Goal: Use online tool/utility: Use online tool/utility

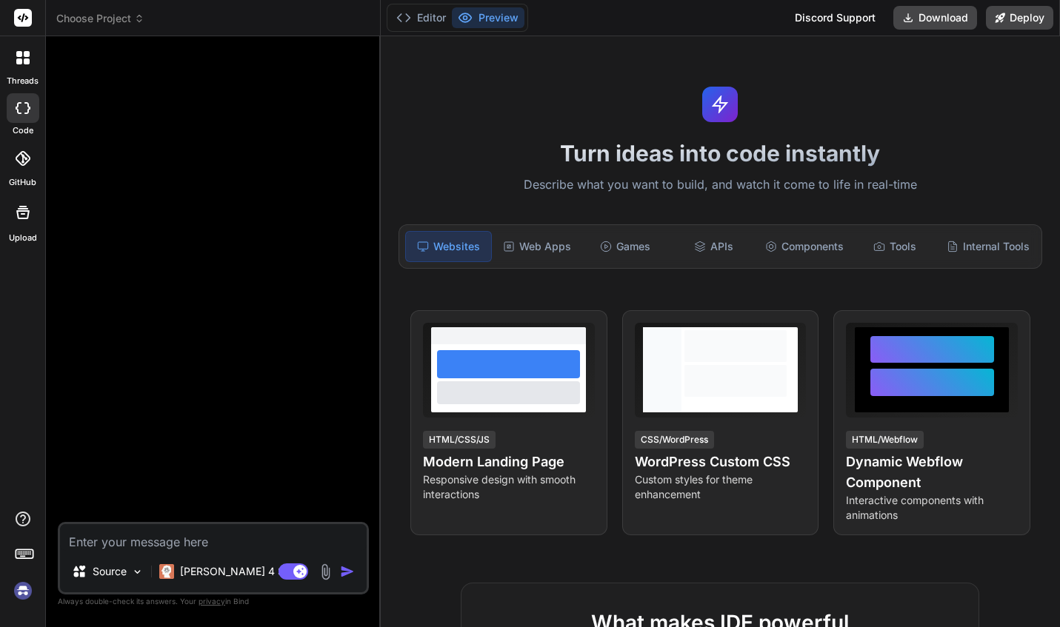
click at [21, 118] on div at bounding box center [23, 108] width 33 height 30
type textarea "x"
click at [130, 16] on span "Choose Project" at bounding box center [100, 18] width 88 height 15
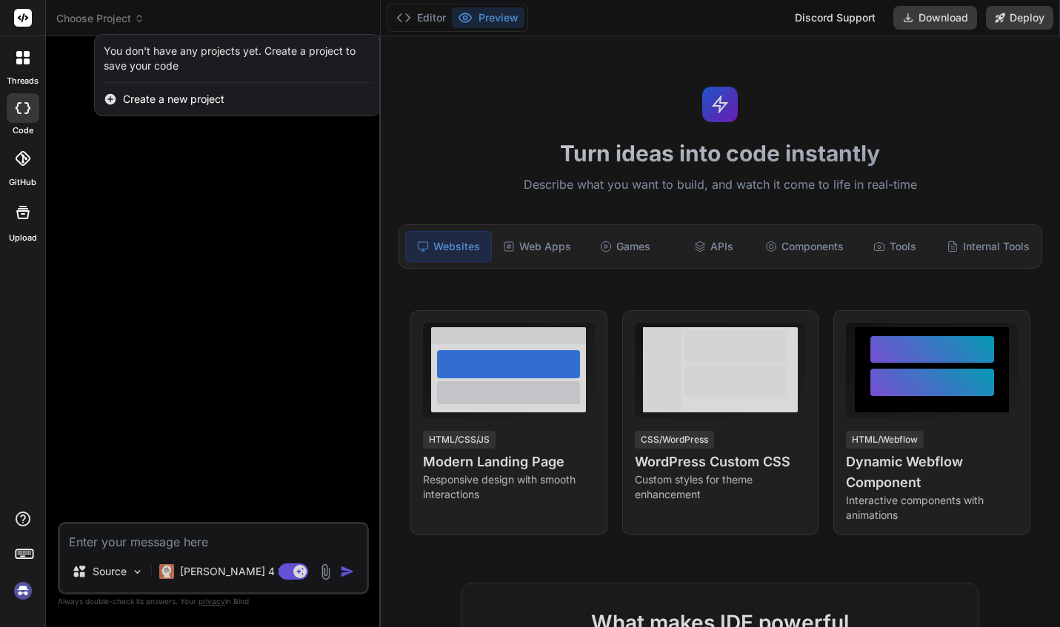
click at [218, 278] on div at bounding box center [530, 313] width 1060 height 627
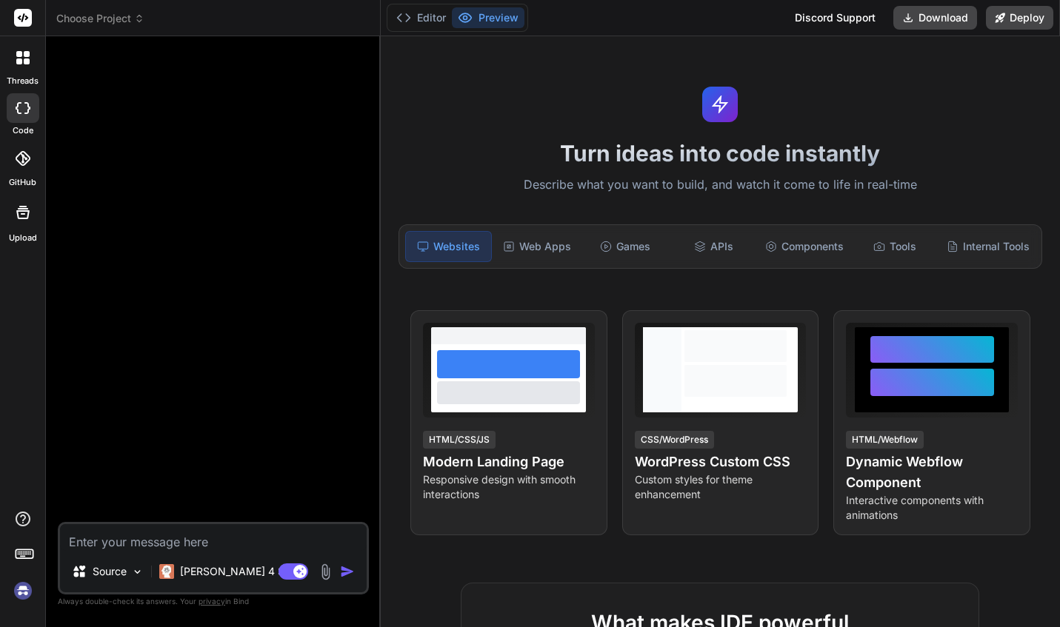
click at [878, 86] on div "Turn ideas into code instantly Describe what you want to build, and watch it co…" at bounding box center [720, 331] width 679 height 591
click at [579, 79] on div "Turn ideas into code instantly Describe what you want to build, and watch it co…" at bounding box center [720, 331] width 679 height 591
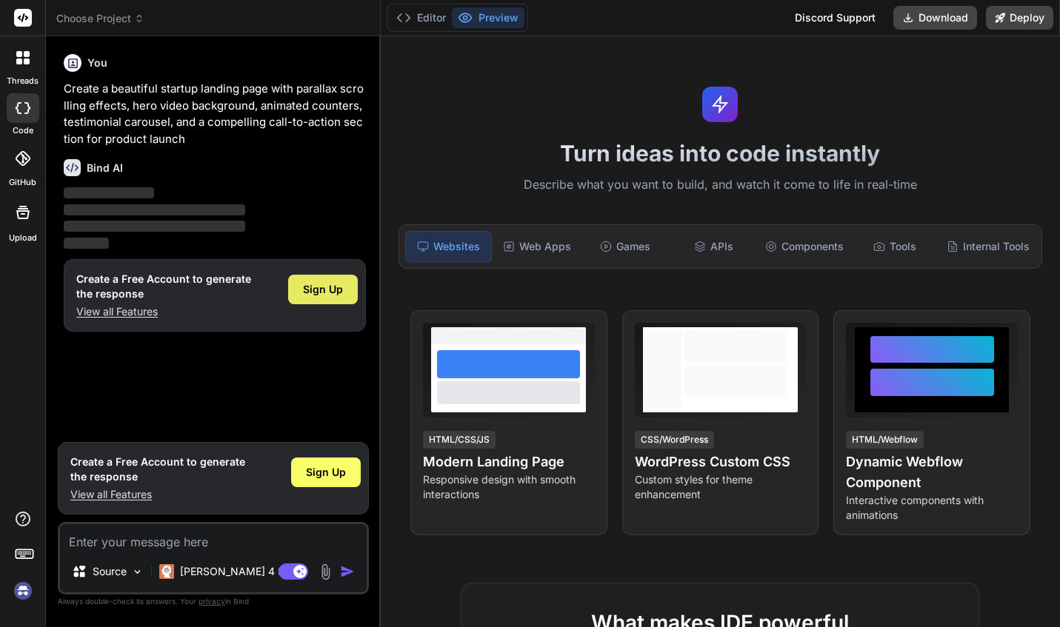
click at [313, 290] on span "Sign Up" at bounding box center [323, 289] width 40 height 15
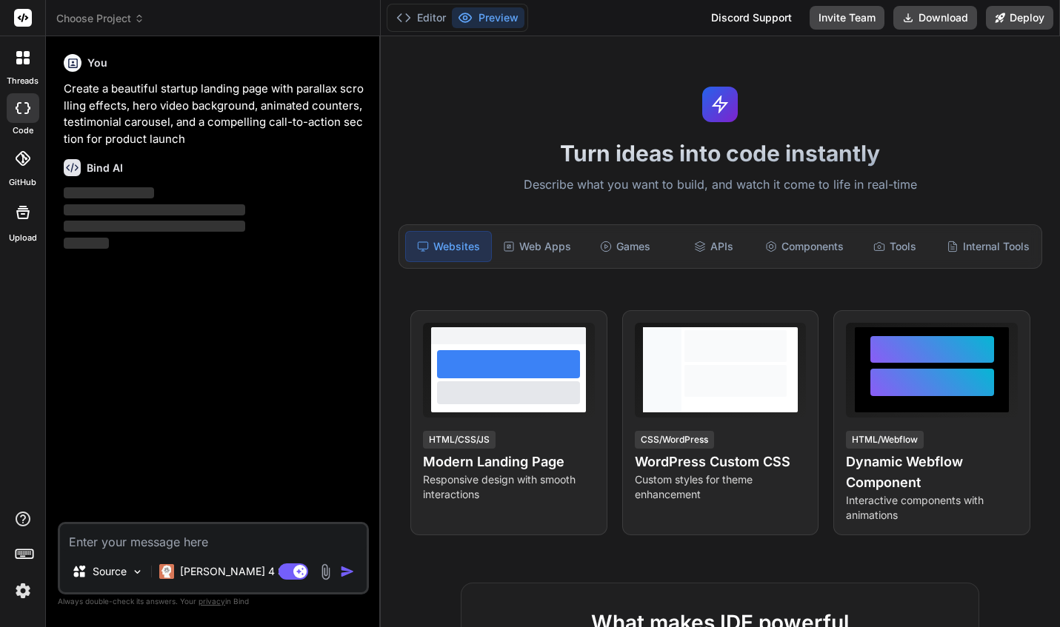
click at [138, 14] on icon at bounding box center [139, 18] width 10 height 10
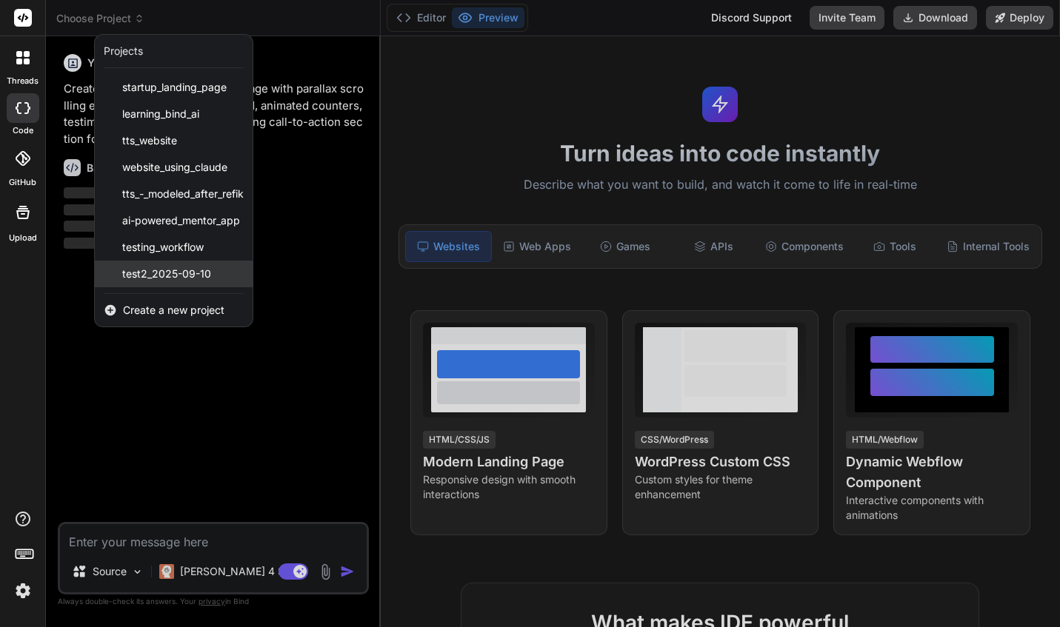
click at [190, 273] on span "test2_2025-09-10" at bounding box center [166, 274] width 89 height 15
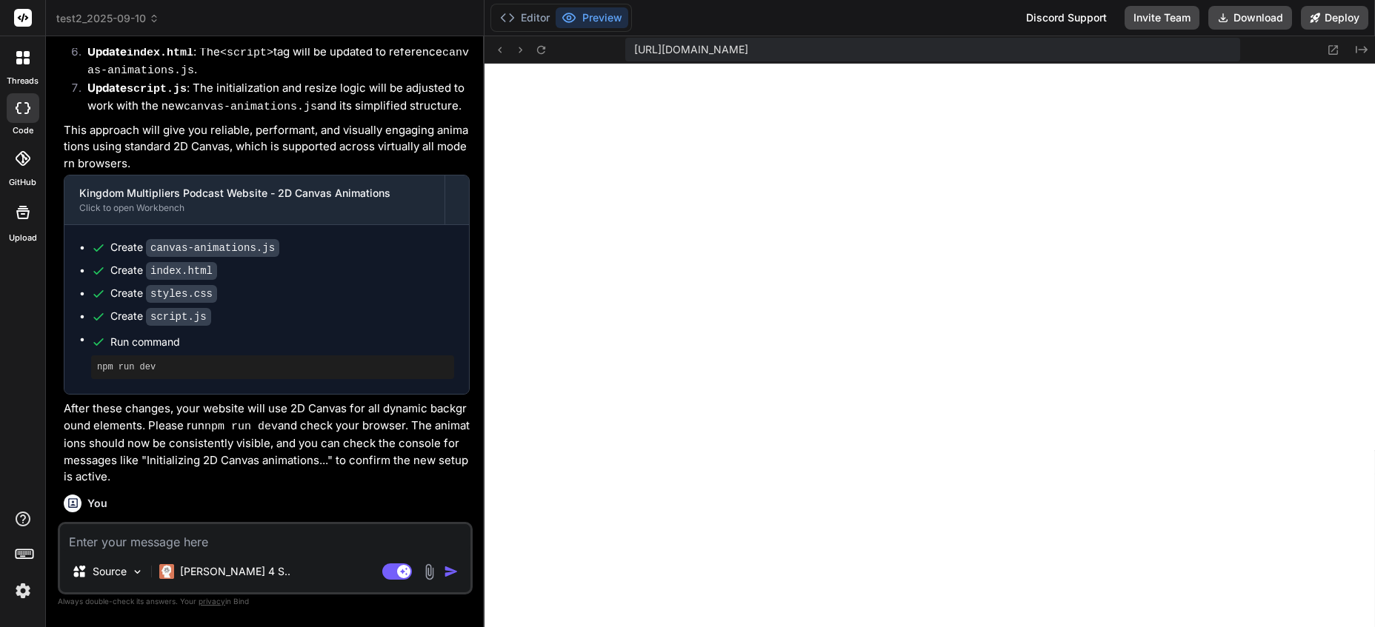
scroll to position [3536, 0]
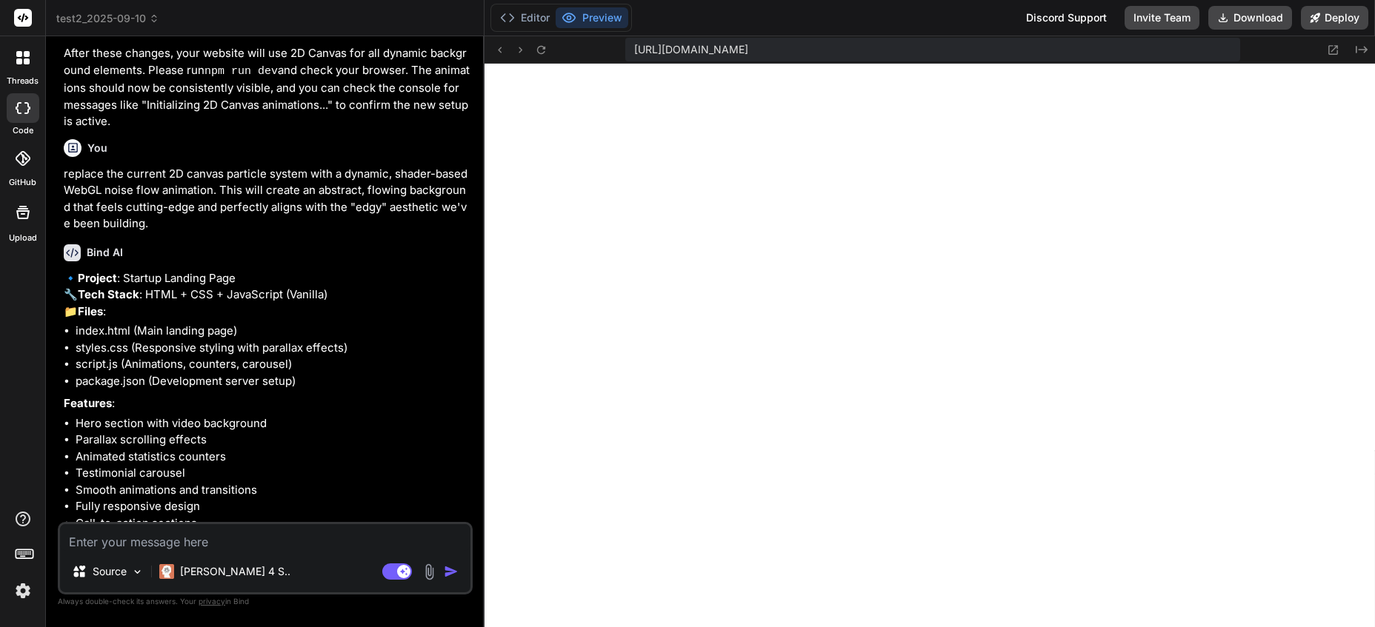
click at [294, 540] on textarea at bounding box center [265, 537] width 410 height 27
type textarea "x"
type textarea "y"
type textarea "x"
type textarea "ye"
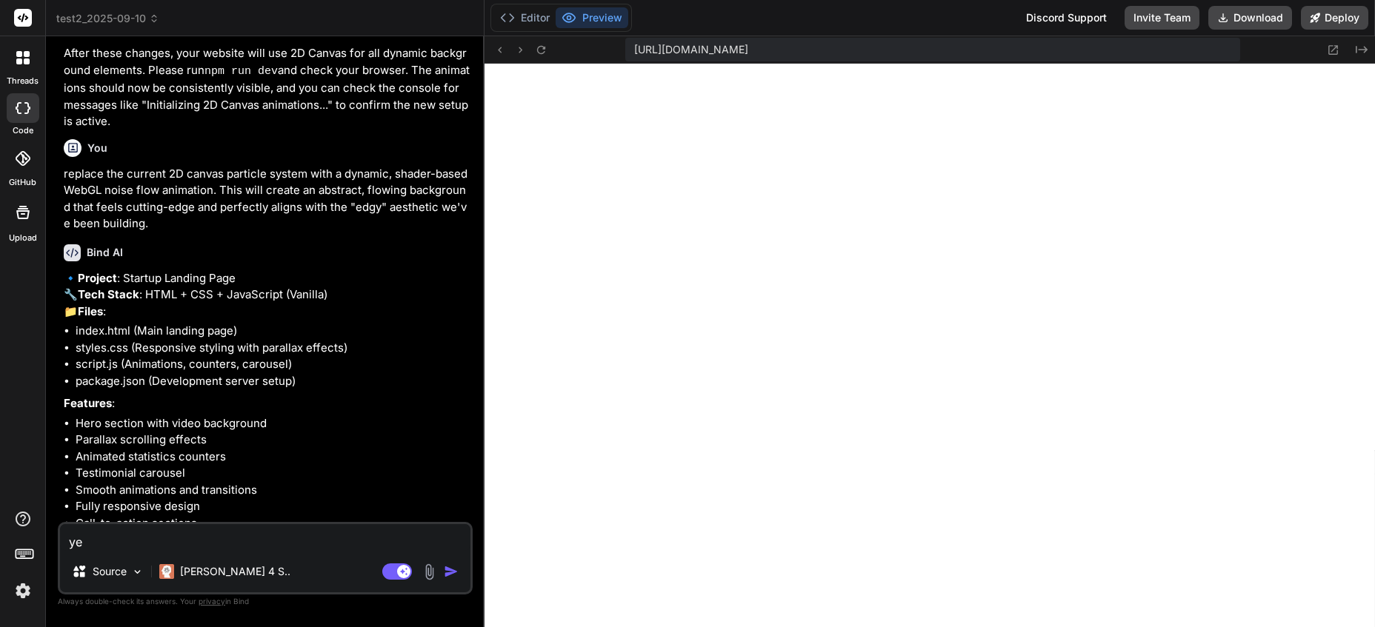
type textarea "x"
type textarea "yes"
type textarea "x"
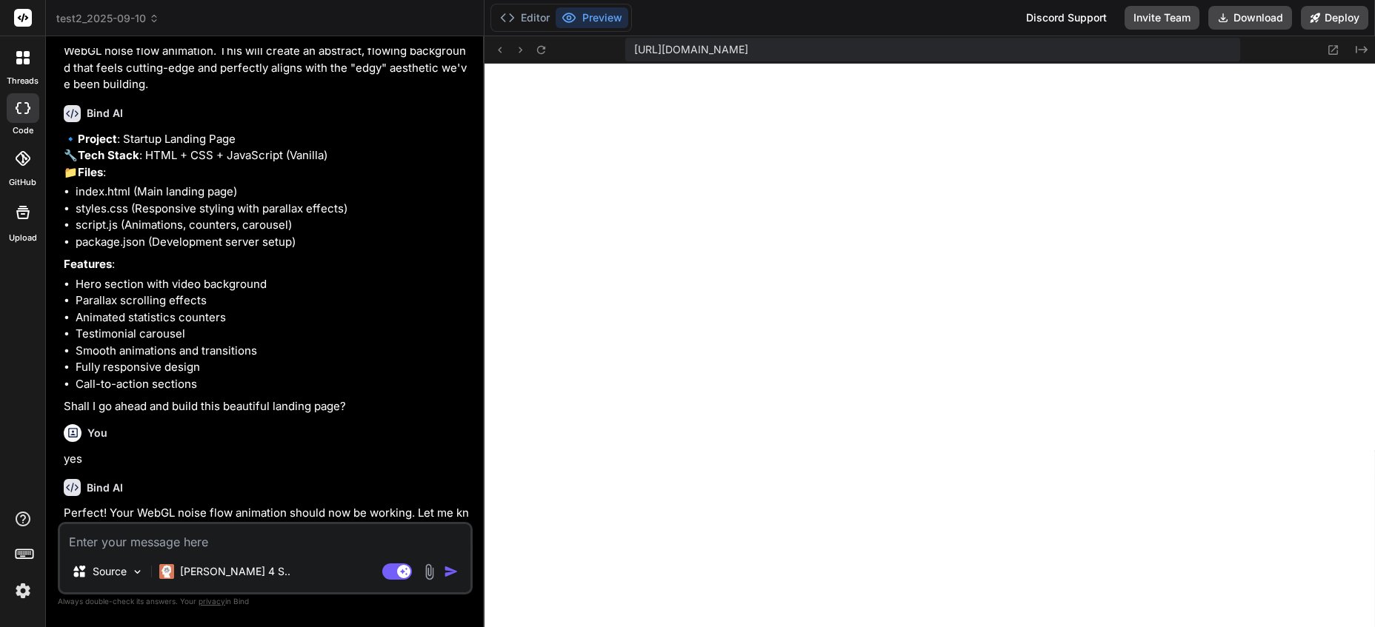
scroll to position [3908, 0]
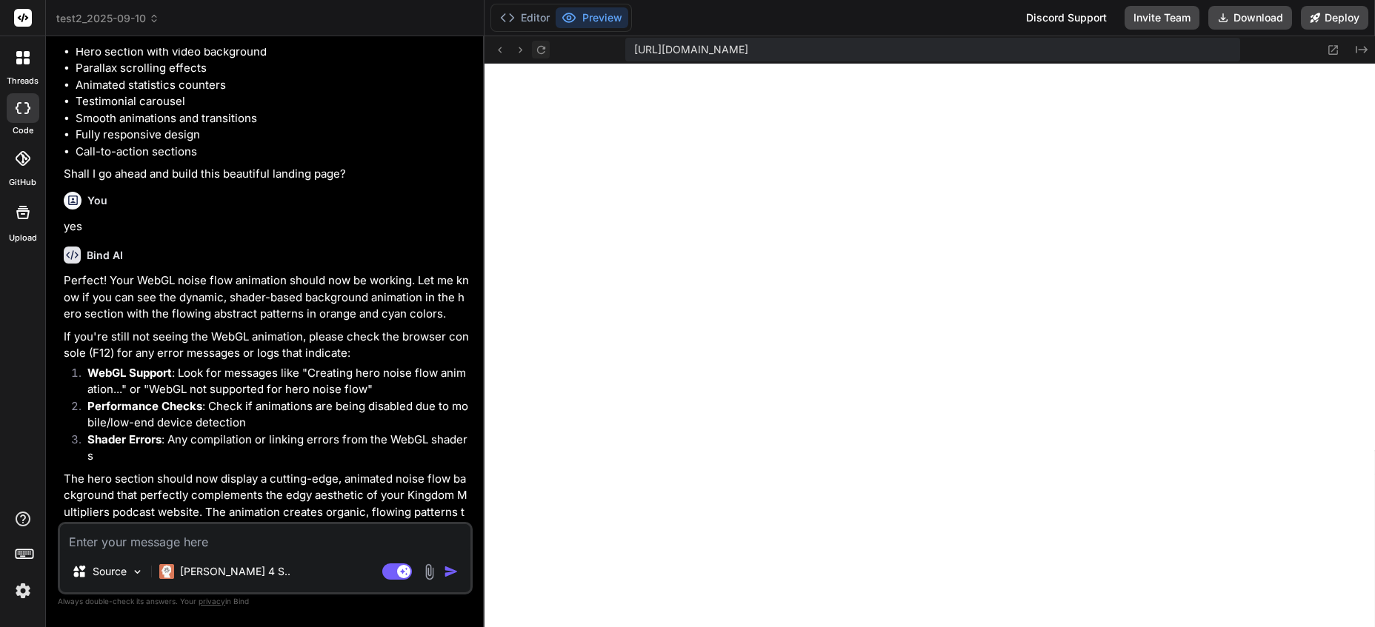
click at [538, 46] on icon at bounding box center [541, 50] width 13 height 13
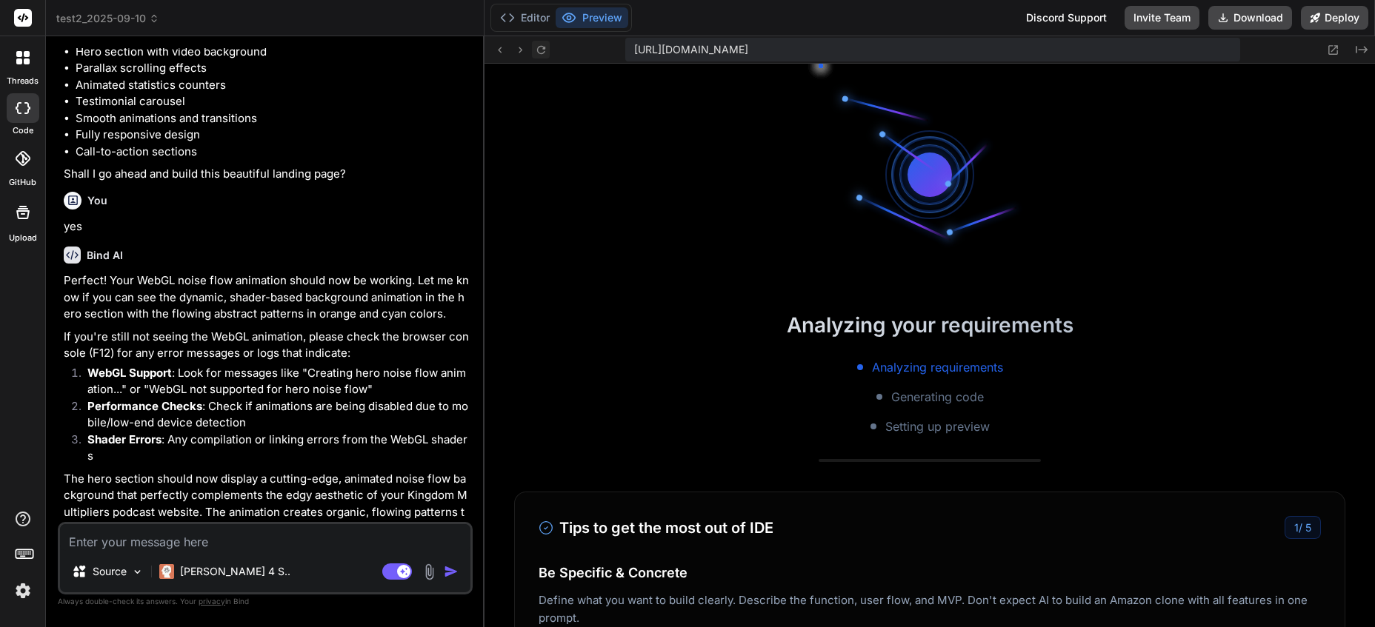
scroll to position [605, 0]
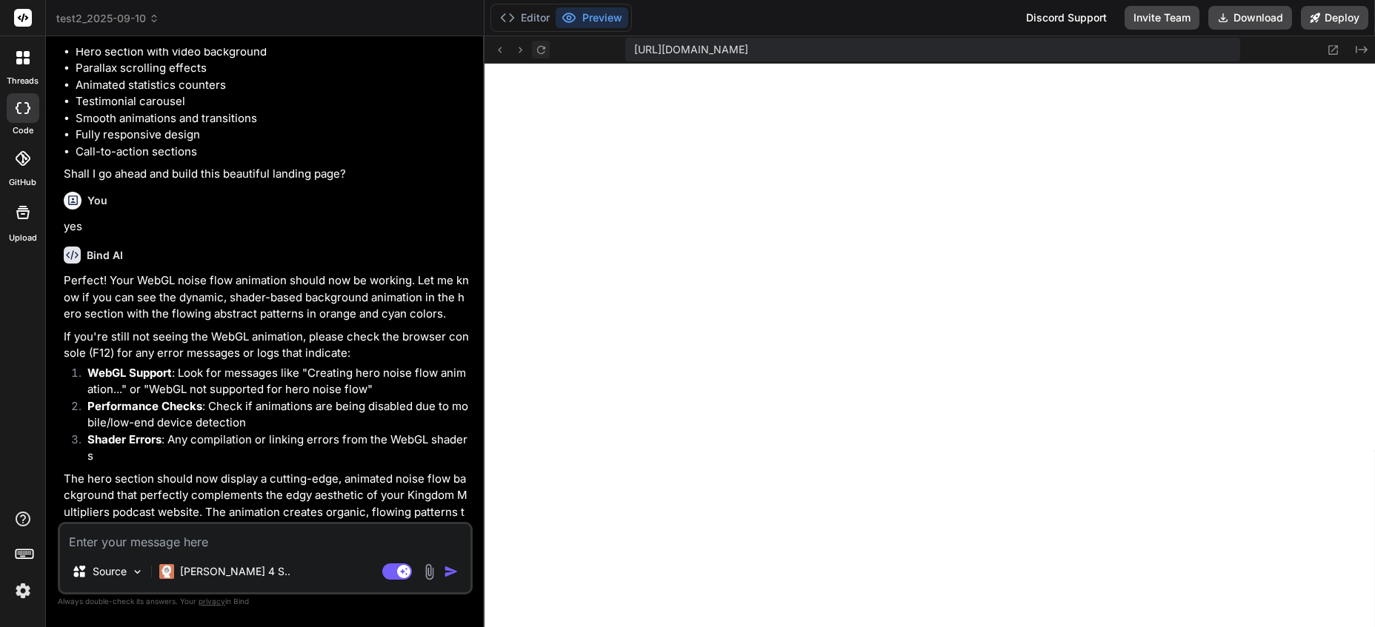
click at [544, 48] on icon at bounding box center [540, 49] width 8 height 8
click at [528, 14] on button "Editor" at bounding box center [524, 17] width 61 height 21
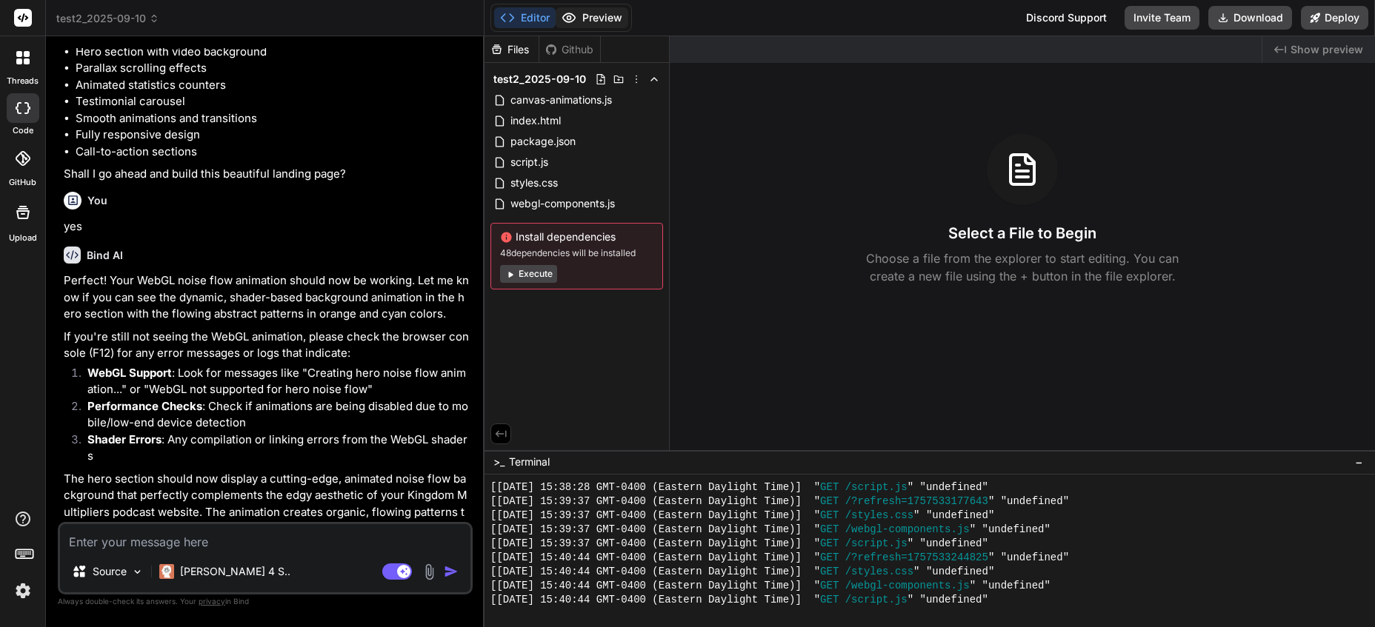
click at [592, 19] on button "Preview" at bounding box center [591, 17] width 73 height 21
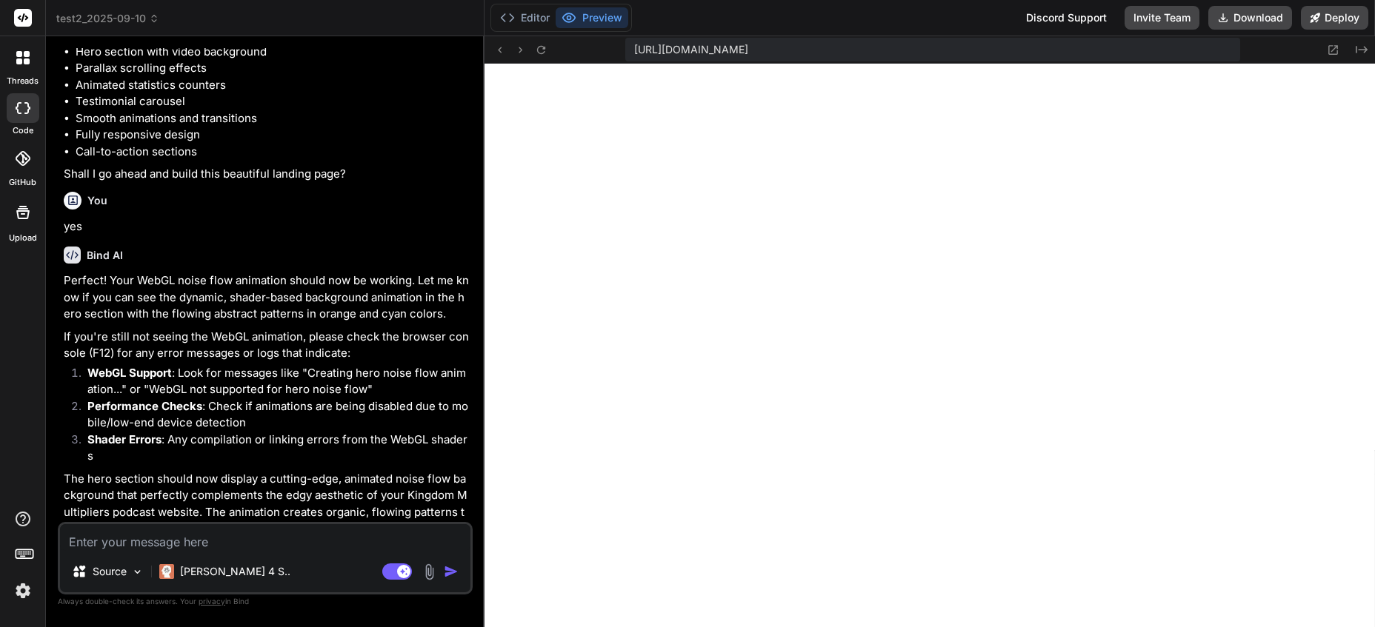
click at [196, 547] on textarea at bounding box center [265, 537] width 410 height 27
click at [404, 575] on rect at bounding box center [403, 571] width 13 height 13
click at [19, 587] on img at bounding box center [22, 590] width 25 height 25
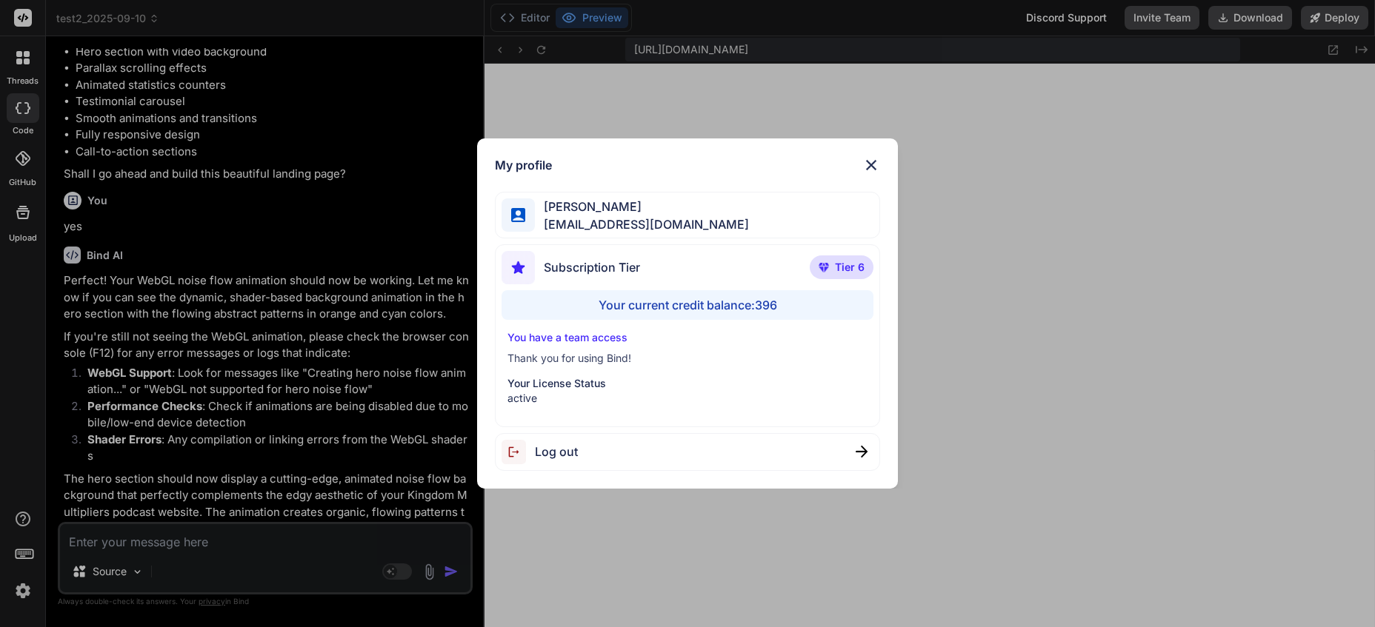
click at [22, 588] on div "My profile Charles Woodruff cwoodruff@gmail.com Subscription Tier Tier 6 Your c…" at bounding box center [687, 313] width 1375 height 627
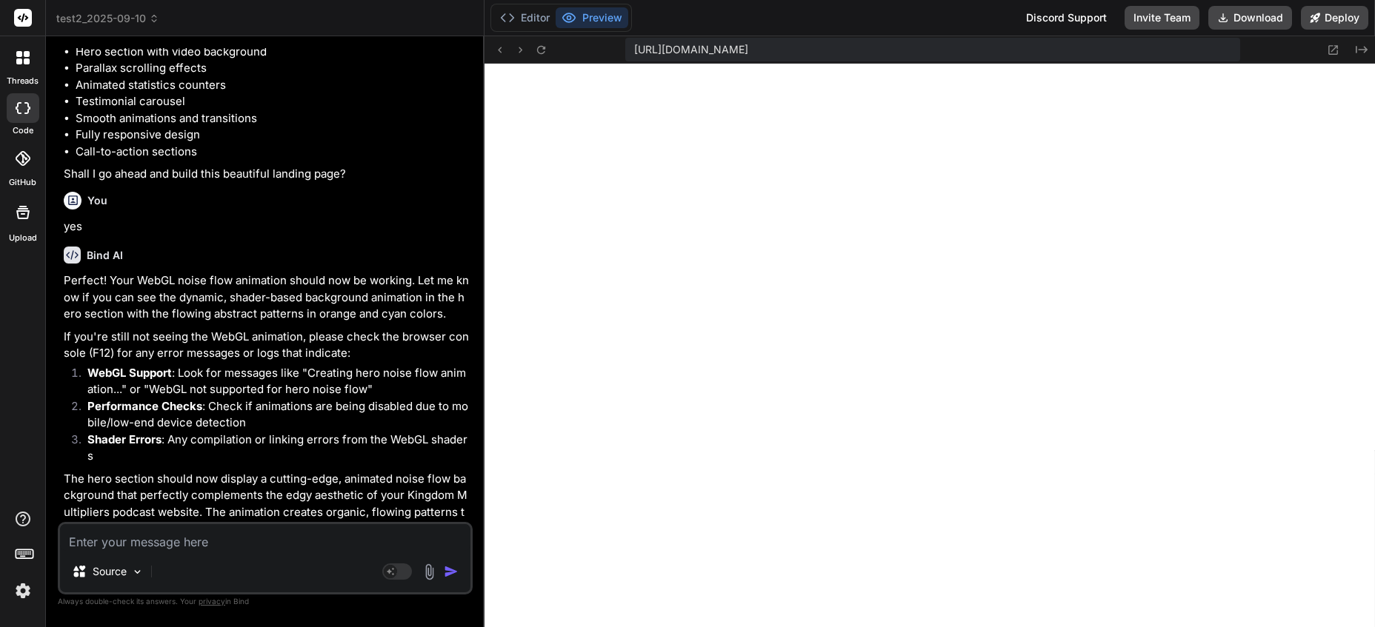
drag, startPoint x: 187, startPoint y: 544, endPoint x: 184, endPoint y: 553, distance: 10.1
click at [188, 541] on textarea at bounding box center [265, 537] width 410 height 27
type textarea "x"
type textarea "are"
type textarea "x"
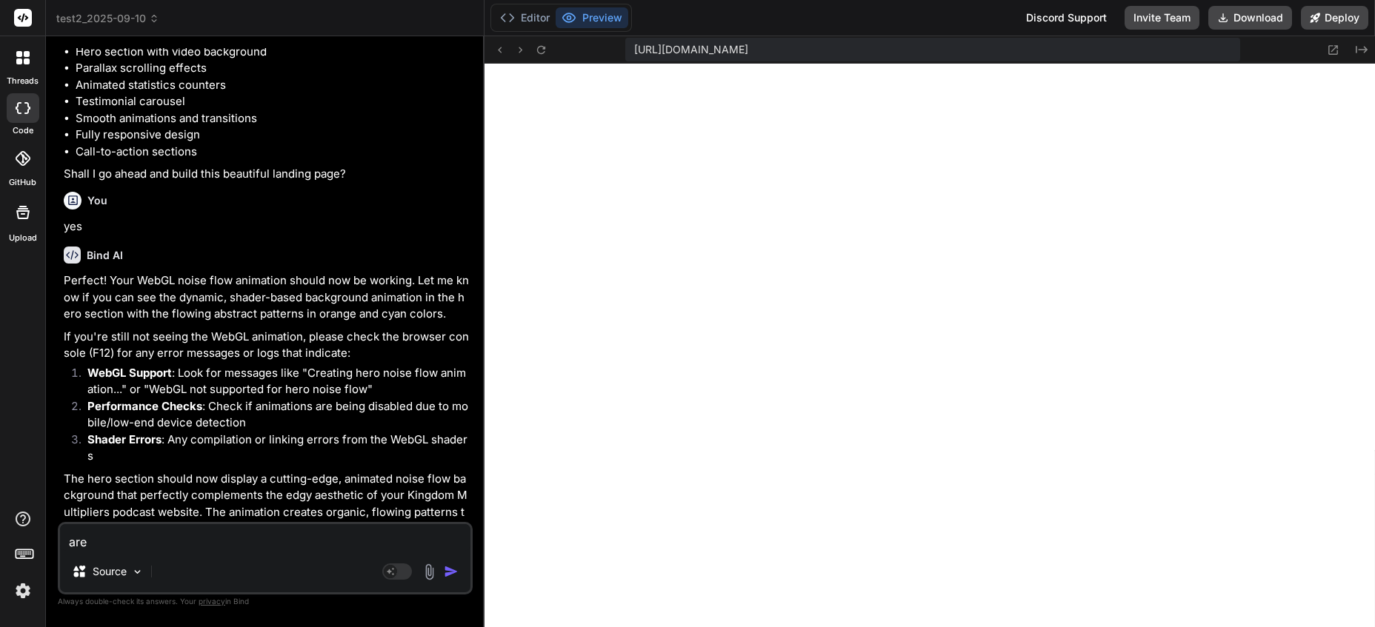
type textarea "are"
type textarea "x"
type textarea "are al"
type textarea "x"
type textarea "are all"
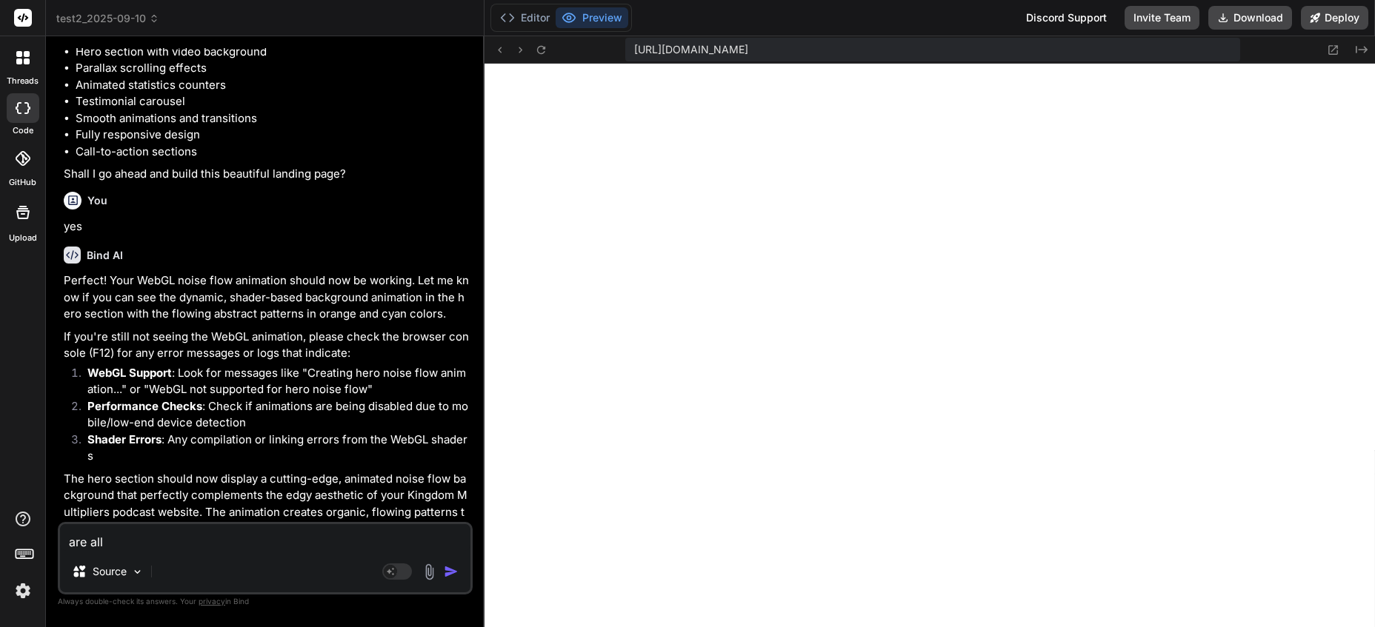
type textarea "x"
type textarea "are all"
type textarea "x"
type textarea "are all d"
type textarea "x"
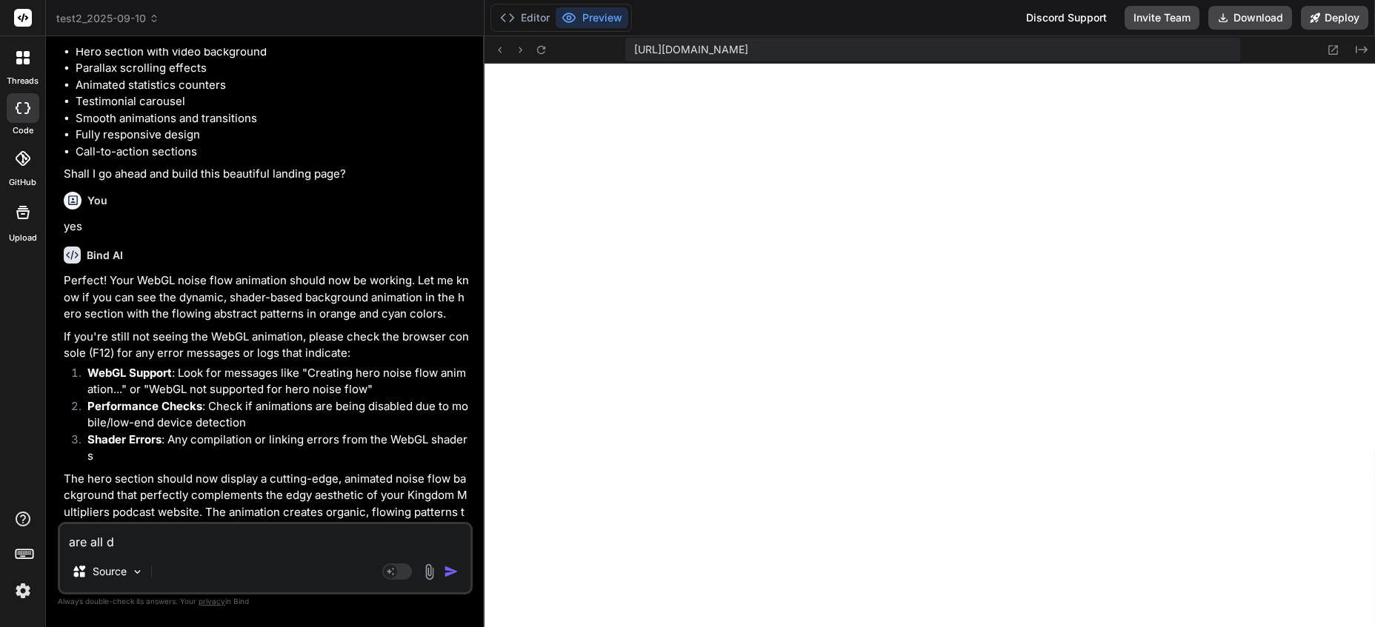
type textarea "are all de"
type textarea "x"
type textarea "are all dep"
type textarea "x"
type textarea "are all depe"
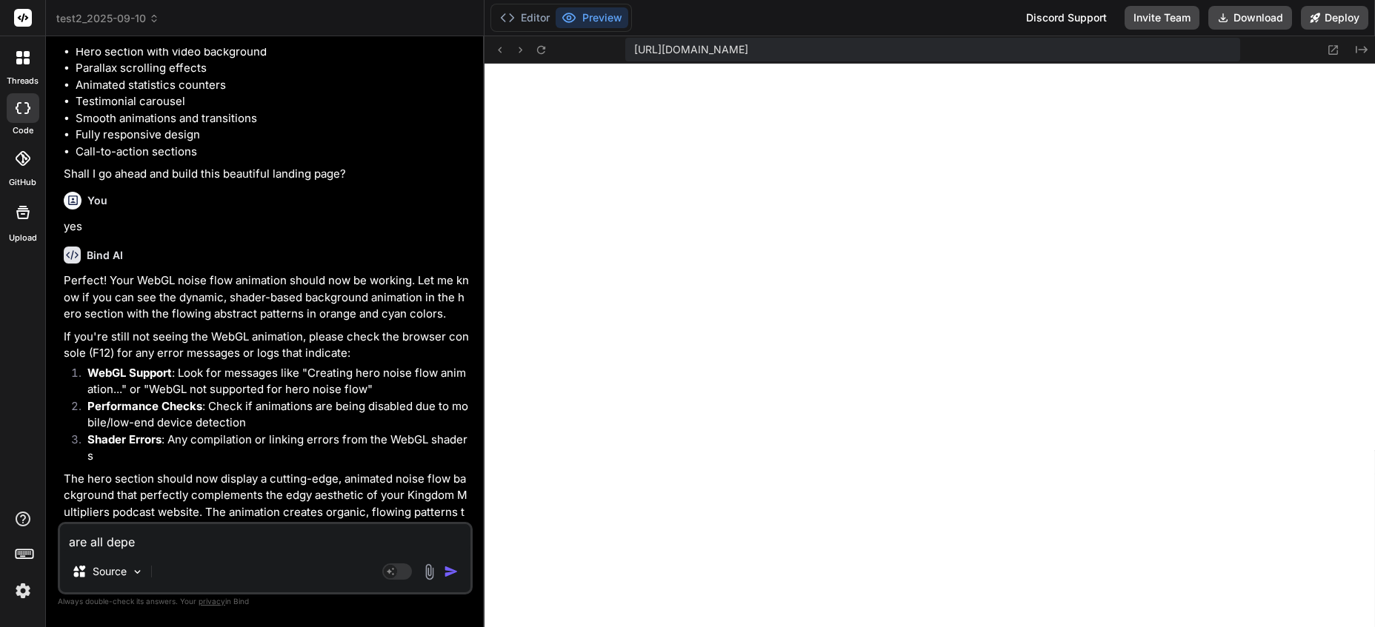
type textarea "x"
type textarea "are all depen"
type textarea "x"
type textarea "are all depend"
type textarea "x"
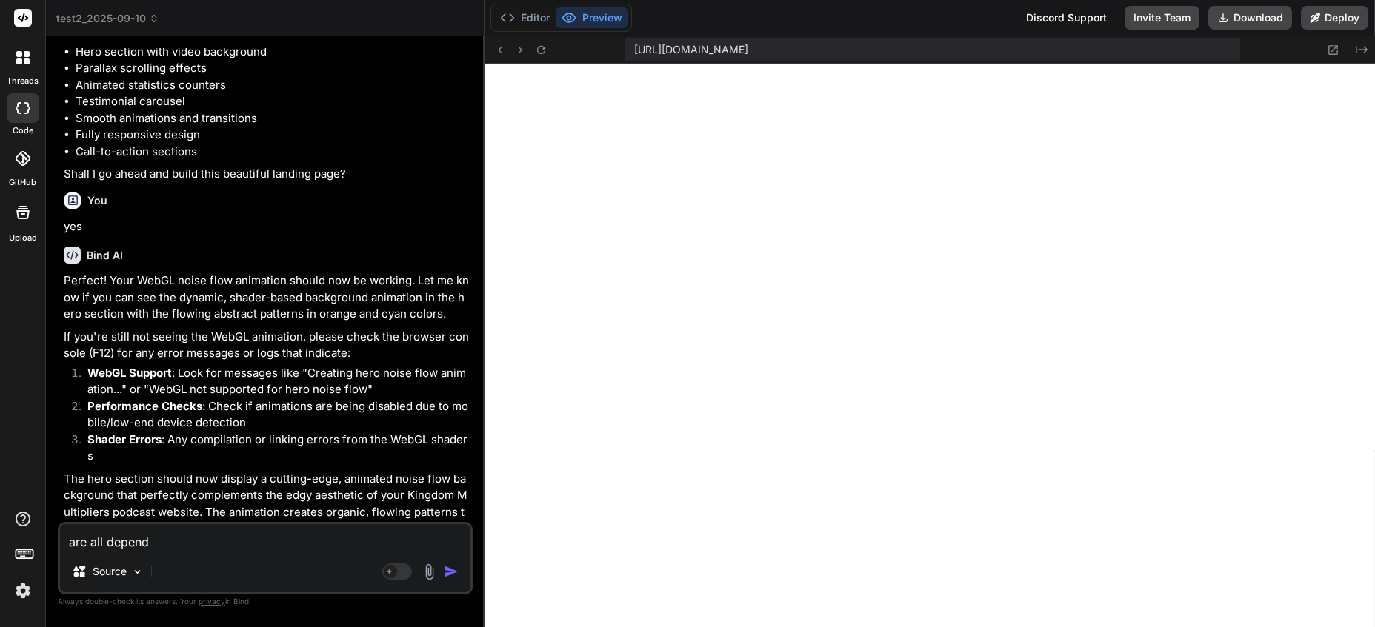
type textarea "are all depende"
type textarea "x"
type textarea "are all dependen"
type textarea "x"
type textarea "are all dependenc"
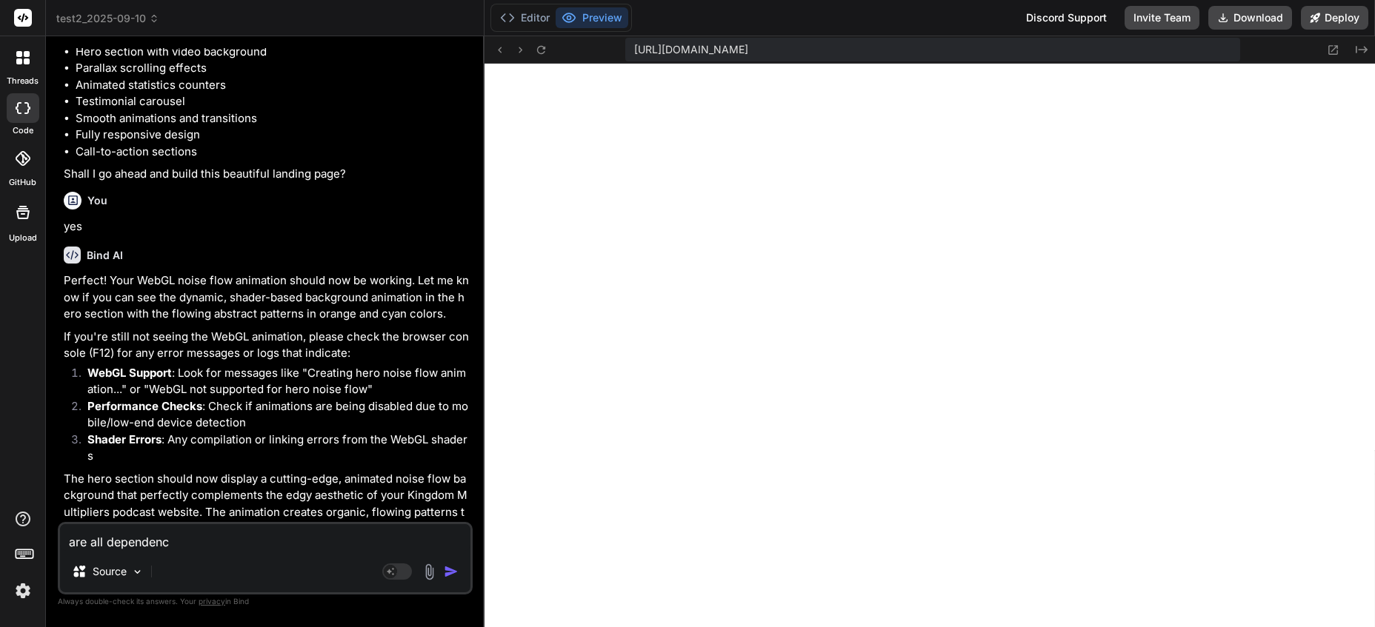
type textarea "x"
type textarea "are all dependenci"
type textarea "x"
type textarea "are all dependencie"
type textarea "x"
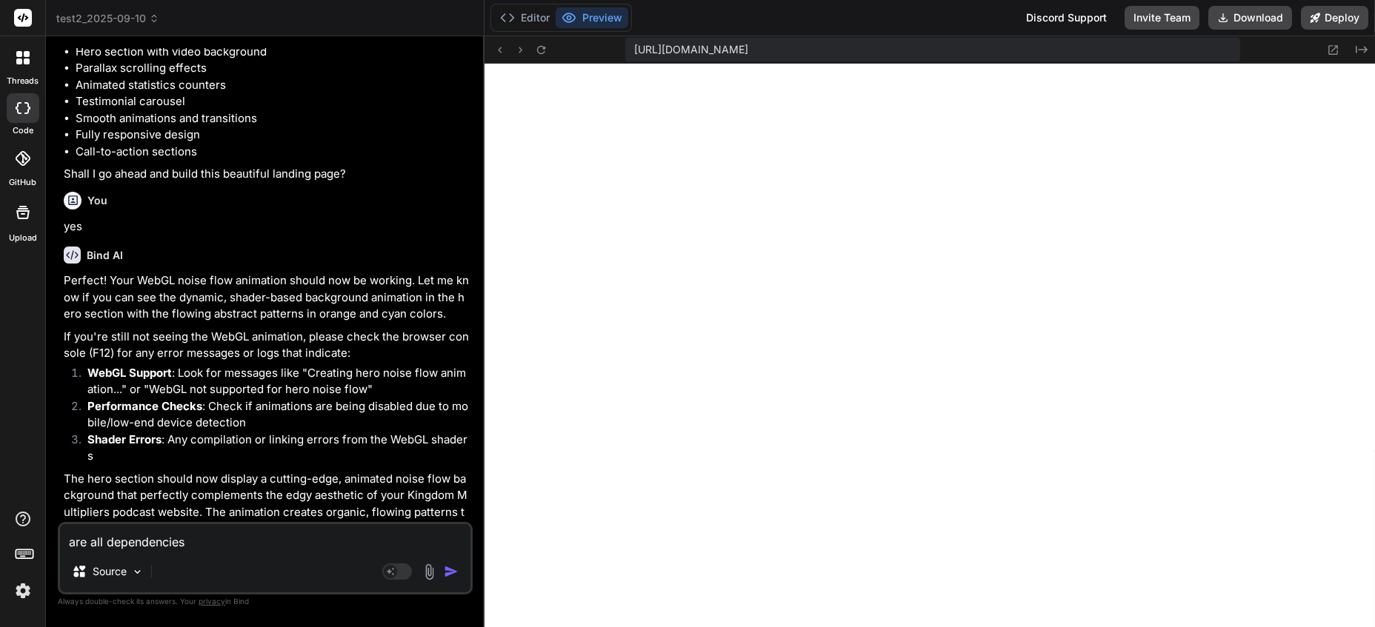
type textarea "are all dependencies"
type textarea "x"
type textarea "are all dependencies i"
type textarea "x"
type textarea "are all dependencies in"
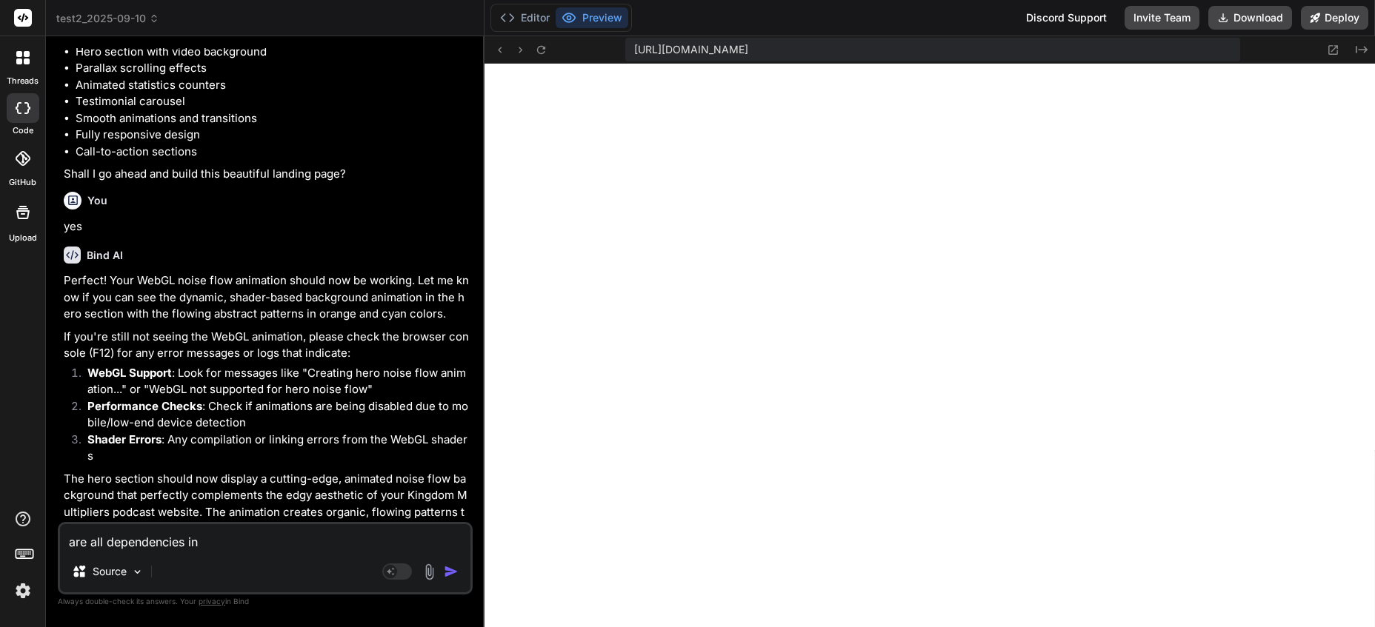
type textarea "x"
type textarea "are all dependencies ins"
type textarea "x"
type textarea "are all dependencies inst"
type textarea "x"
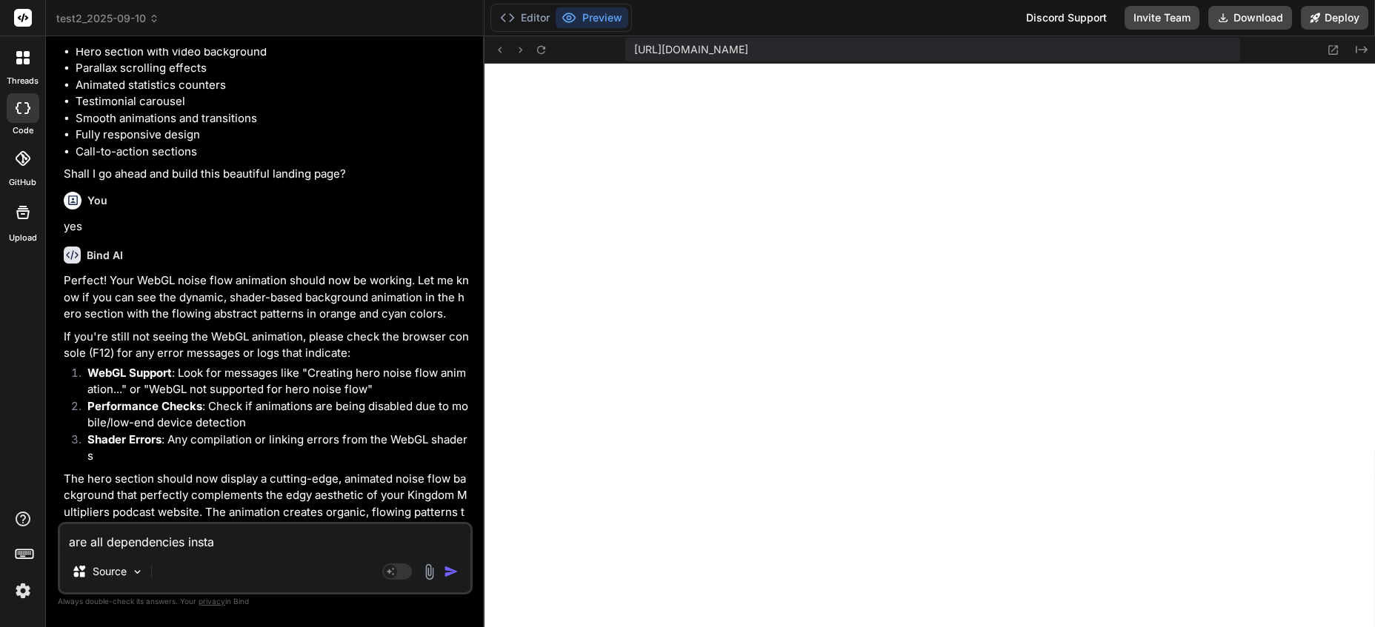
type textarea "are all dependencies instal"
type textarea "x"
type textarea "are all dependencies install"
type textarea "x"
type textarea "are all dependencies installe"
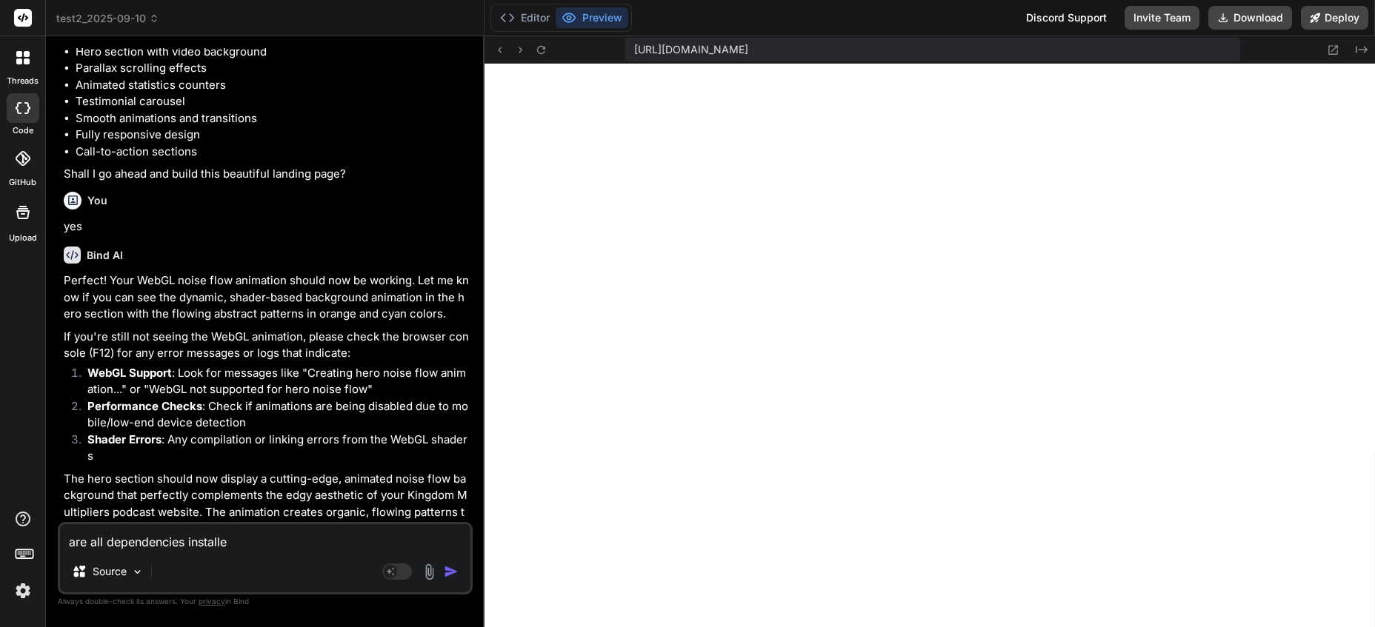
type textarea "x"
type textarea "are all dependencies installed"
type textarea "x"
type textarea "are all dependencies installed?"
type textarea "x"
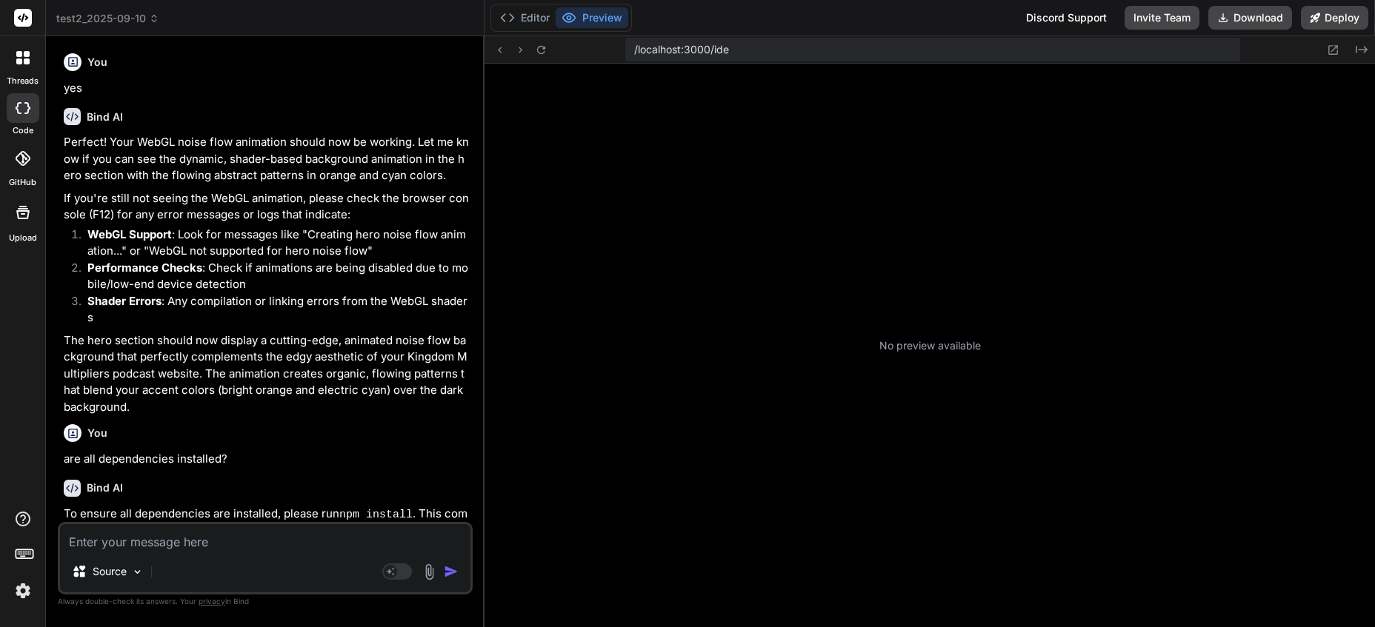
scroll to position [1027, 0]
type textarea "x"
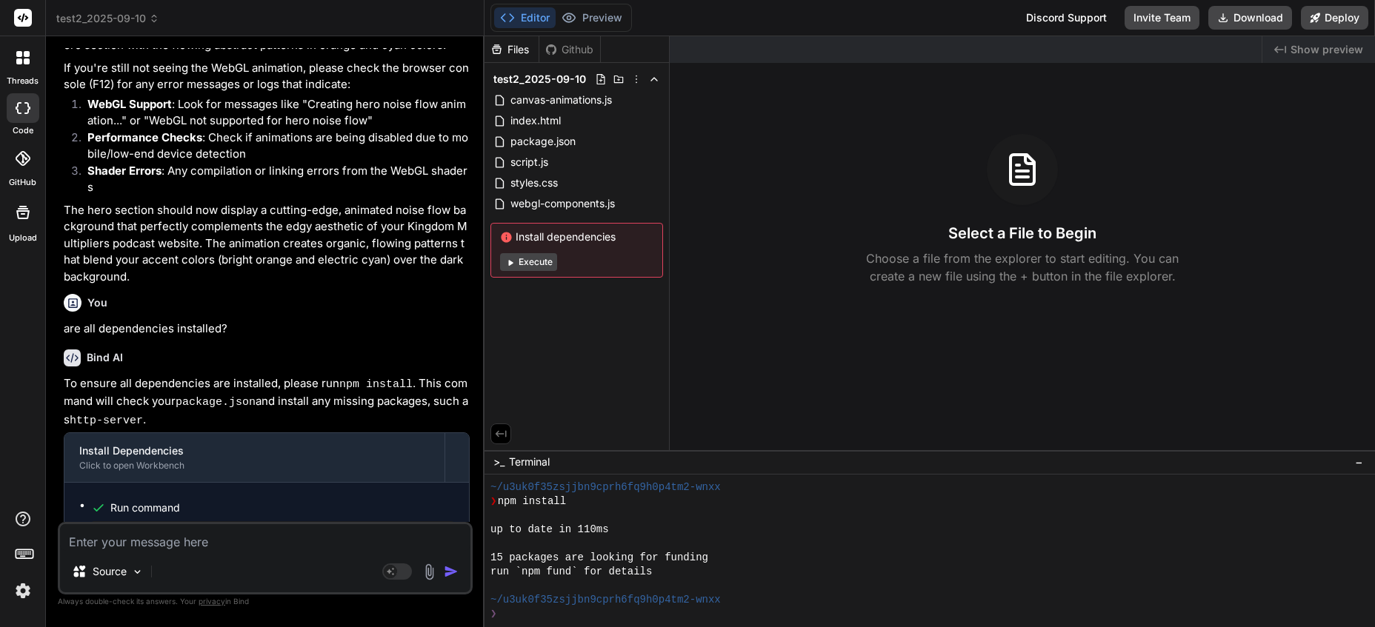
scroll to position [4219, 0]
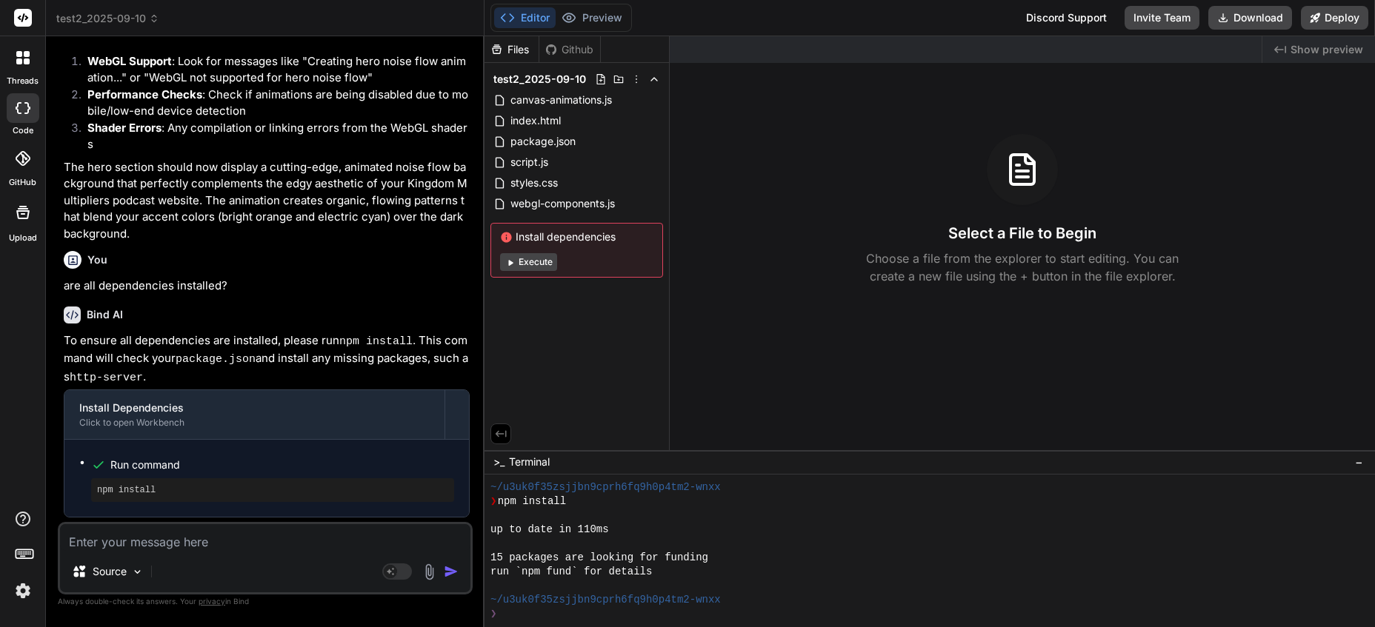
click at [570, 609] on div "❯" at bounding box center [922, 614] width 865 height 14
click at [570, 612] on div "❯" at bounding box center [922, 614] width 865 height 14
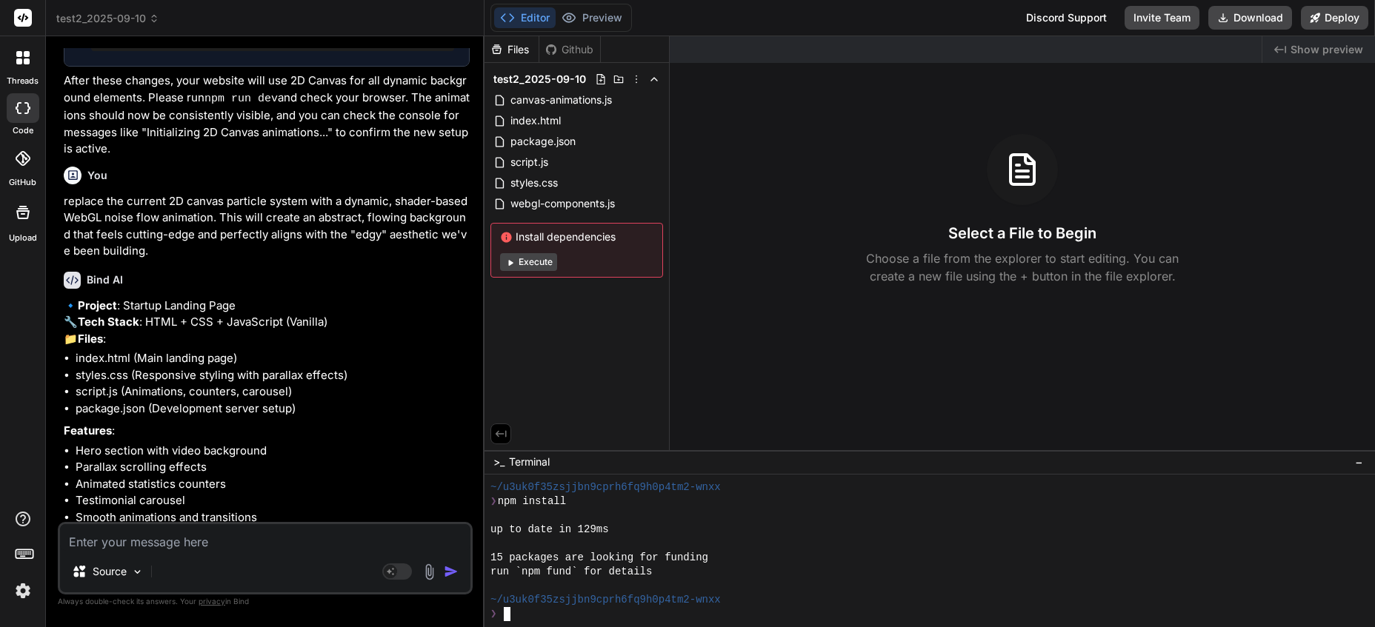
scroll to position [4130, 0]
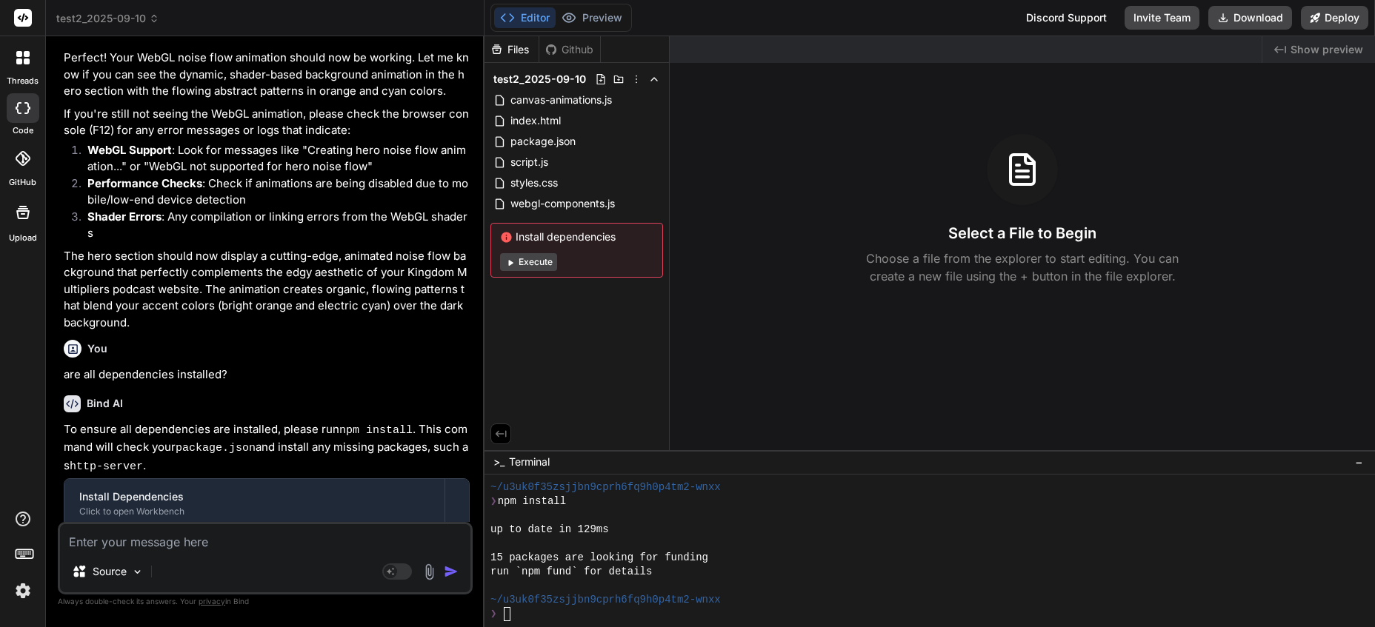
click at [223, 539] on textarea at bounding box center [265, 537] width 410 height 27
type textarea "st"
type textarea "x"
type textarea "sta"
type textarea "x"
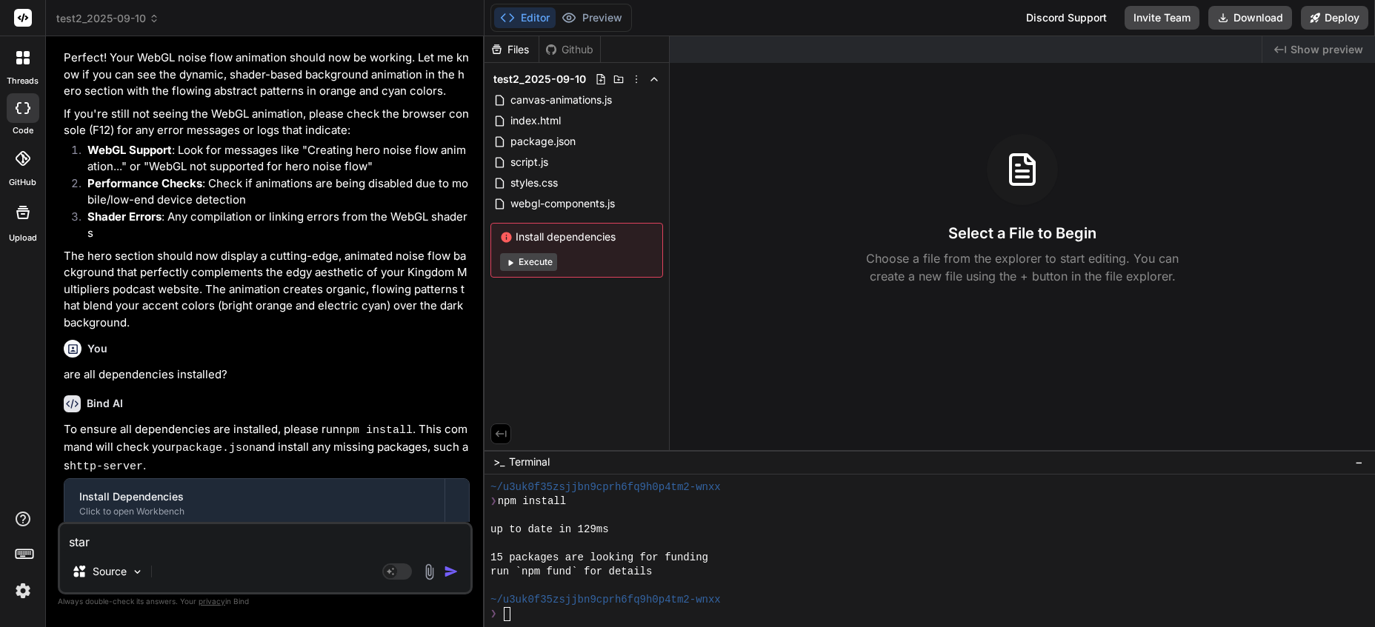
type textarea "start"
type textarea "x"
type textarea "start ht"
type textarea "x"
type textarea "start https"
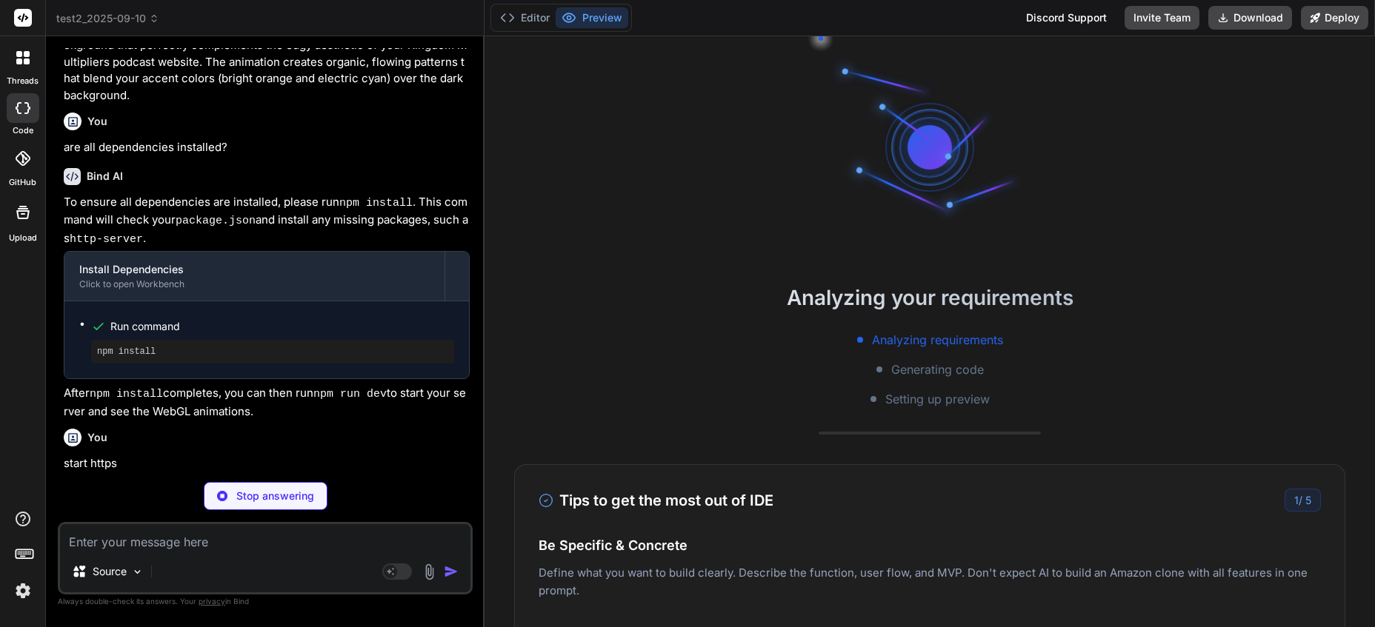
scroll to position [1618, 0]
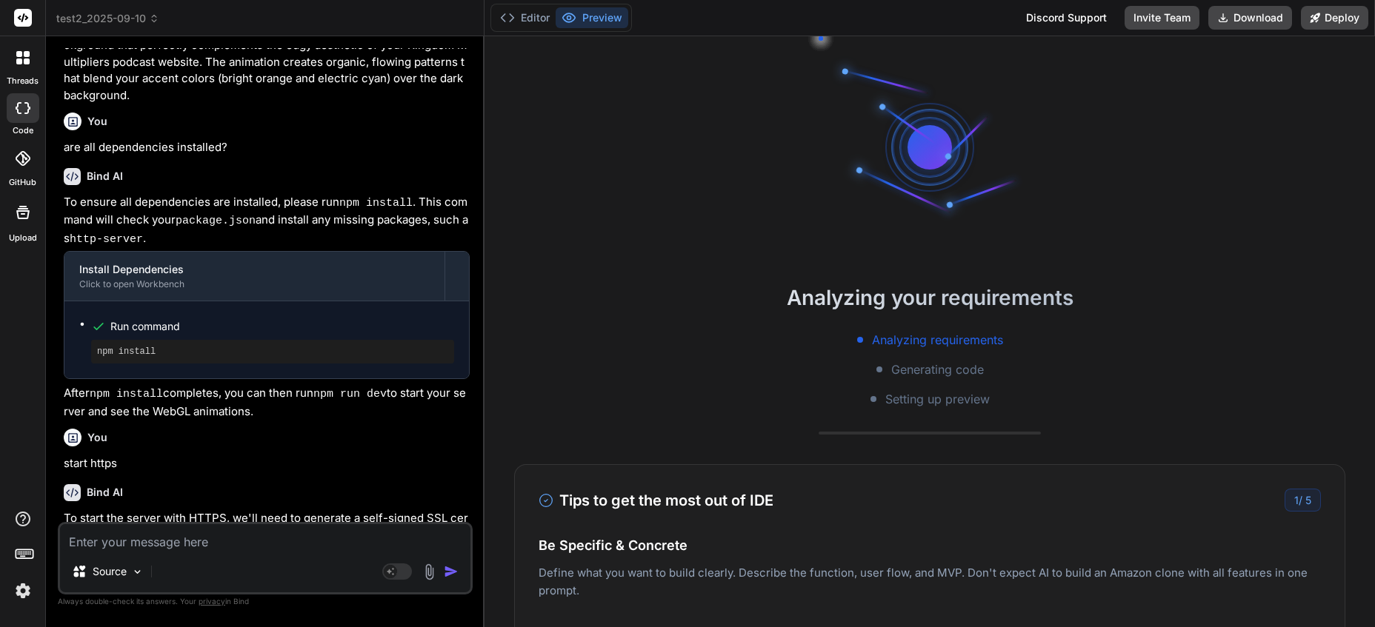
type textarea "x"
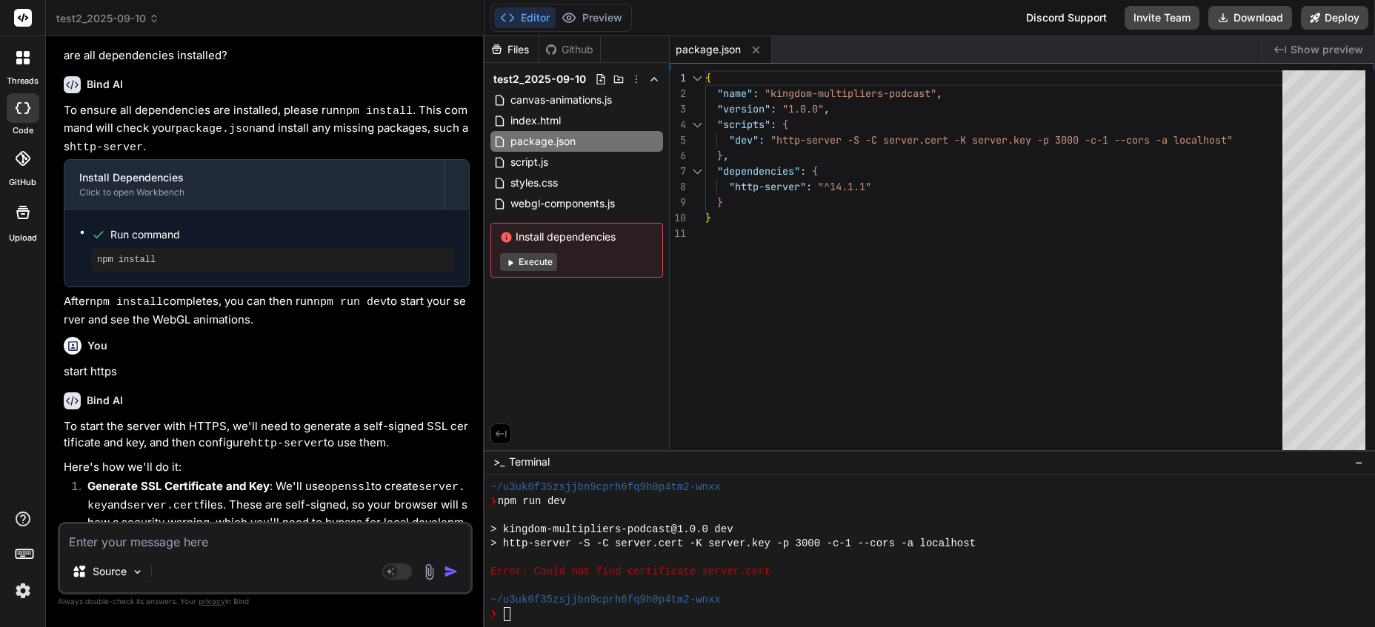
scroll to position [4837, 0]
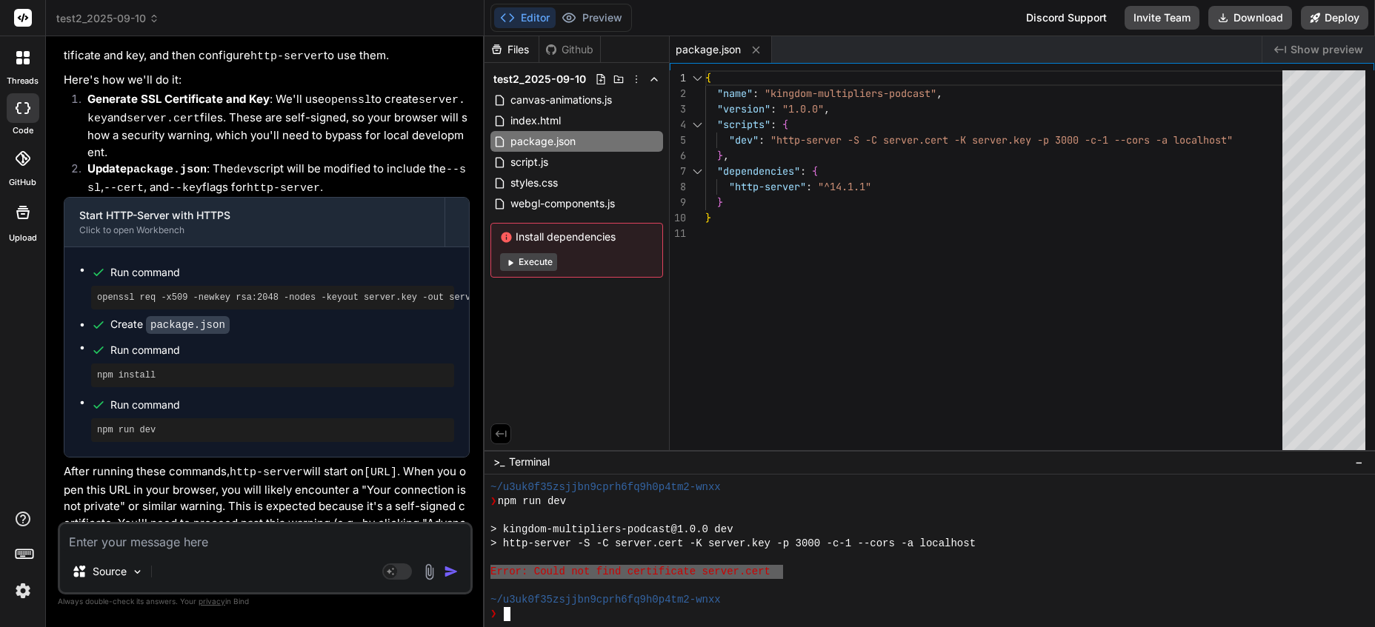
drag, startPoint x: 780, startPoint y: 575, endPoint x: 508, endPoint y: 567, distance: 271.9
click at [489, 568] on div "KKKKKKKKKKKKKKKKKKKKKKKKKKKKKKKK ~/u3uk0f35zsjjbn9cprh6fq9h0p4tm2-wnxx ❯ npm ru…" at bounding box center [929, 551] width 890 height 153
type textarea "Error: Could not find certificate server.cert"
click at [167, 539] on textarea at bounding box center [265, 537] width 410 height 27
paste textarea "Error: Could not find certificate server.cert"
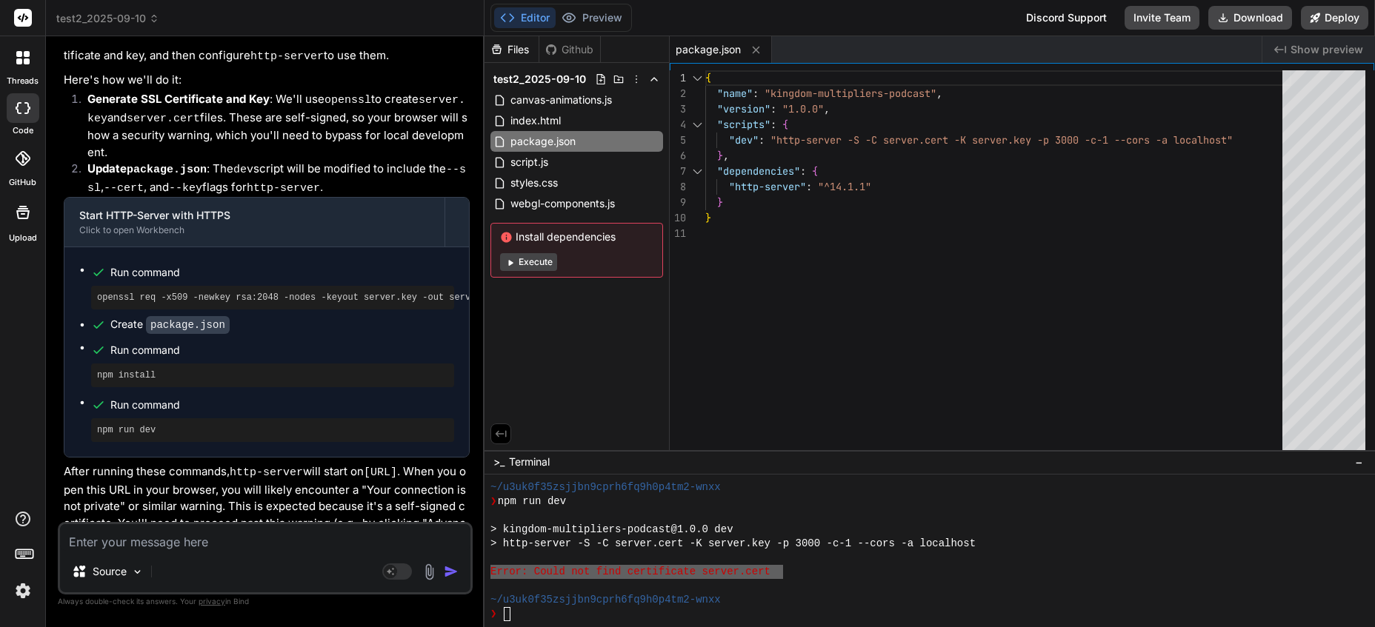
type textarea "x"
type textarea "Error: Could not find certificate server.cert"
click at [446, 573] on img "button" at bounding box center [451, 571] width 15 height 15
type textarea "x"
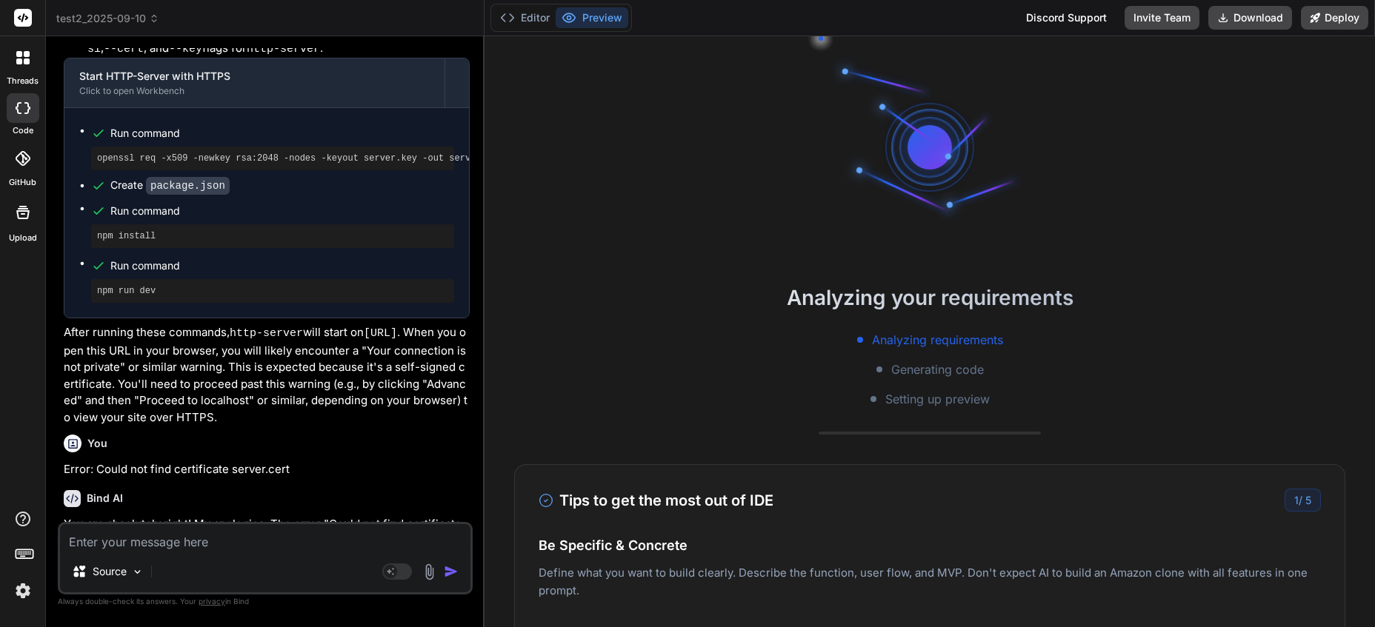
scroll to position [2153, 0]
type textarea "x"
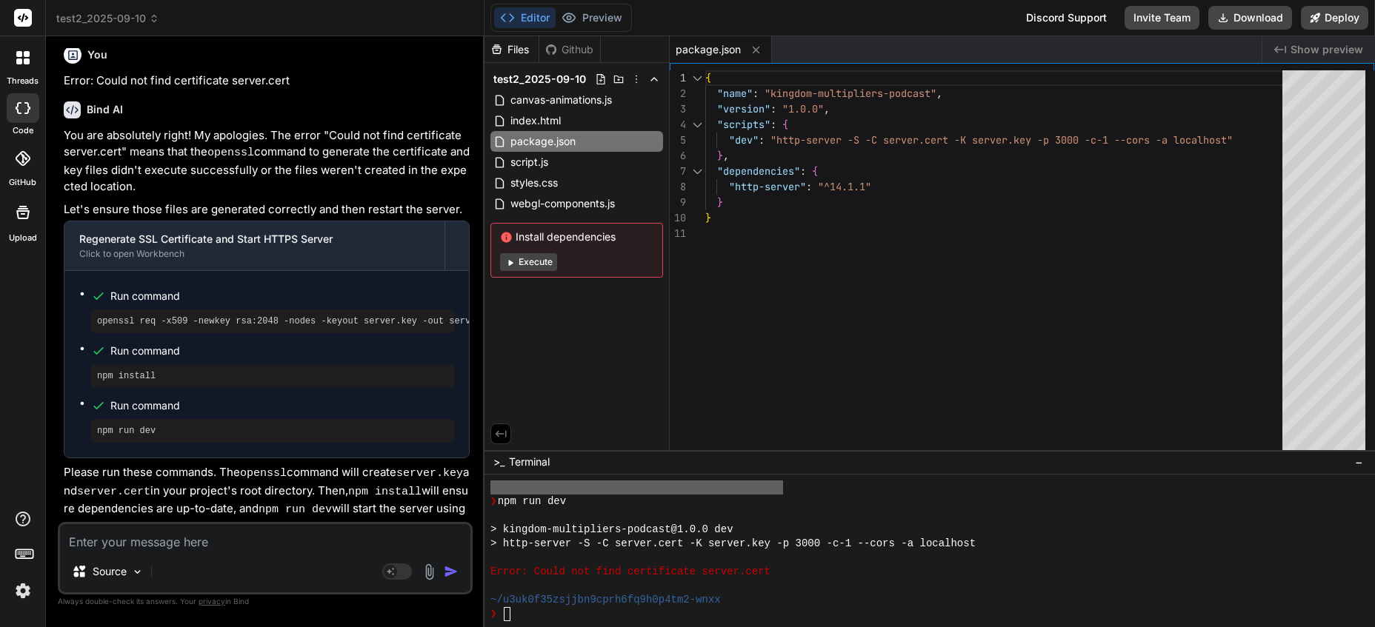
scroll to position [5371, 0]
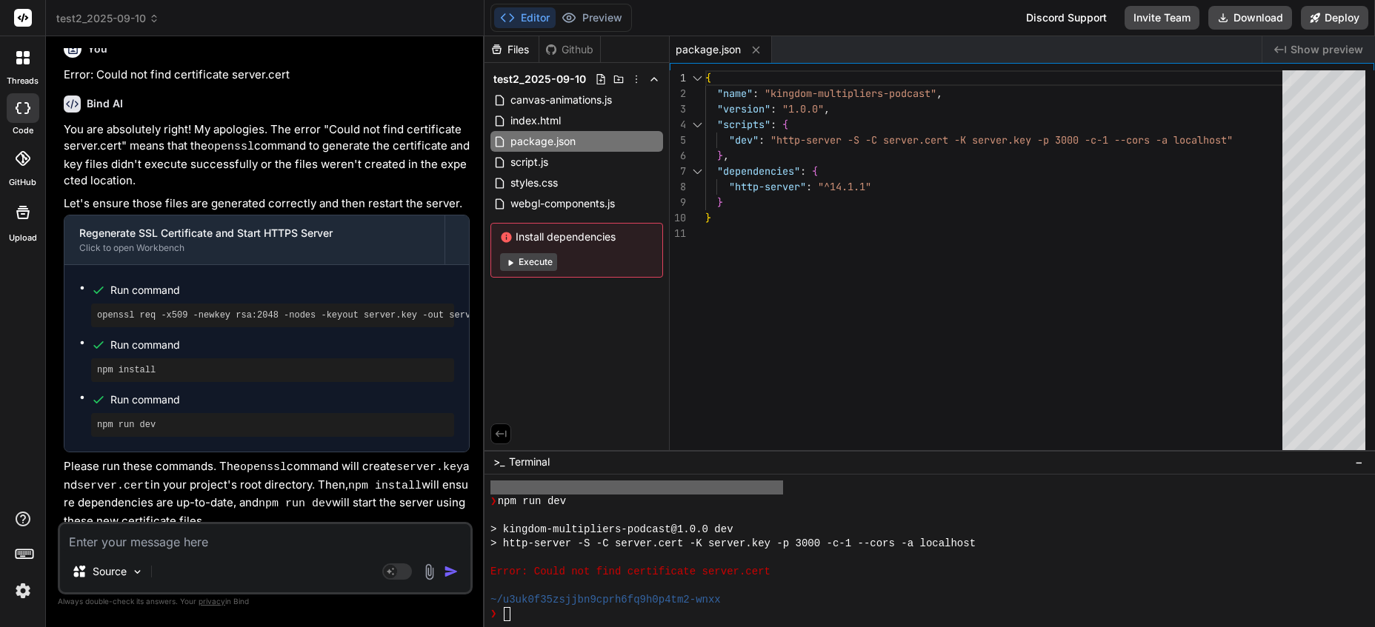
drag, startPoint x: 100, startPoint y: 512, endPoint x: 363, endPoint y: 495, distance: 263.4
click at [363, 538] on code "https://localhost:3000" at bounding box center [377, 544] width 33 height 13
copy code "https://localhost:3000"
click at [150, 13] on icon at bounding box center [154, 18] width 10 height 10
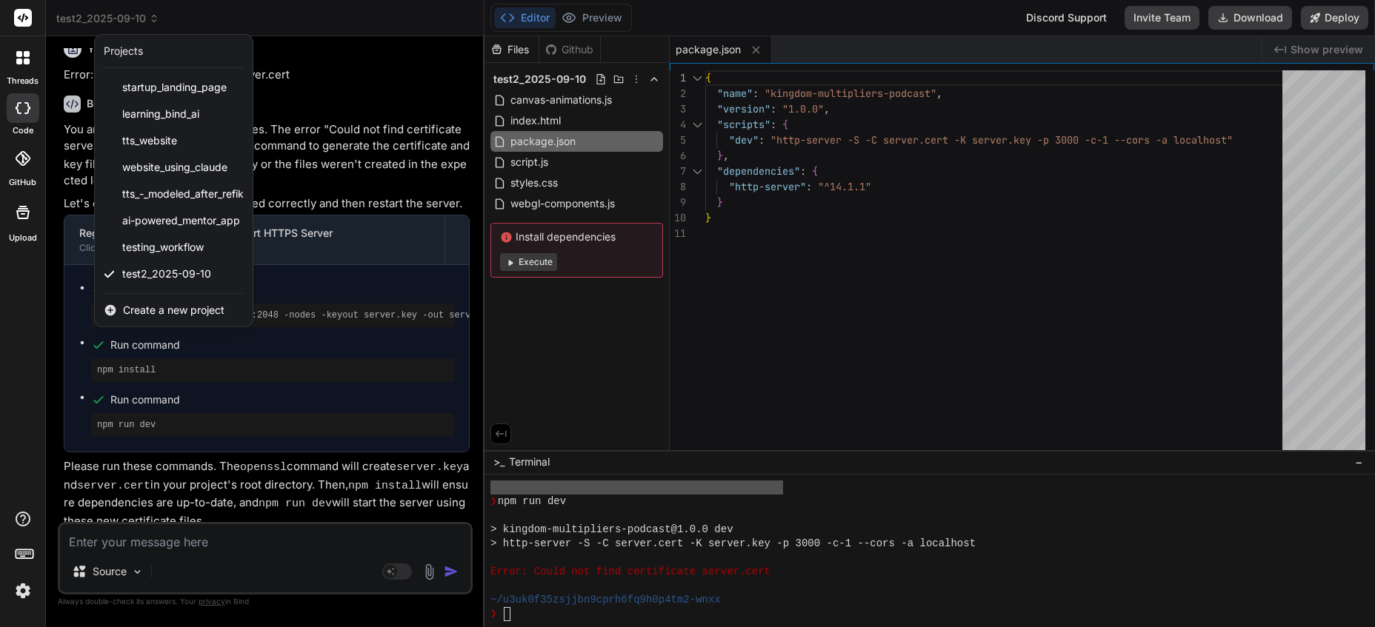
click at [931, 141] on div at bounding box center [687, 313] width 1375 height 627
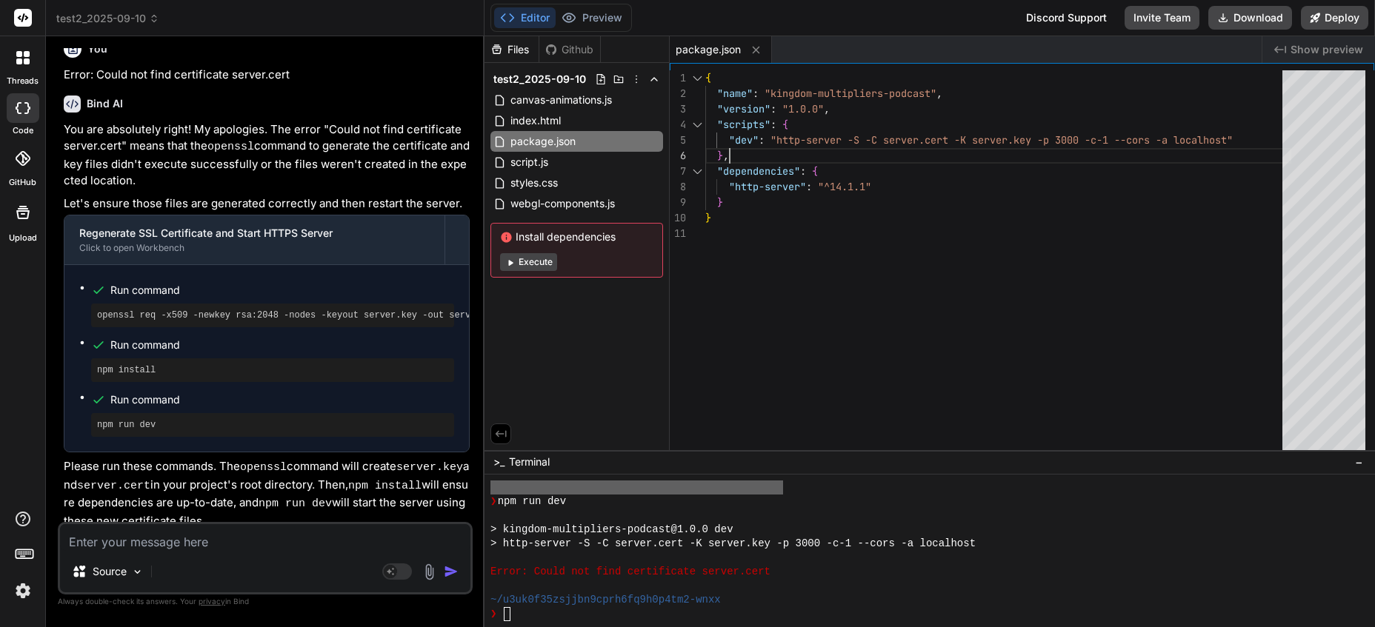
click at [952, 142] on div "{ "name" : "kingdom-multipliers-podcast" , "version" : "1.0.0" , "scripts" : { …" at bounding box center [998, 263] width 586 height 387
click at [959, 139] on div "{ "name" : "kingdom-multipliers-podcast" , "version" : "1.0.0" , "scripts" : { …" at bounding box center [998, 263] width 586 height 387
click at [957, 138] on div "{ "name" : "kingdom-multipliers-podcast" , "version" : "1.0.0" , "scripts" : { …" at bounding box center [998, 263] width 586 height 387
click at [953, 140] on div "{ "name" : "kingdom-multipliers-podcast" , "version" : "1.0.0" , "scripts" : { …" at bounding box center [998, 263] width 586 height 387
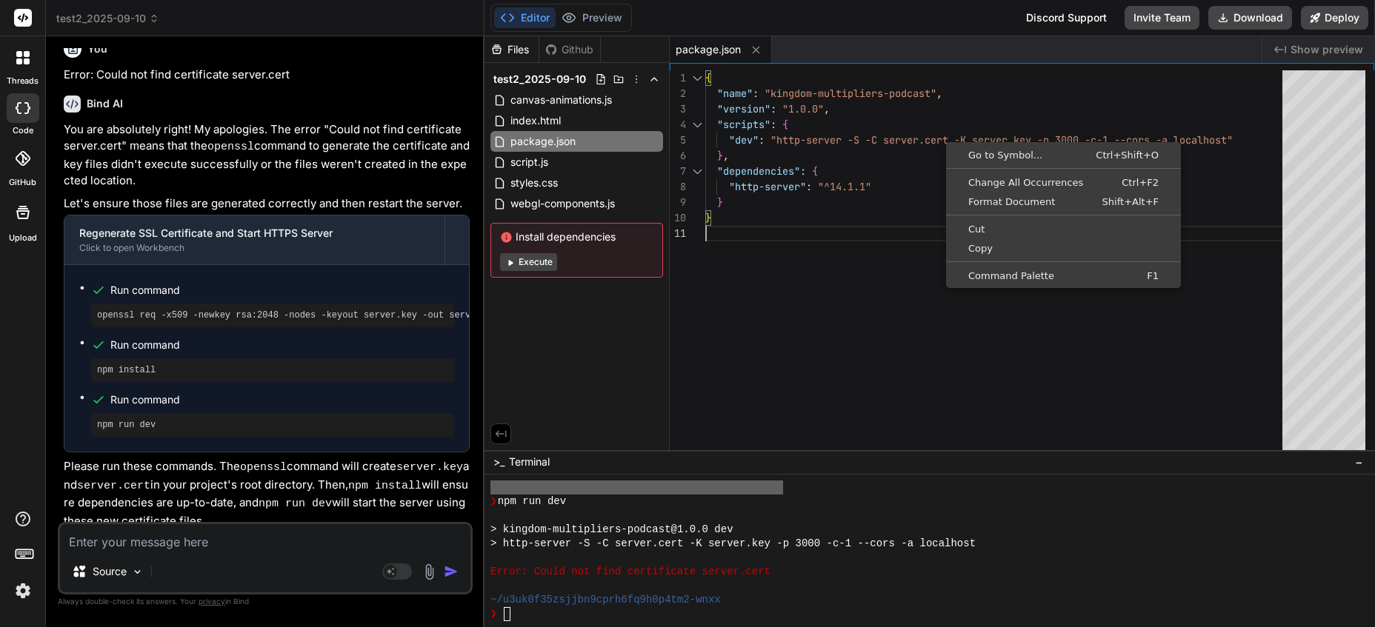
click at [881, 238] on div "{ "name" : "kingdom-multipliers-podcast" , "version" : "1.0.0" , "scripts" : { …" at bounding box center [998, 263] width 586 height 387
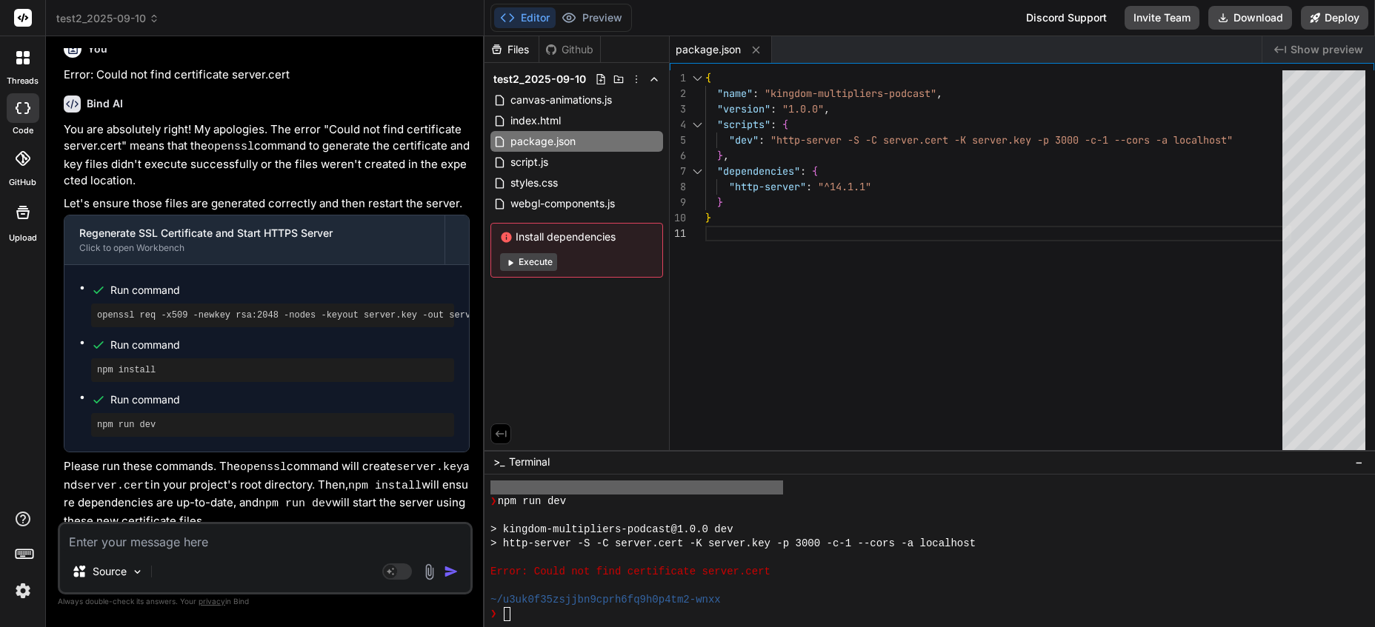
click at [240, 547] on textarea at bounding box center [265, 537] width 410 height 27
click at [633, 76] on icon at bounding box center [636, 79] width 12 height 12
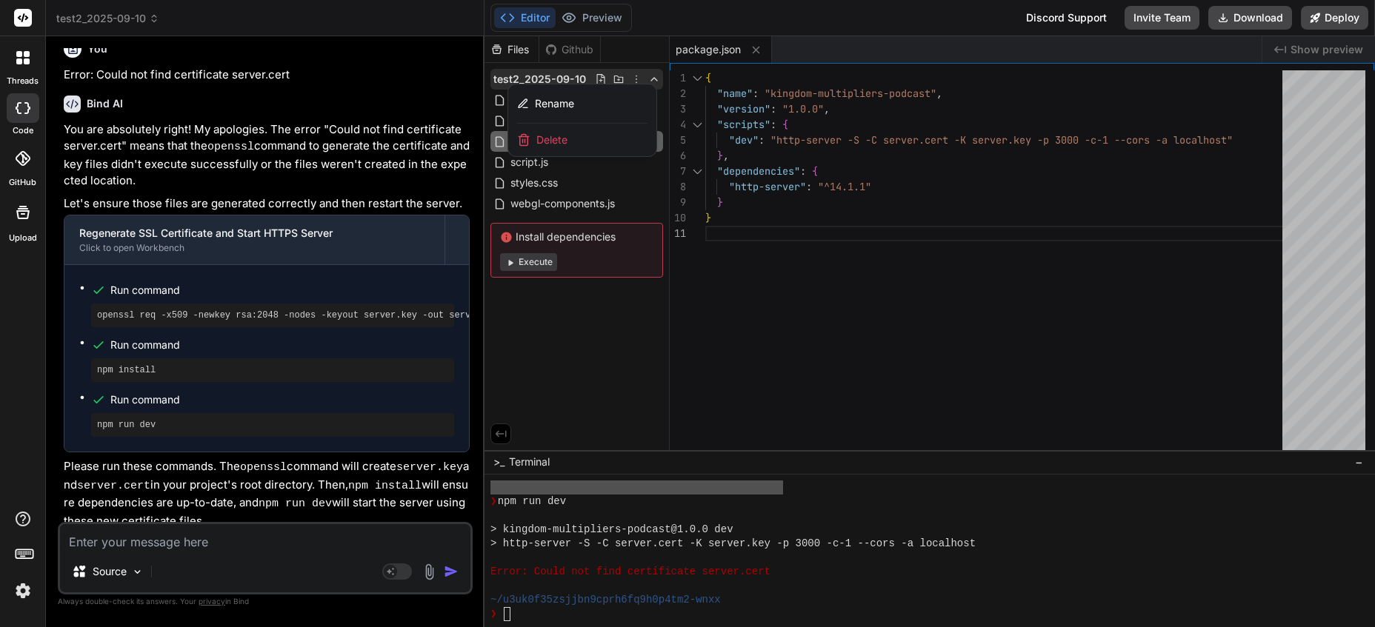
click at [730, 300] on div at bounding box center [929, 331] width 890 height 591
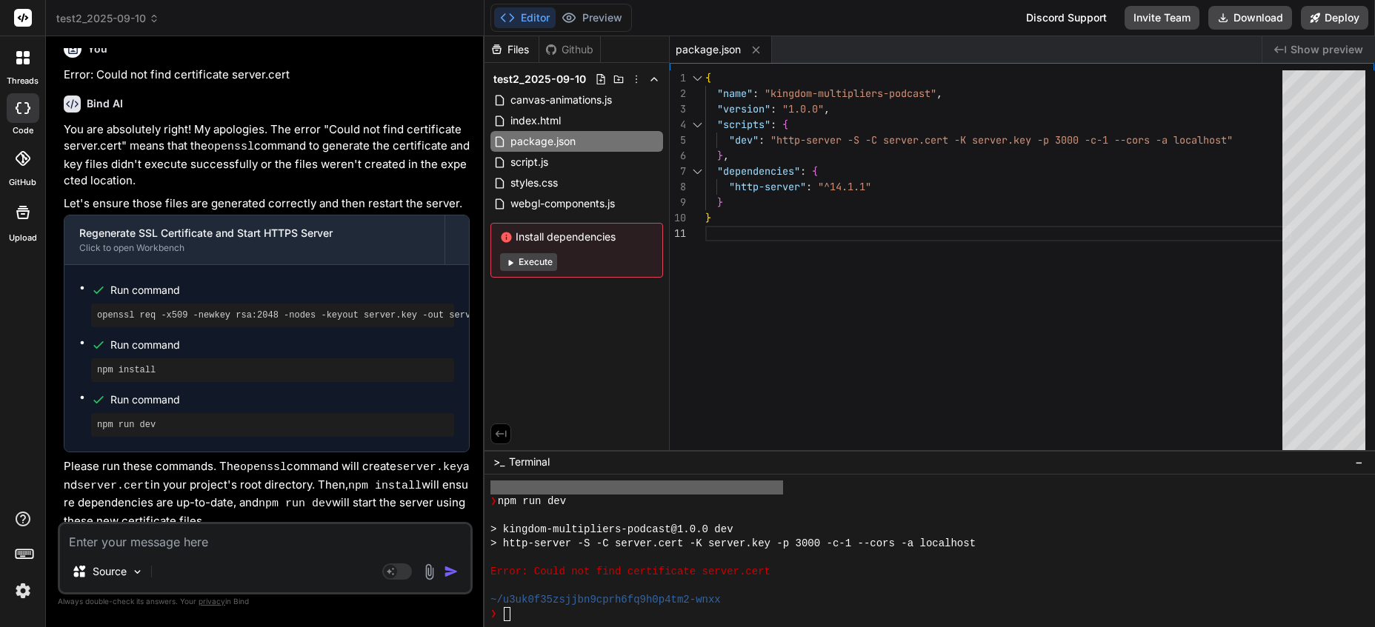
click at [824, 131] on div ""scripts" : {" at bounding box center [998, 125] width 586 height 16
click at [850, 142] on div "{ "name" : "kingdom-multipliers-podcast" , "version" : "1.0.0" , "scripts" : { …" at bounding box center [998, 263] width 586 height 387
click at [864, 153] on div "{ "name" : "kingdom-multipliers-podcast" , "version" : "1.0.0" , "scripts" : { …" at bounding box center [998, 263] width 586 height 387
click at [919, 144] on div "{ "name" : "kingdom-multipliers-podcast" , "version" : "1.0.0" , "scripts" : { …" at bounding box center [998, 263] width 586 height 387
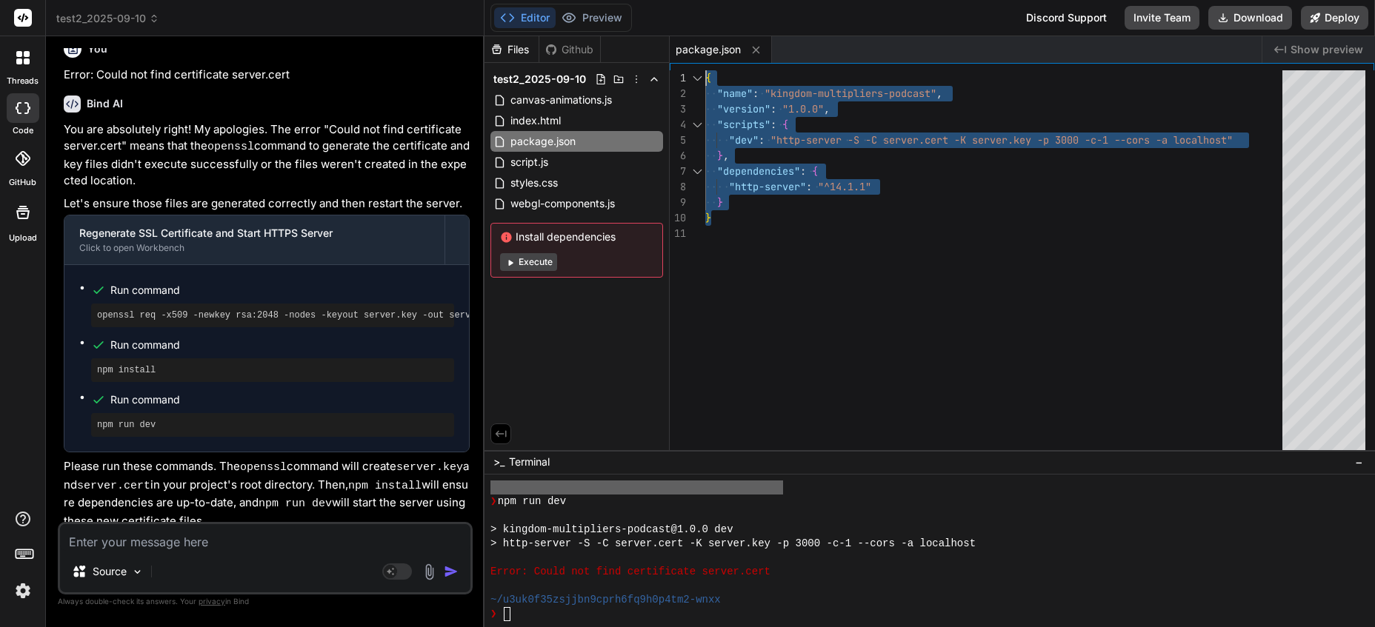
drag, startPoint x: 798, startPoint y: 206, endPoint x: 698, endPoint y: 74, distance: 165.5
click at [705, 74] on div "{ "name" : "kingdom-multipliers-podcast" , "version" : "1.0.0" , "scripts" : { …" at bounding box center [998, 263] width 586 height 387
drag, startPoint x: 796, startPoint y: 153, endPoint x: 807, endPoint y: 153, distance: 10.4
click at [797, 153] on div "{ "name" : "kingdom-multipliers-podcast" , "version" : "1.0.0" , "scripts" : { …" at bounding box center [998, 263] width 586 height 387
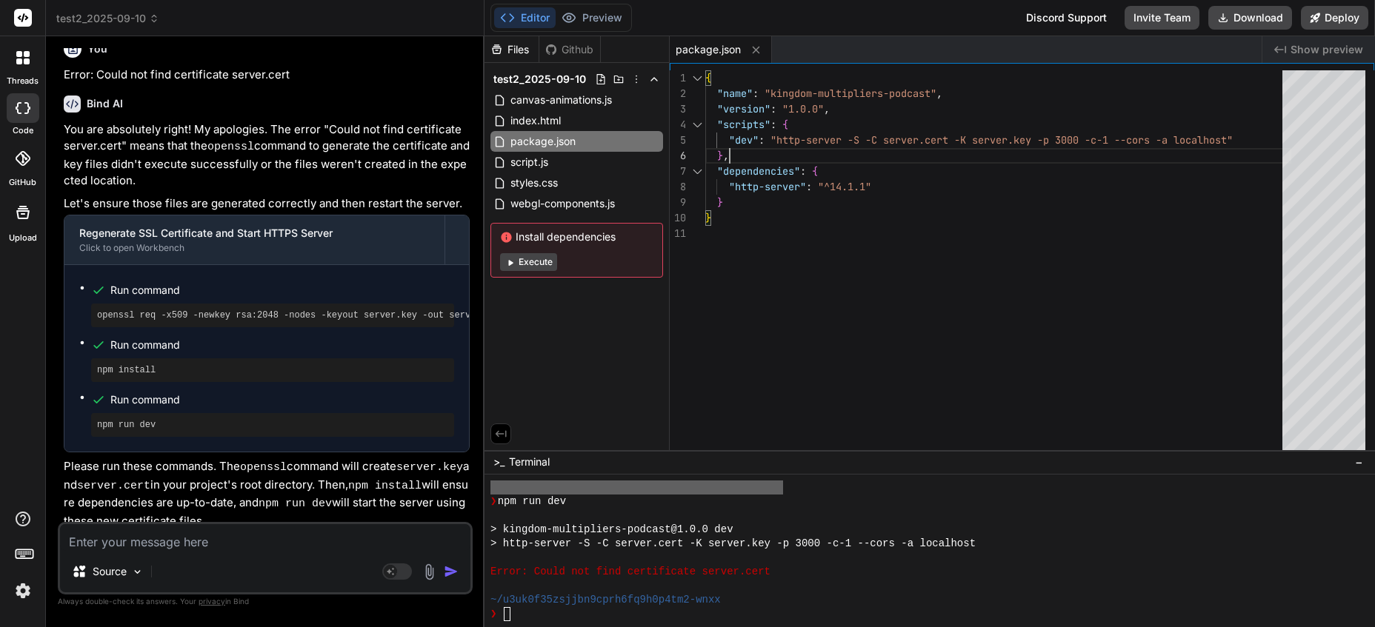
click at [955, 141] on div "{ "name" : "kingdom-multipliers-podcast" , "version" : "1.0.0" , "scripts" : { …" at bounding box center [998, 263] width 586 height 387
click at [955, 140] on div "{ "name" : "kingdom-multipliers-podcast" , "version" : "1.0.0" , "scripts" : { …" at bounding box center [998, 263] width 586 height 387
click at [955, 142] on div "{ "name" : "kingdom-multipliers-podcast" , "version" : "1.0.0" , "scripts" : { …" at bounding box center [998, 263] width 586 height 387
click at [945, 135] on div "{ "name" : "kingdom-multipliers-podcast" , "version" : "1.0.0" , "scripts" : { …" at bounding box center [998, 263] width 586 height 387
click at [1059, 311] on div "{ "name" : "kingdom-multipliers-podcast" , "version" : "1.0.0" , "scripts" : { …" at bounding box center [998, 263] width 586 height 387
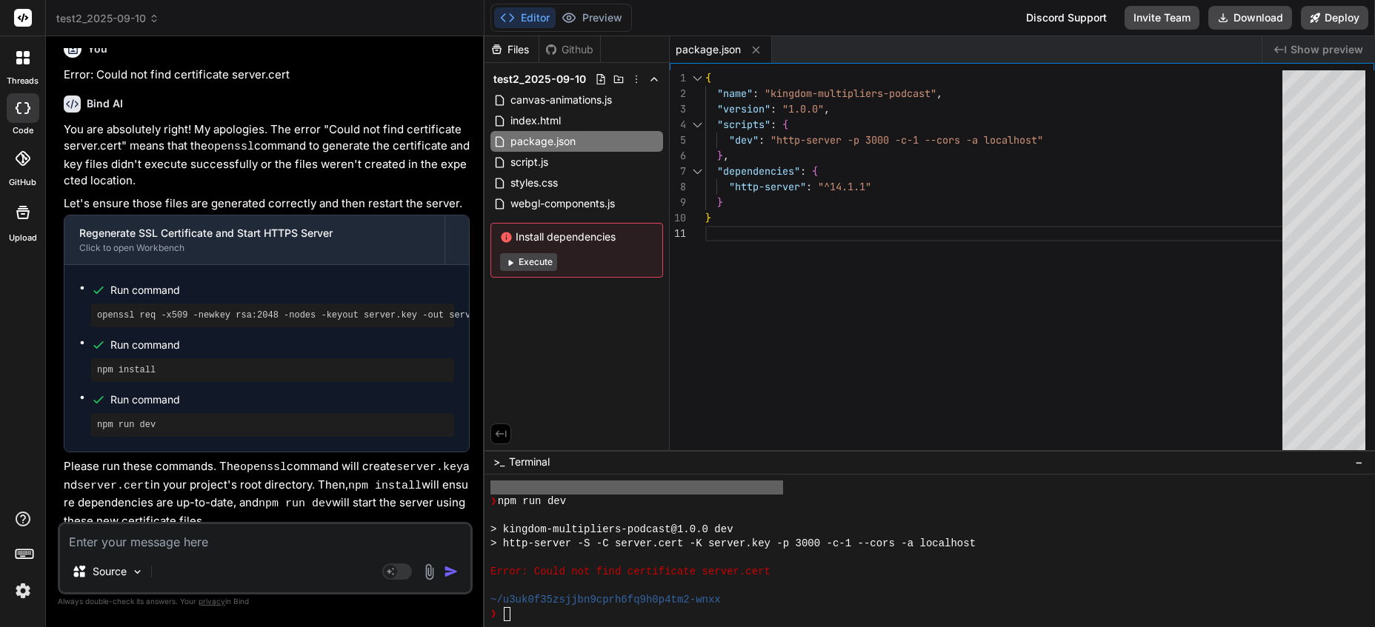
scroll to position [1, 0]
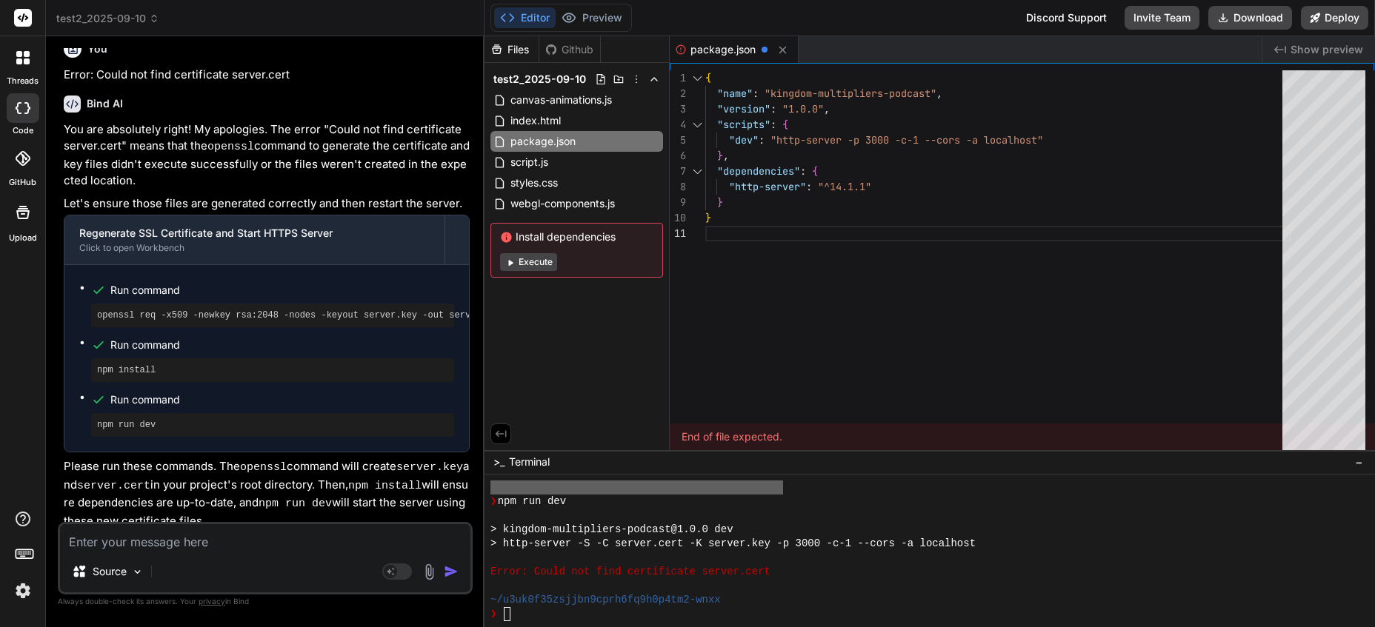
click at [844, 604] on div "~/u3uk0f35zsjjbn9cprh6fq9h0p4tm2-wnxx" at bounding box center [922, 600] width 865 height 14
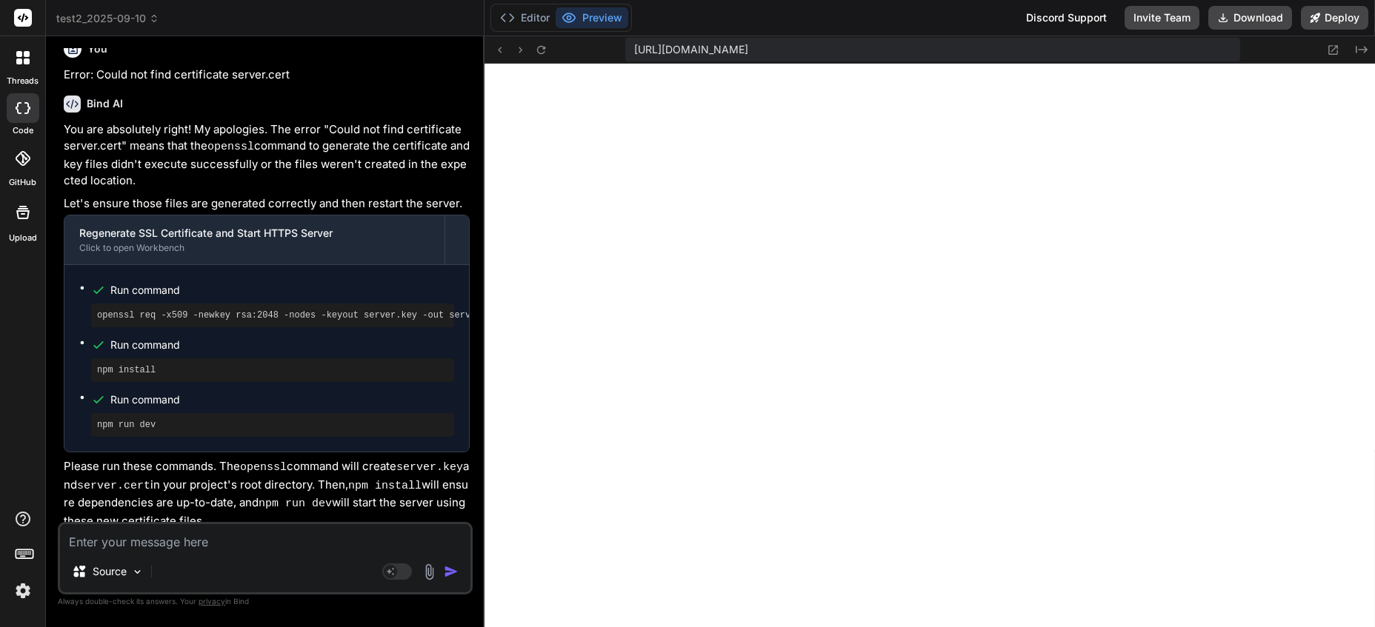
scroll to position [2814, 0]
click at [535, 50] on icon at bounding box center [541, 50] width 13 height 13
click at [238, 541] on textarea at bounding box center [265, 537] width 410 height 27
type textarea "t"
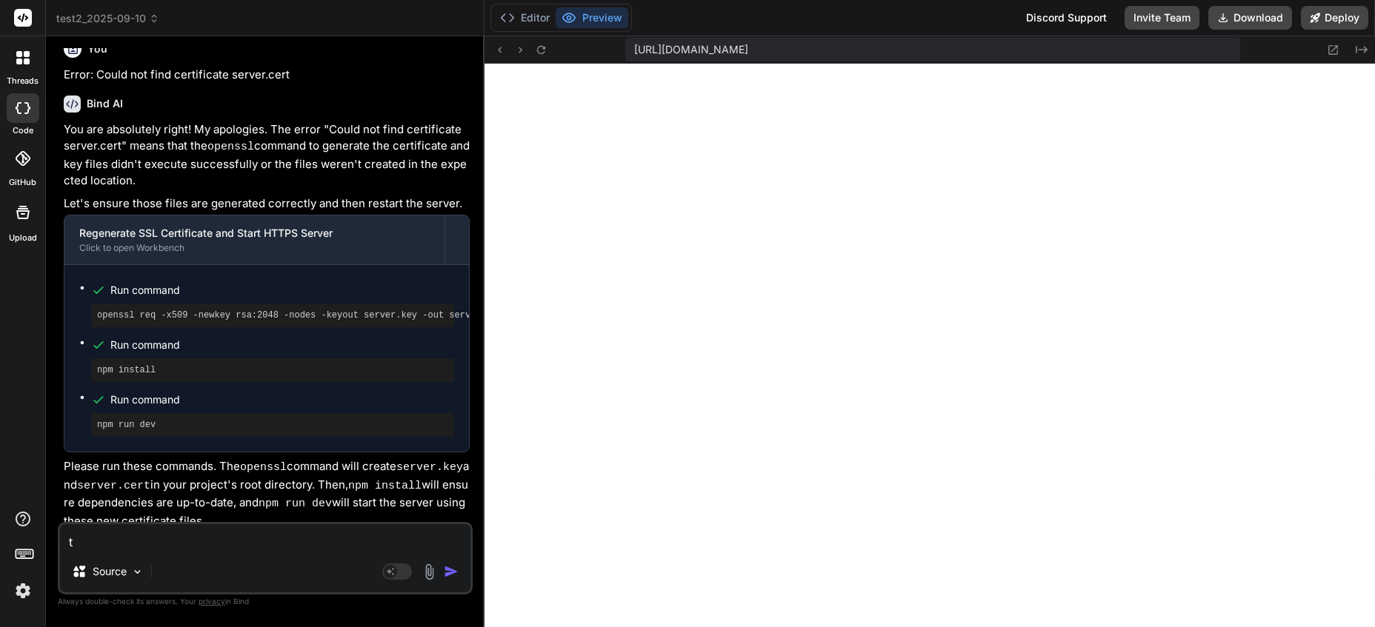
type textarea "x"
type textarea "the"
type textarea "x"
type textarea "the"
type textarea "x"
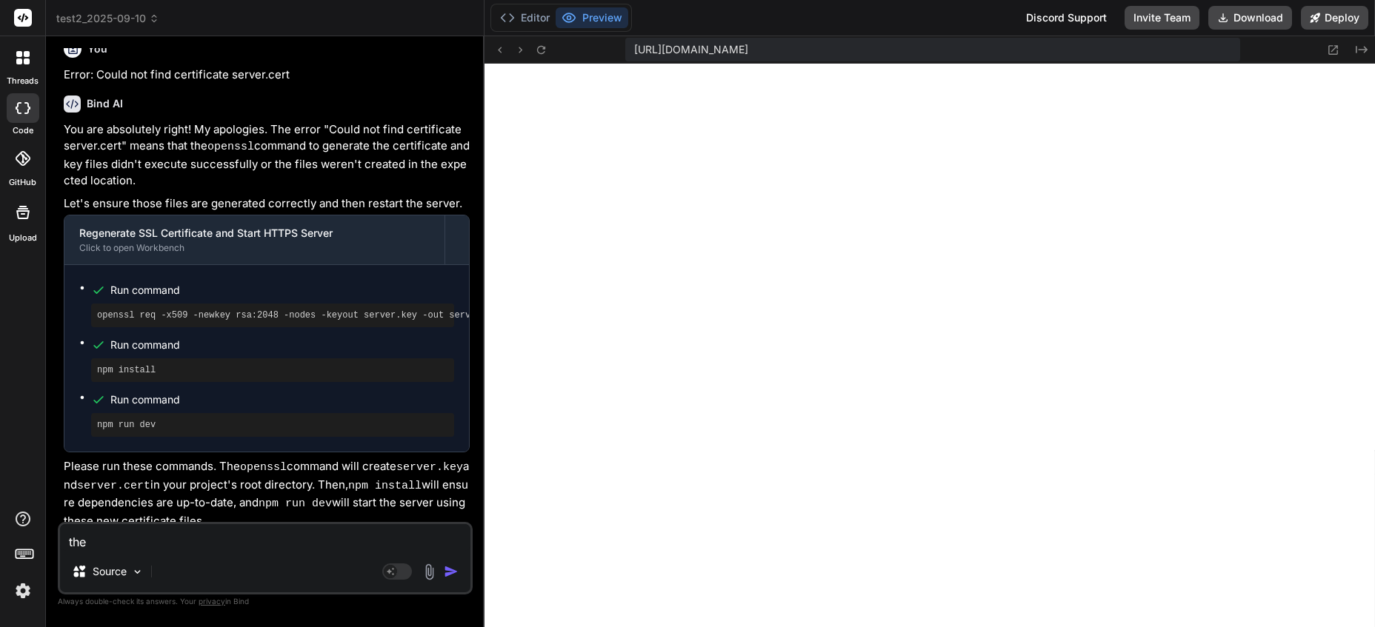
type textarea "the w"
type textarea "x"
type textarea "the we"
type textarea "x"
type textarea "the web"
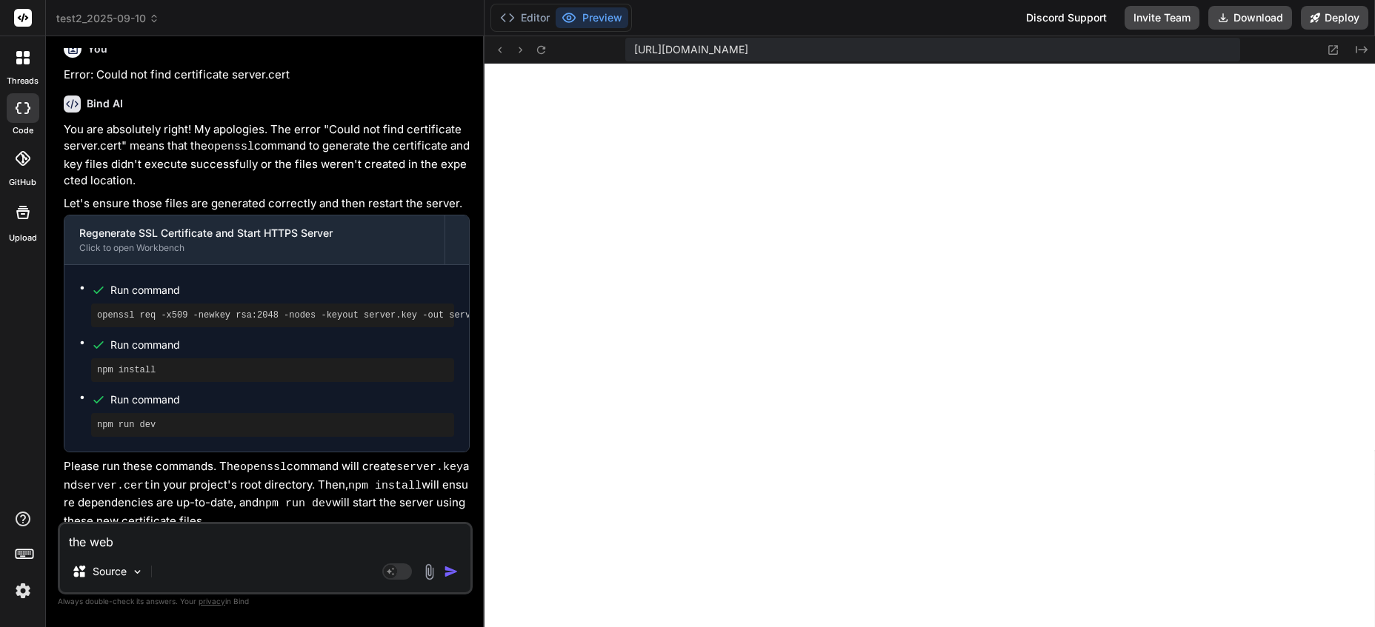
type textarea "x"
type textarea "the websit"
type textarea "x"
type textarea "the website"
type textarea "x"
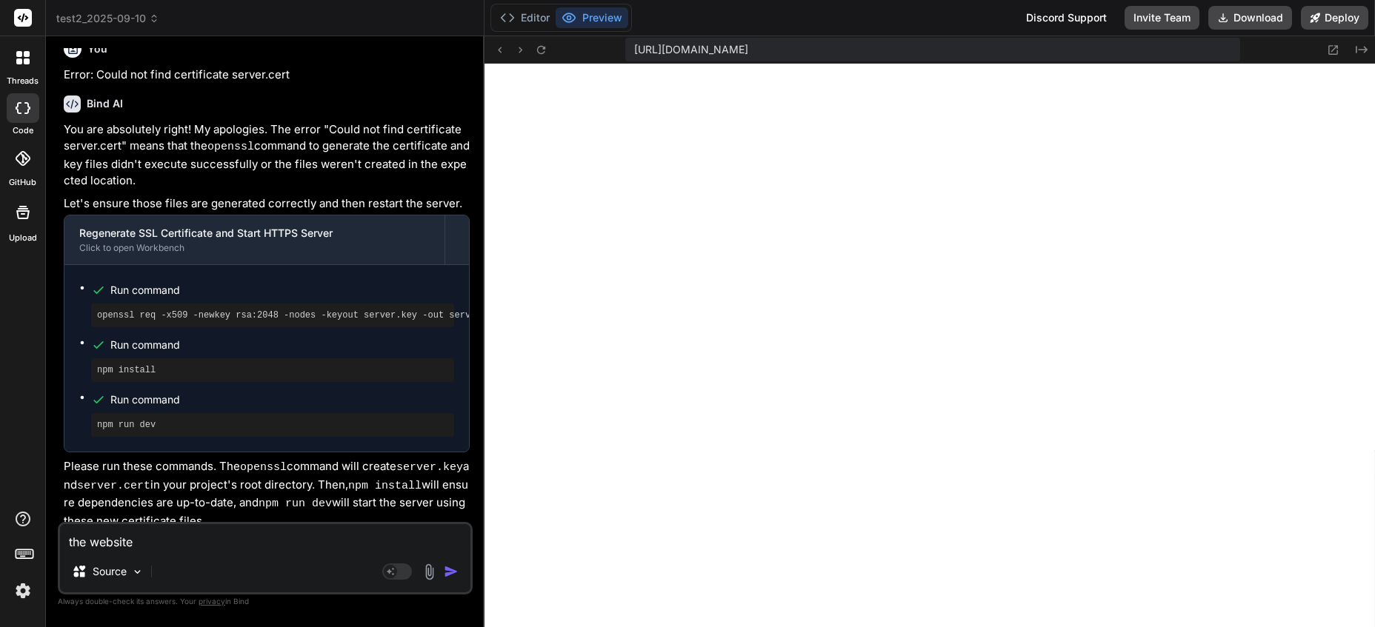
type textarea "the website"
type textarea "x"
type textarea "the website is"
type textarea "x"
type textarea "the website is"
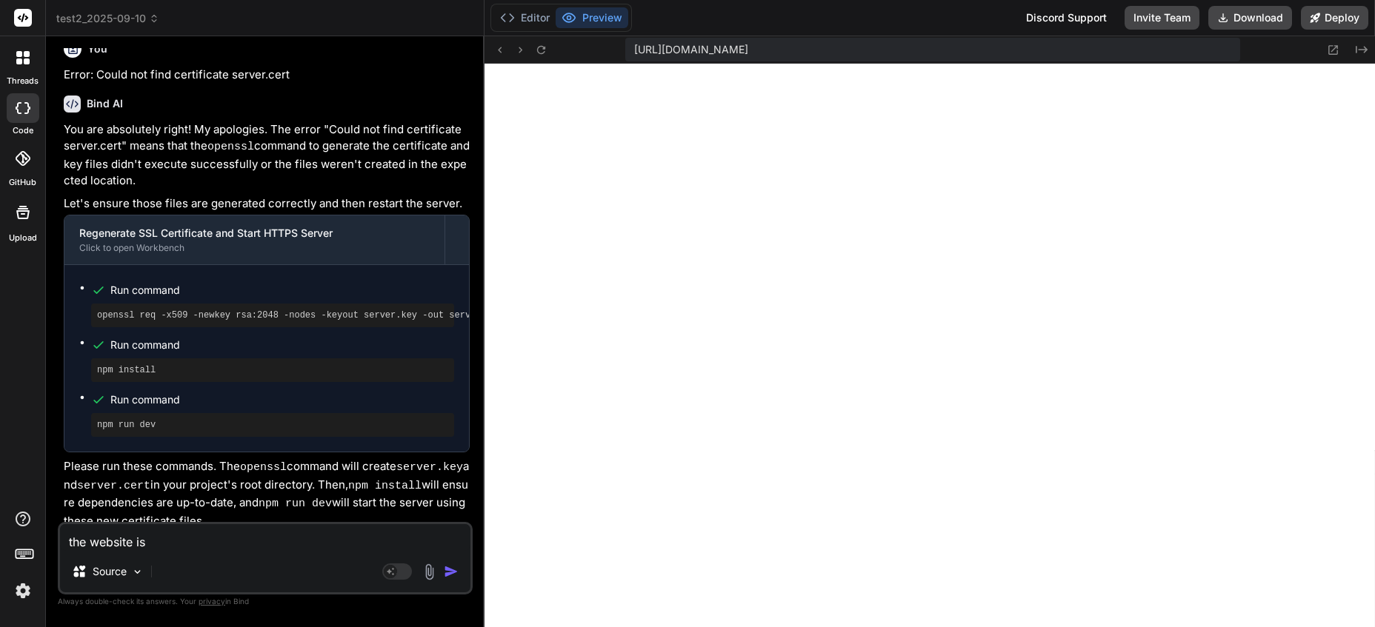
type textarea "x"
type textarea "the website is r"
type textarea "x"
type textarea "the website is ru"
type textarea "x"
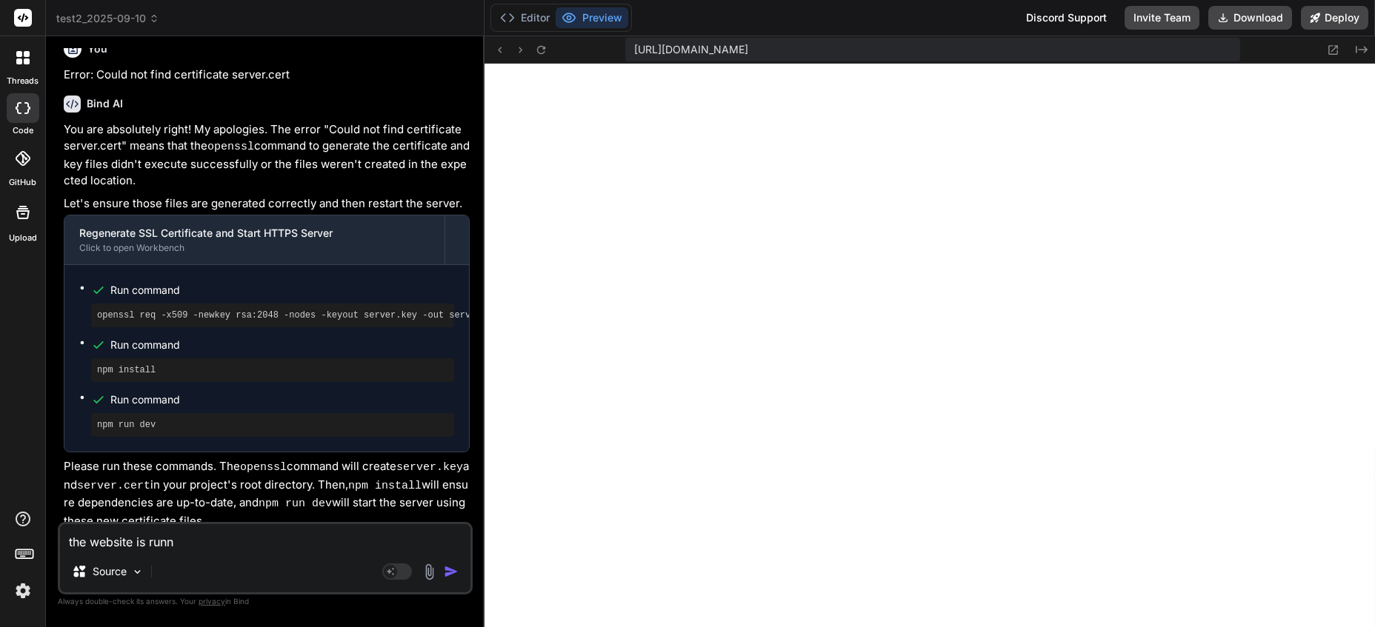
type textarea "the website is runni"
type textarea "x"
type textarea "the website is running"
type textarea "x"
type textarea "the website is running"
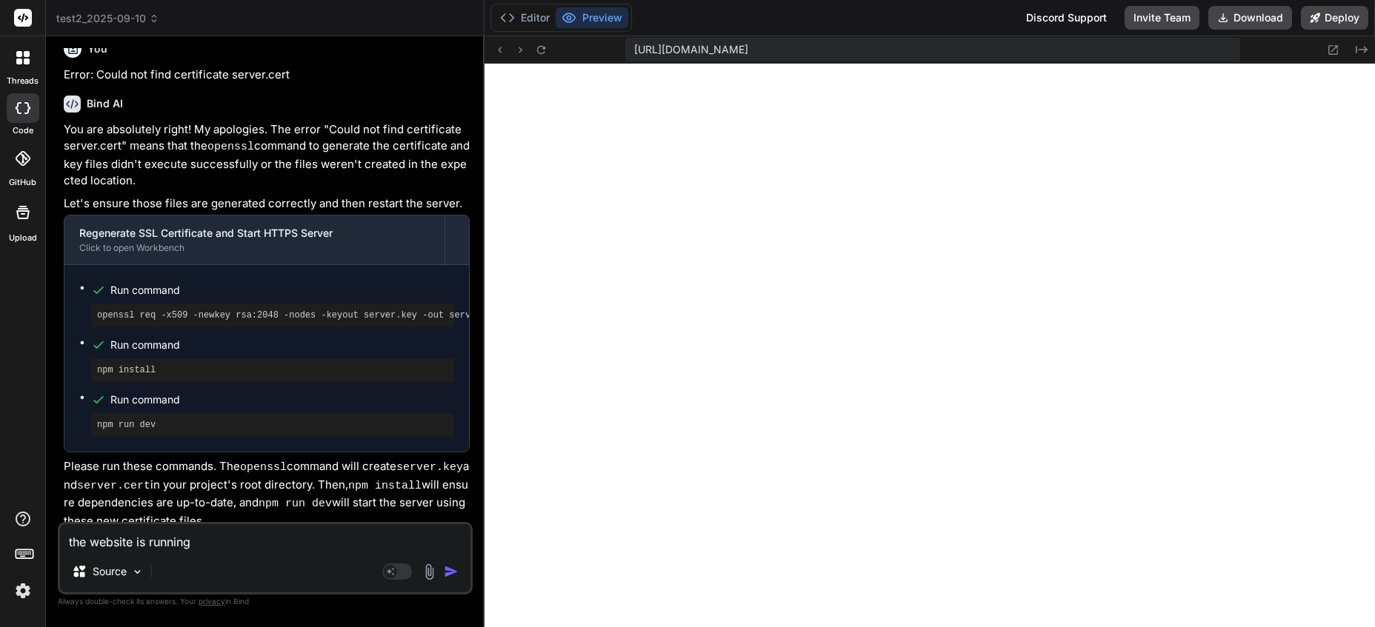
type textarea "x"
type textarea "the website is running b"
type textarea "x"
type textarea "the website is running bu"
type textarea "x"
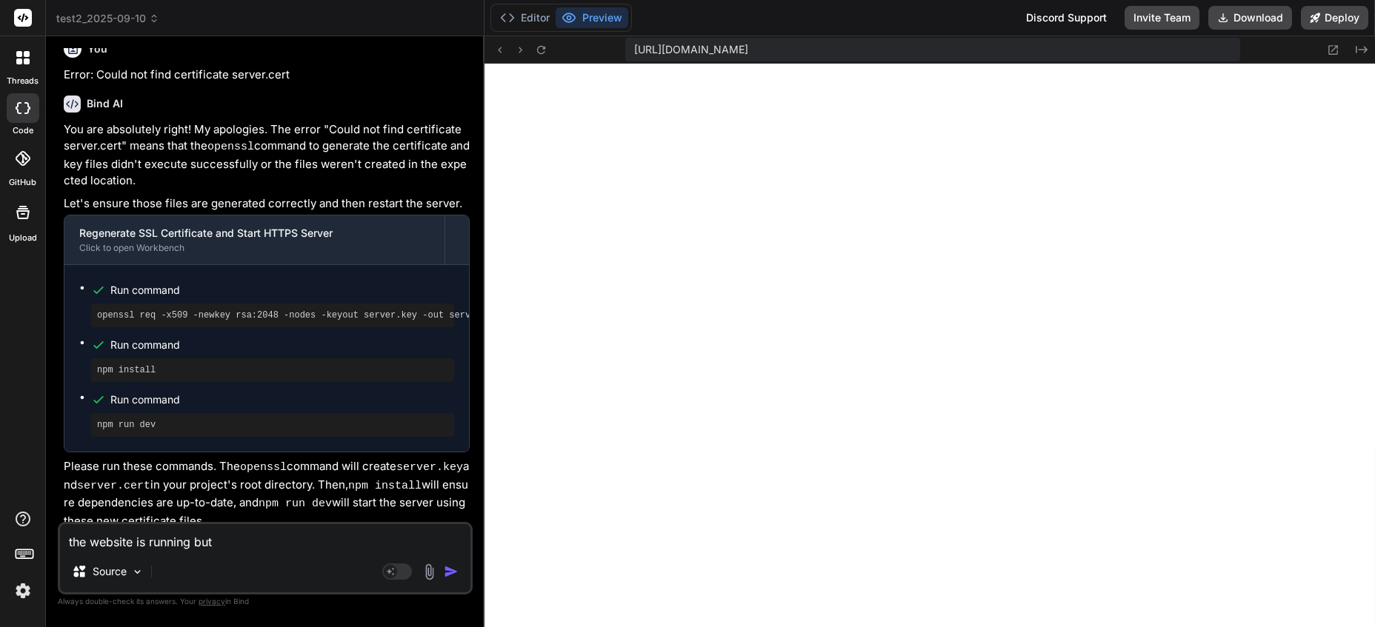
type textarea "the website is running but"
type textarea "x"
type textarea "the website is running but we"
type textarea "x"
type textarea "the website is running but webg"
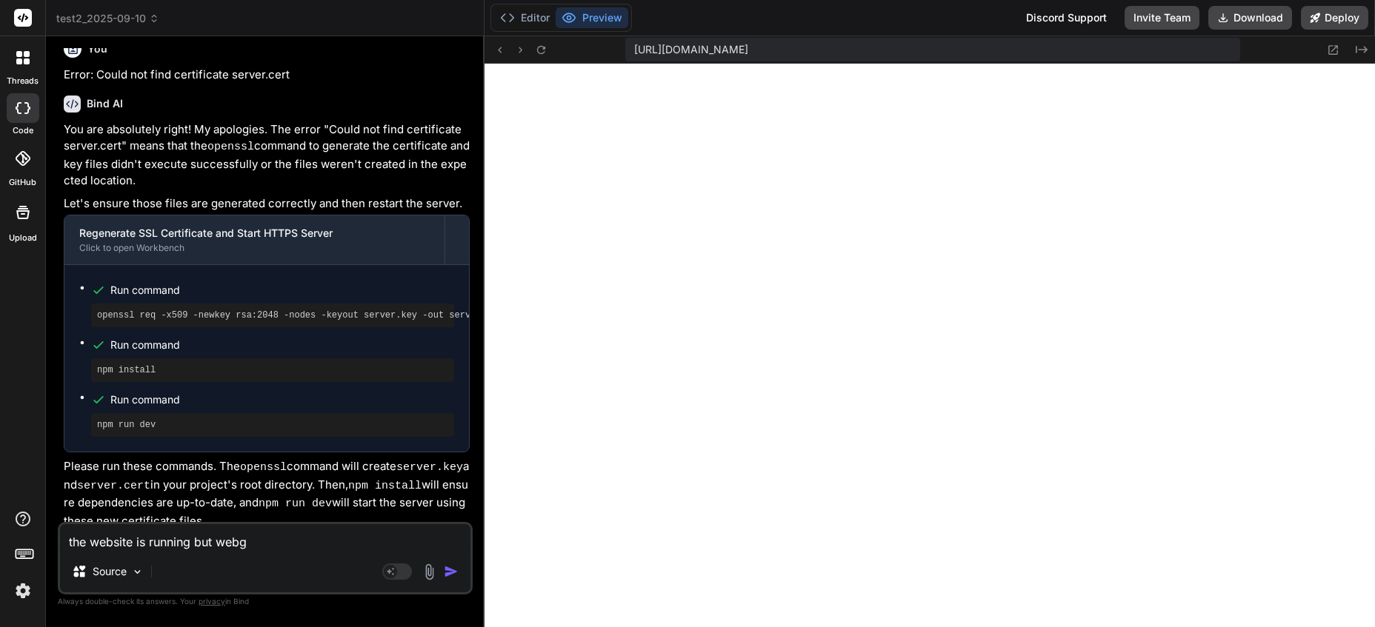
type textarea "x"
type textarea "the website is running but webgl"
type textarea "x"
type textarea "the website is running but webgl co"
type textarea "x"
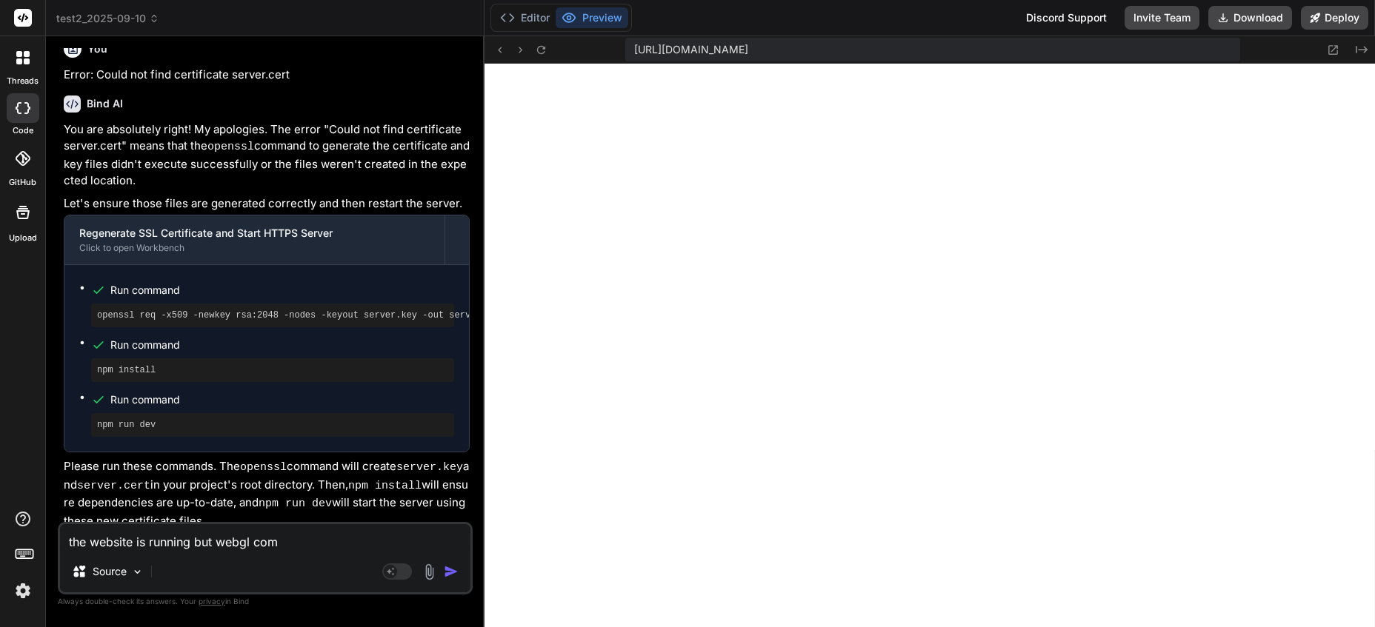
type textarea "the website is running but webgl comp"
type textarea "x"
type textarea "the website is running but webgl compon"
type textarea "x"
type textarea "the website is running but webgl compone"
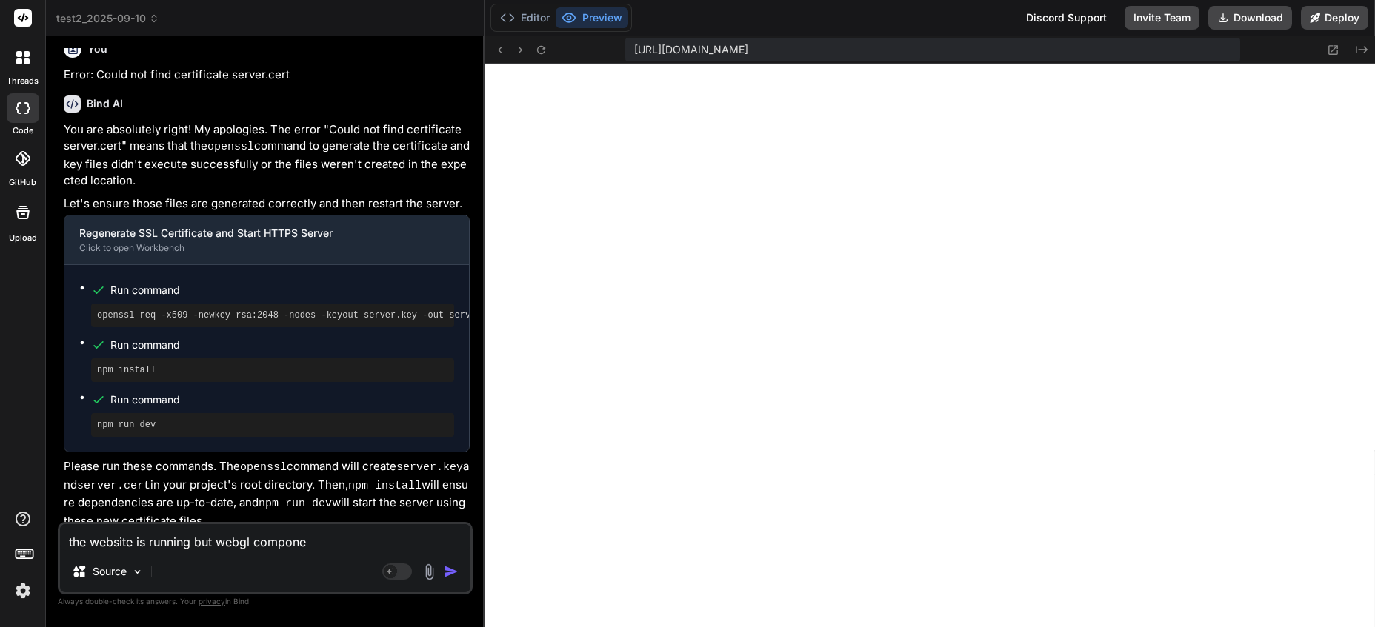
type textarea "x"
type textarea "the website is running but webgl componen"
type textarea "x"
type textarea "the website is running but webgl component"
type textarea "x"
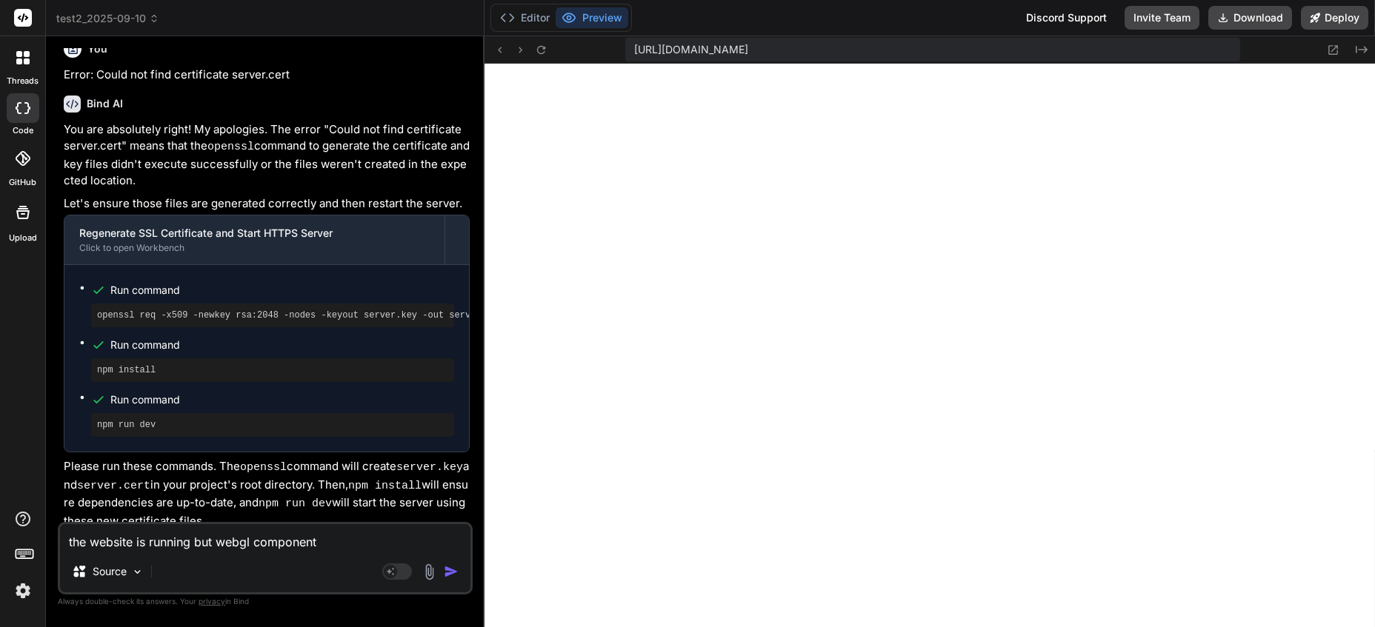
type textarea "the website is running but webgl component i"
type textarea "x"
type textarea "the website is running but webgl component is"
type textarea "x"
type textarea "the website is running but webgl component is"
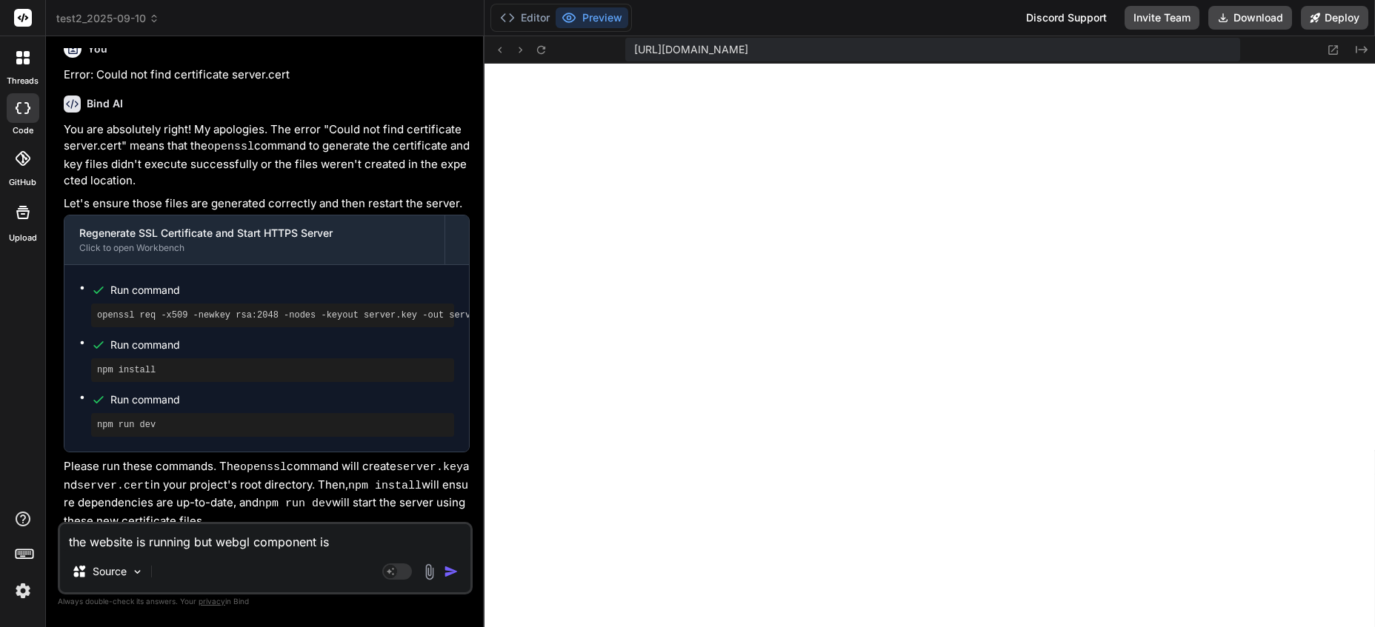
type textarea "x"
type textarea "the website is running but webgl component is n"
type textarea "x"
type textarea "the website is running but webgl component is not"
type textarea "x"
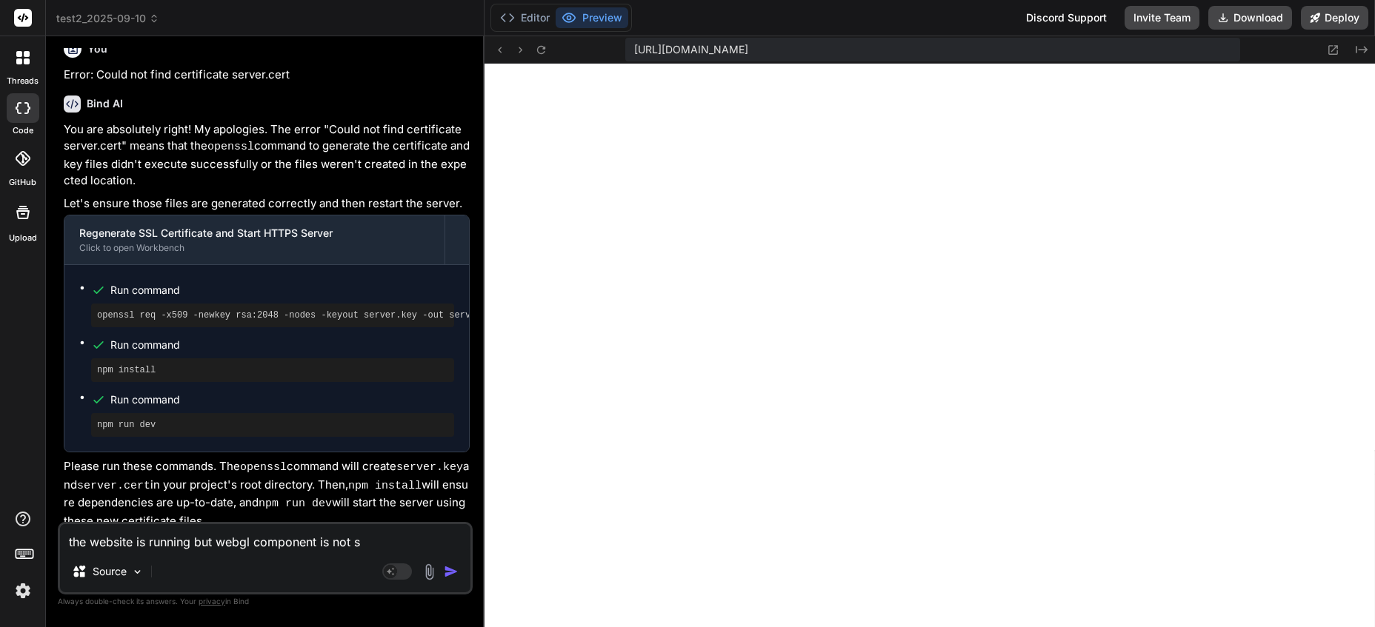
type textarea "the website is running but webgl component is not sh"
type textarea "x"
type textarea "the website is running but webgl component is not sho"
type textarea "x"
type textarea "the website is running but webgl component is not showi"
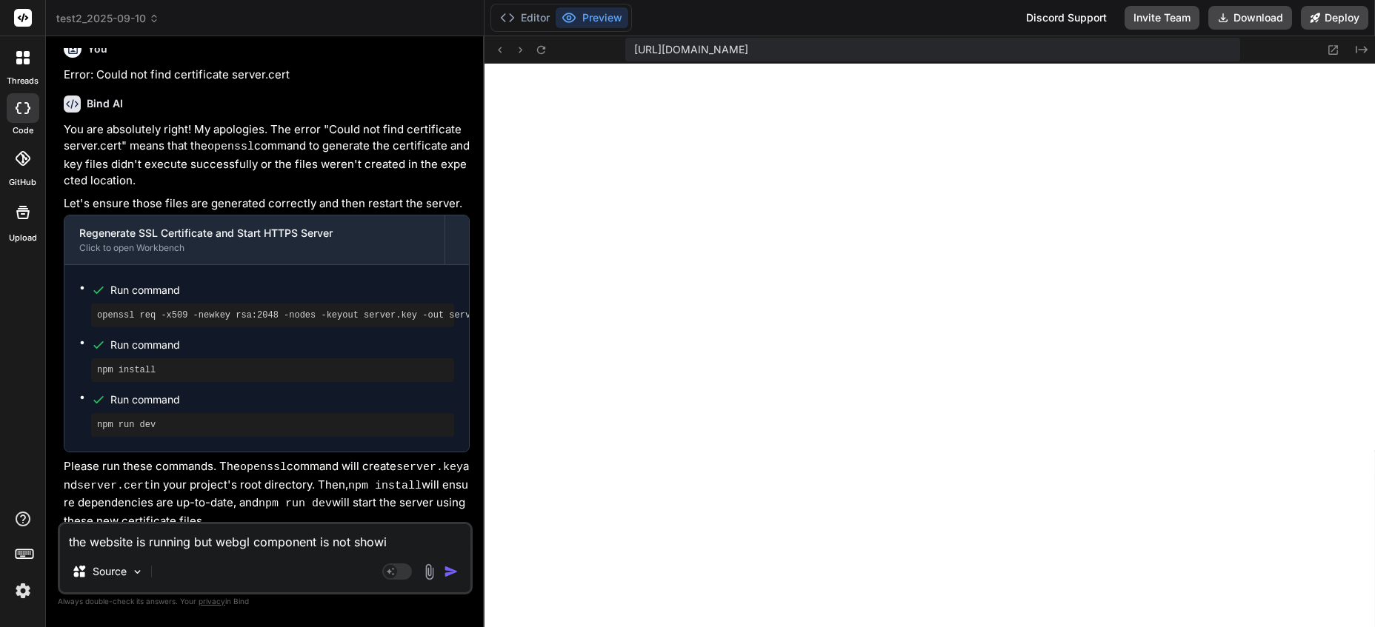
type textarea "x"
type textarea "the website is running but webgl component is not showin"
type textarea "x"
type textarea "the website is running but webgl component is not showing"
type textarea "x"
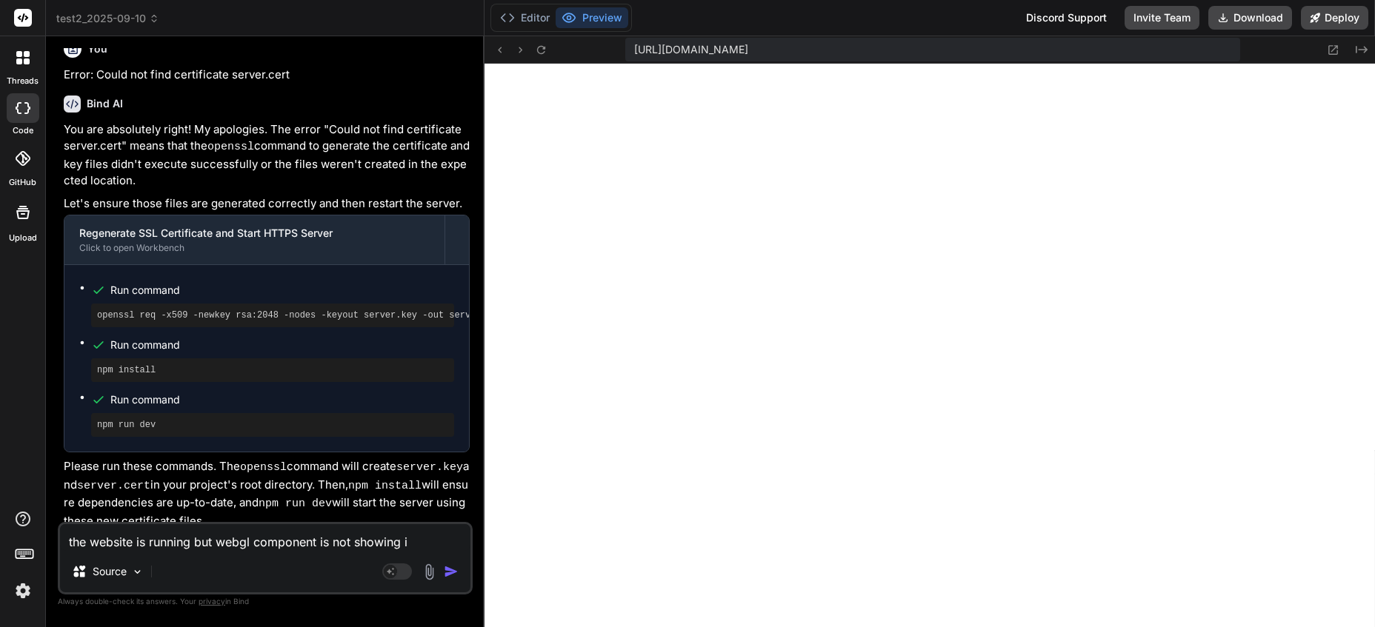
type textarea "the website is running but webgl component is not showing in"
type textarea "x"
type textarea "the website is running but webgl component is not showing in h"
type textarea "x"
type textarea "the website is running but webgl component is not showing in her"
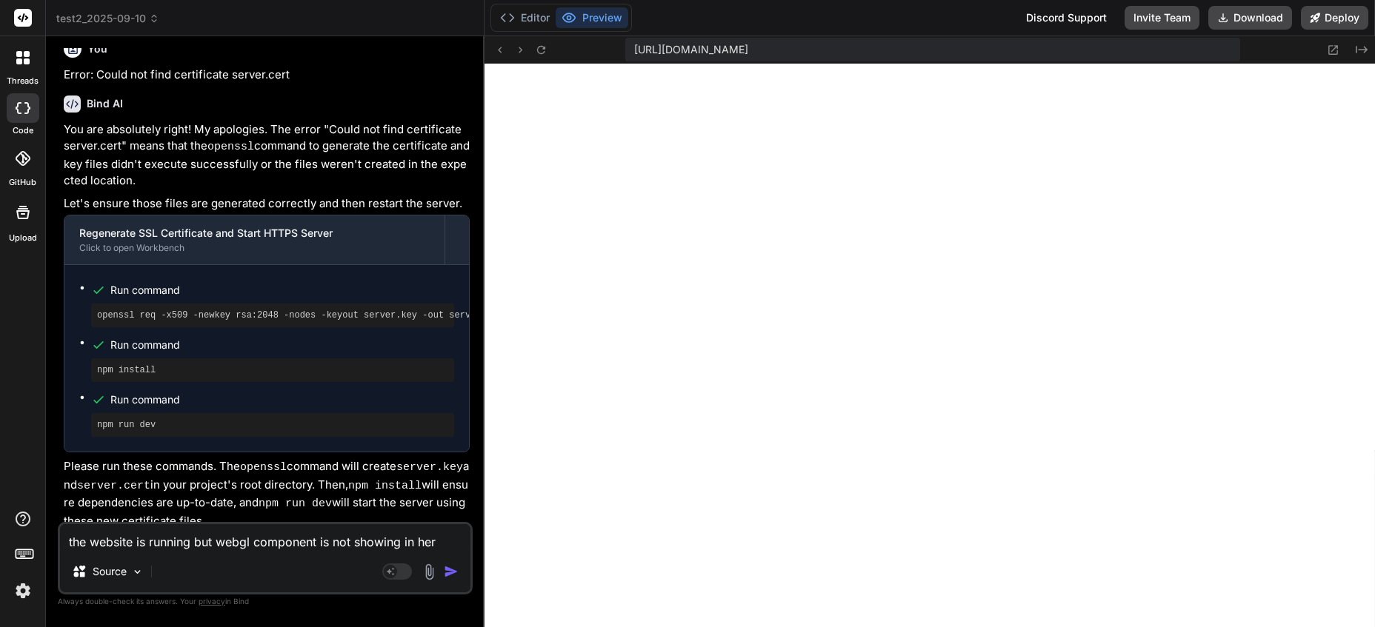
type textarea "x"
type textarea "the website is running but webgl component is not showing in hero"
type textarea "x"
type textarea "the website is running but webgl component is not showing in hero"
type textarea "x"
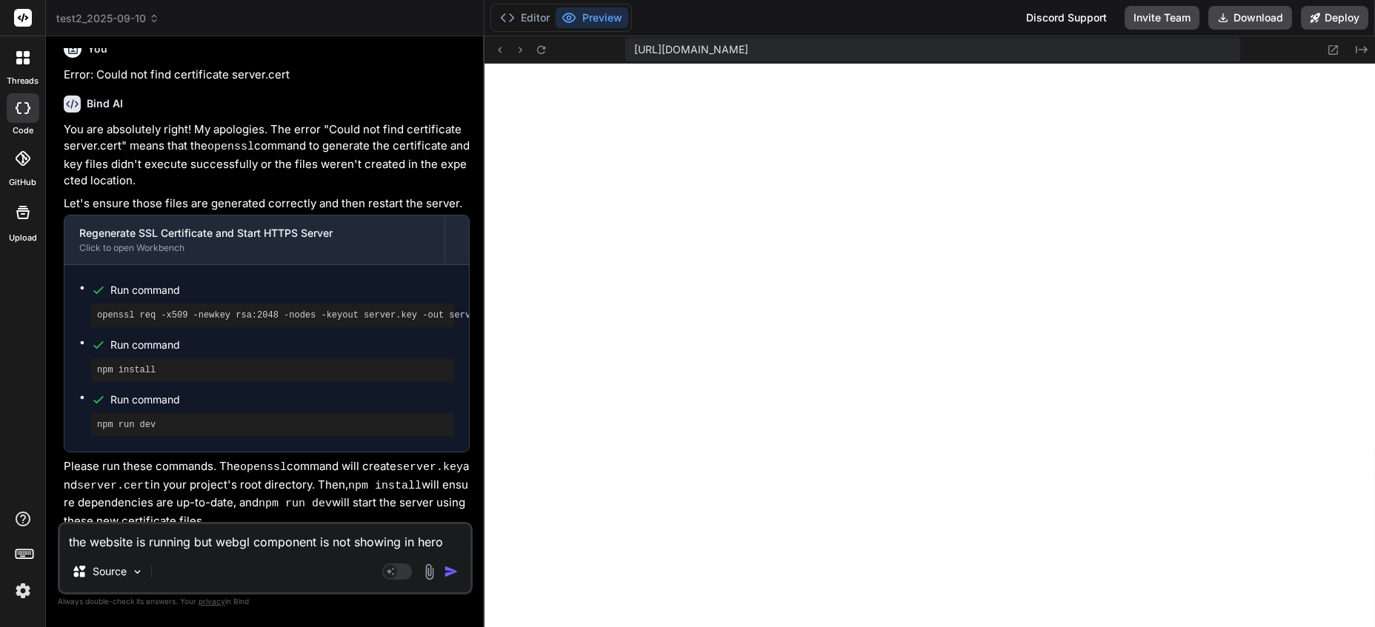
type textarea "the website is running but webgl component is not showing in hero s"
type textarea "x"
type textarea "the website is running but webgl component is not showing in hero sec"
type textarea "x"
type textarea "the website is running but webgl component is not showing in hero sect"
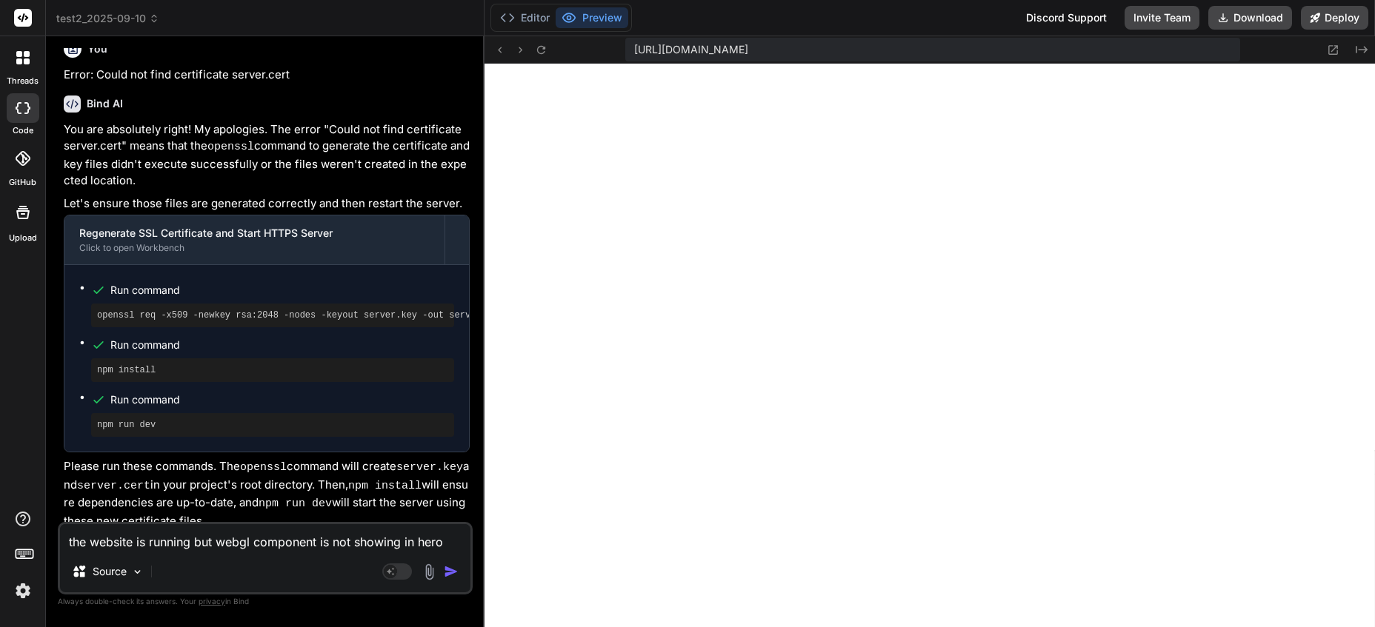
type textarea "x"
type textarea "the website is running but webgl component is not showing in hero secti"
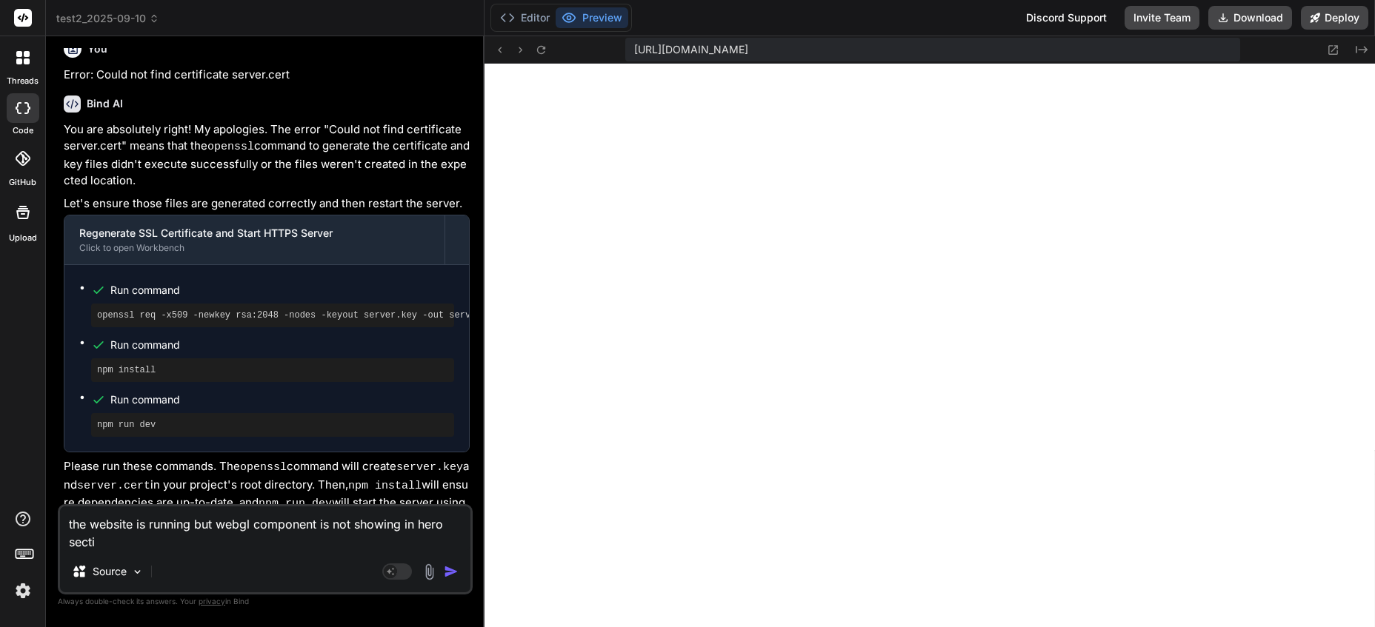
type textarea "x"
type textarea "the website is running but webgl component is not showing in hero section"
type textarea "x"
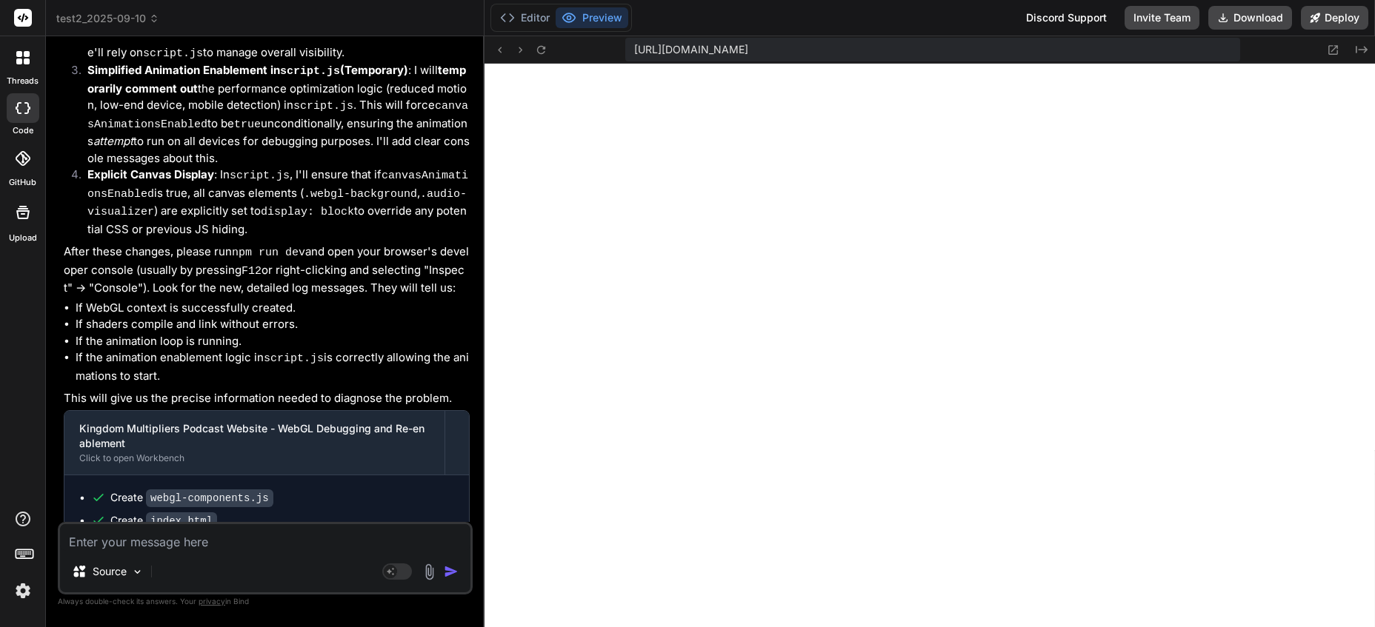
scroll to position [6331, 0]
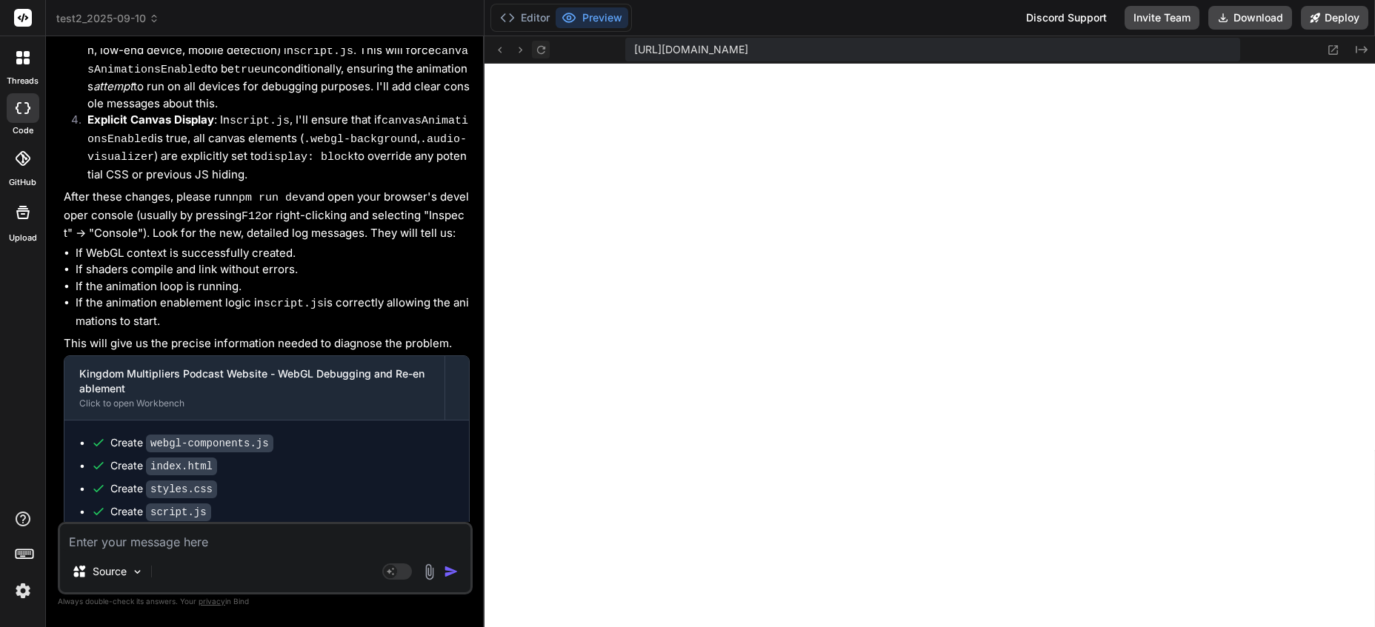
click at [540, 47] on icon at bounding box center [540, 49] width 8 height 8
click at [538, 47] on icon at bounding box center [541, 50] width 13 height 13
click at [232, 536] on textarea at bounding box center [265, 537] width 410 height 27
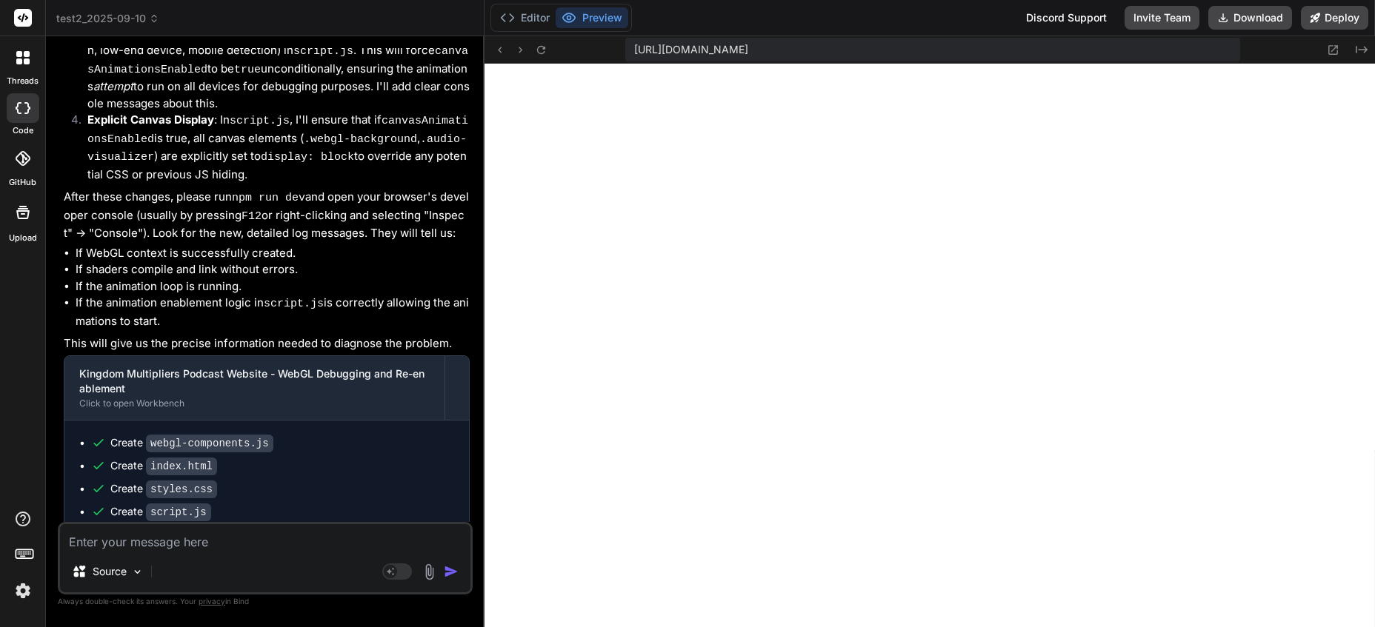
type textarea "x"
type textarea "d"
type textarea "x"
type textarea "du"
type textarea "x"
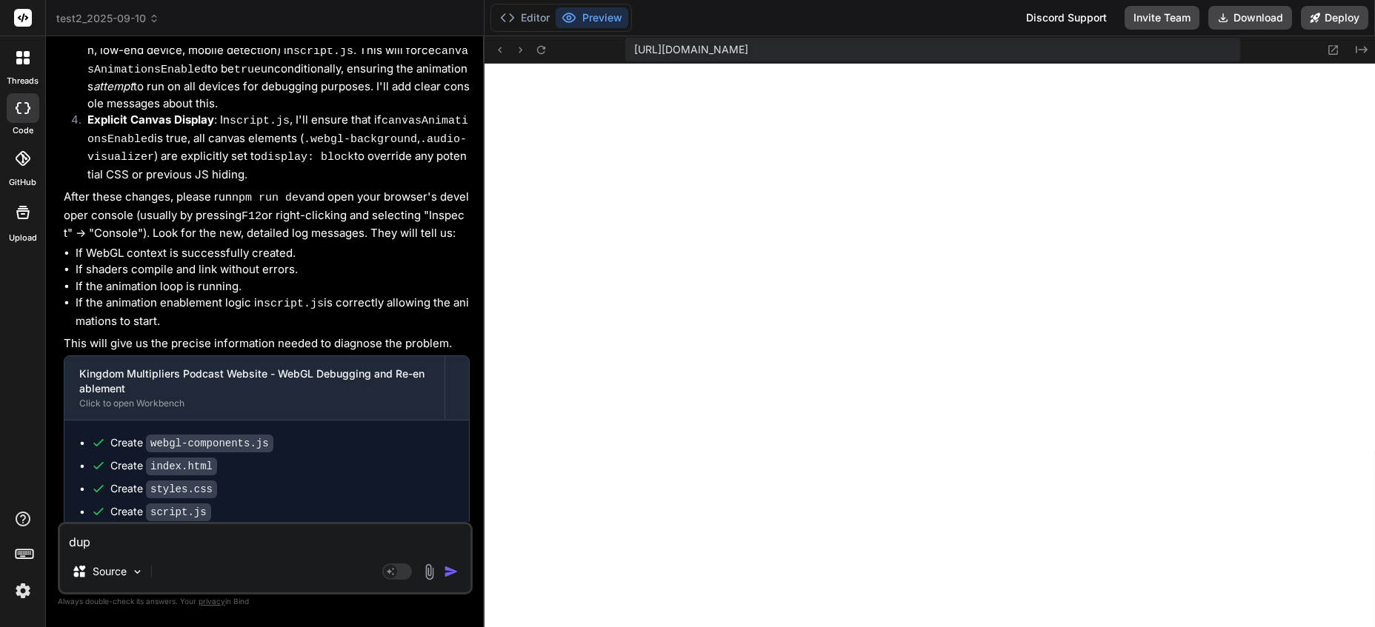
type textarea "dupa"
type textarea "x"
type textarea "dupat"
type textarea "x"
type textarea "dupate"
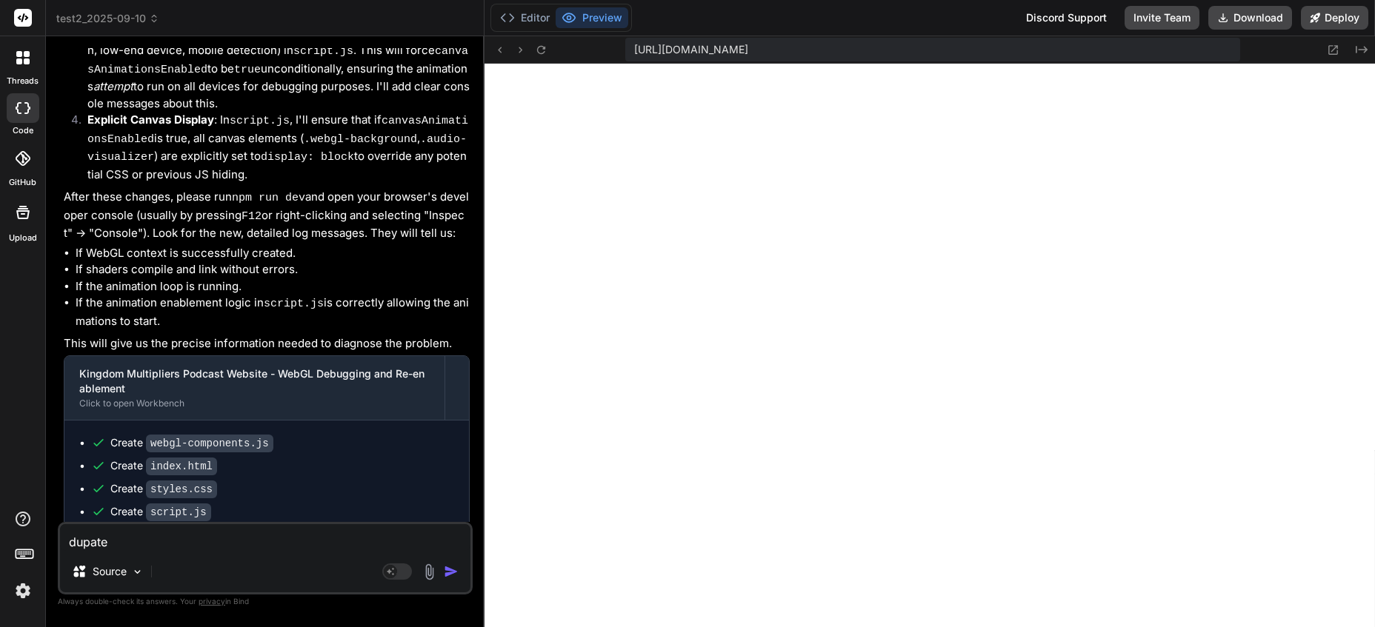
type textarea "x"
type textarea "dupate"
type textarea "x"
type textarea "dupate t"
type textarea "x"
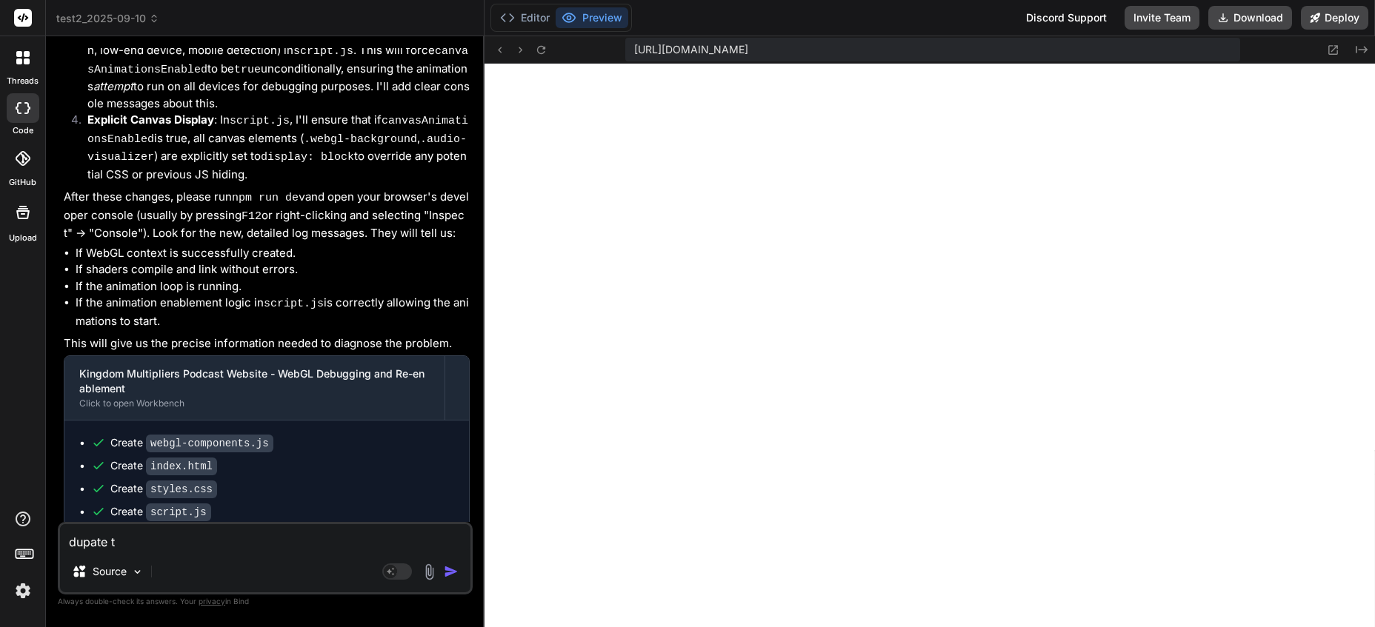
type textarea "dupate"
type textarea "x"
type textarea "dupate"
type textarea "x"
type textarea "dupat"
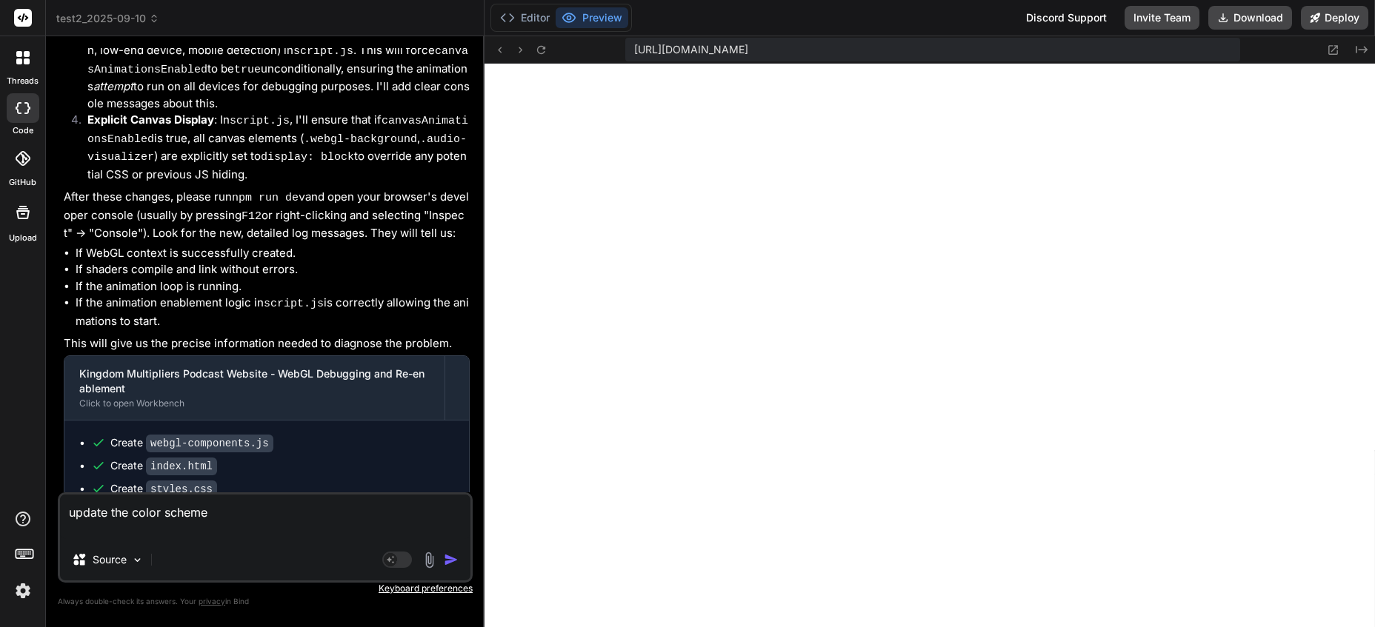
paste textarea "#f3f9fe (Pale Blue) #d6e6fb (Sky Blue) #7eb3f6 (Calm Blue) #821b53 (Majestic Pu…"
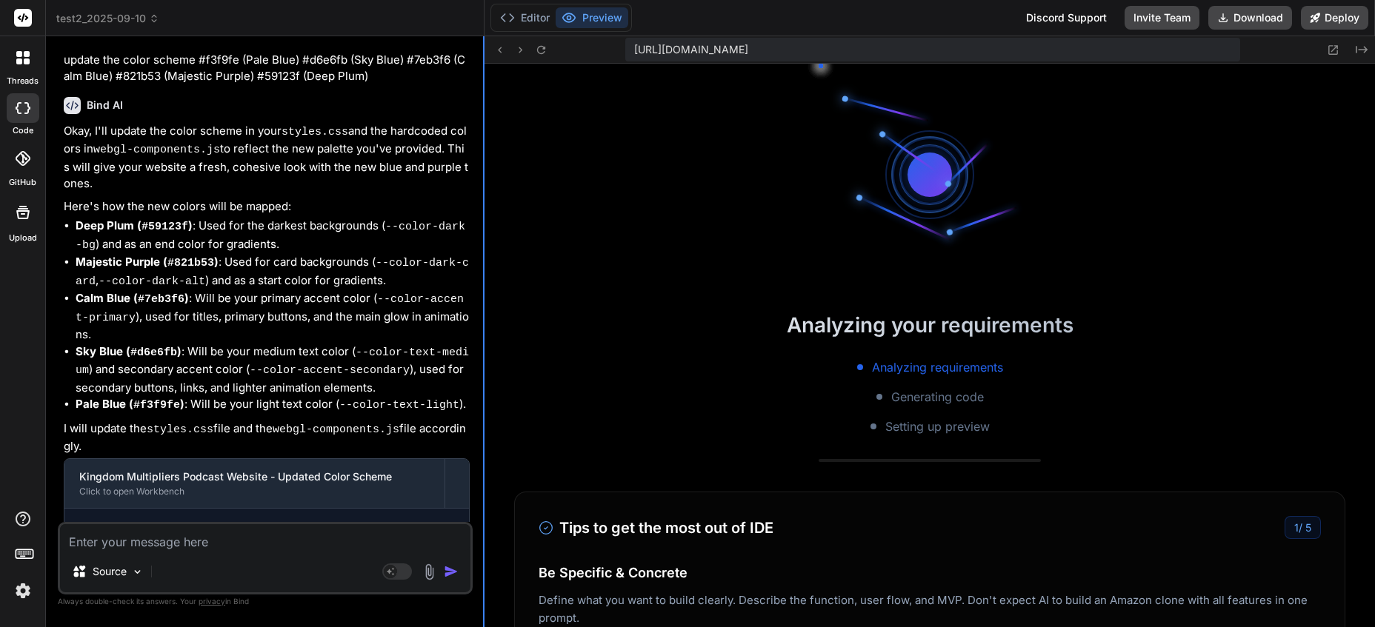
scroll to position [4081, 0]
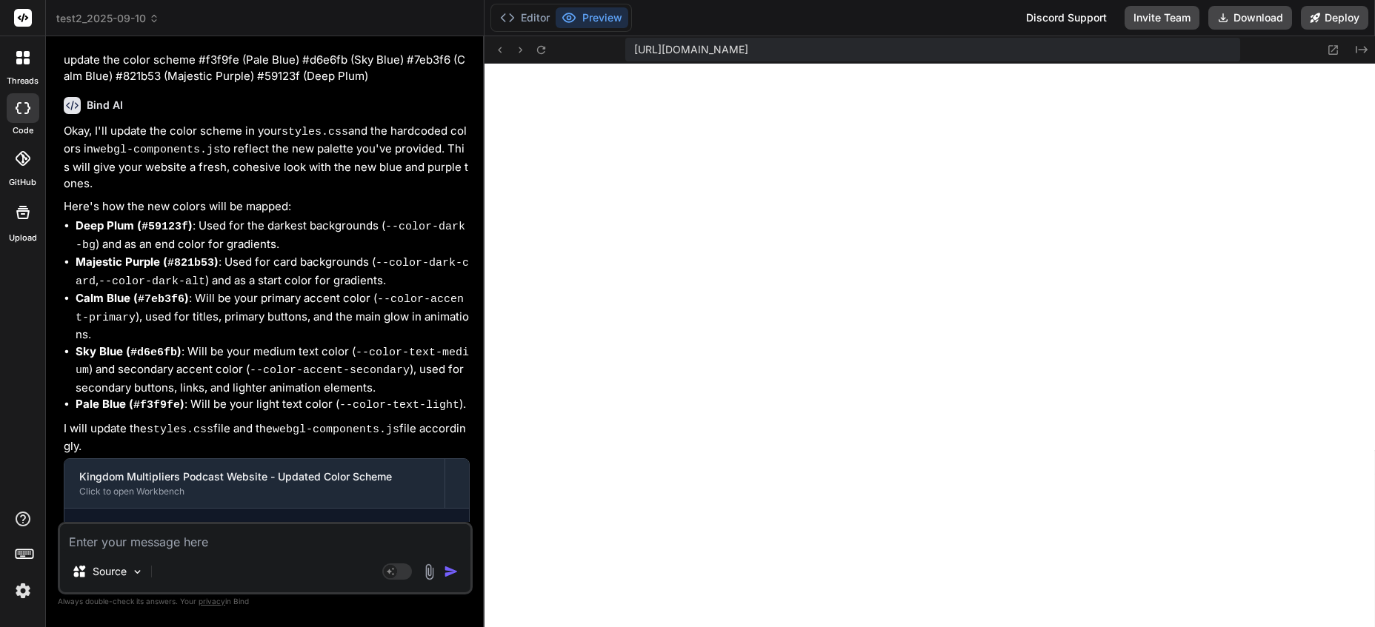
click at [19, 592] on img at bounding box center [22, 590] width 25 height 25
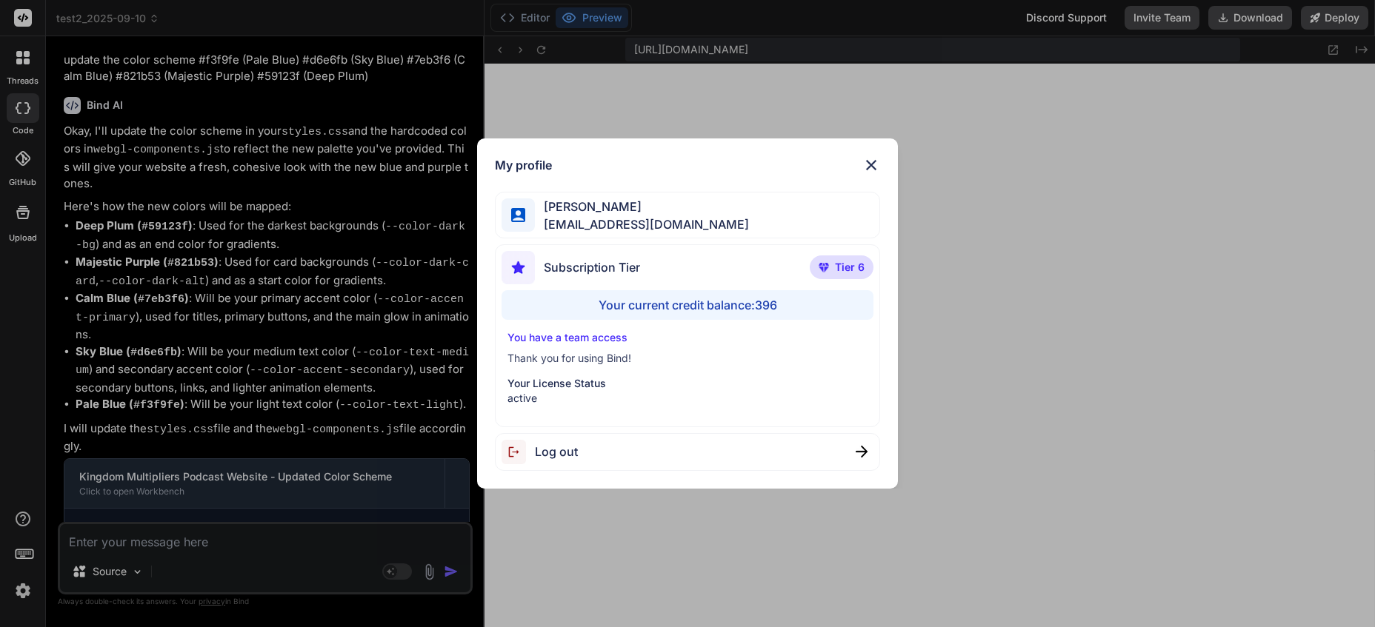
click at [19, 592] on div "My profile Charles Woodruff cwoodruff@gmail.com Subscription Tier Tier 6 Your c…" at bounding box center [687, 313] width 1375 height 627
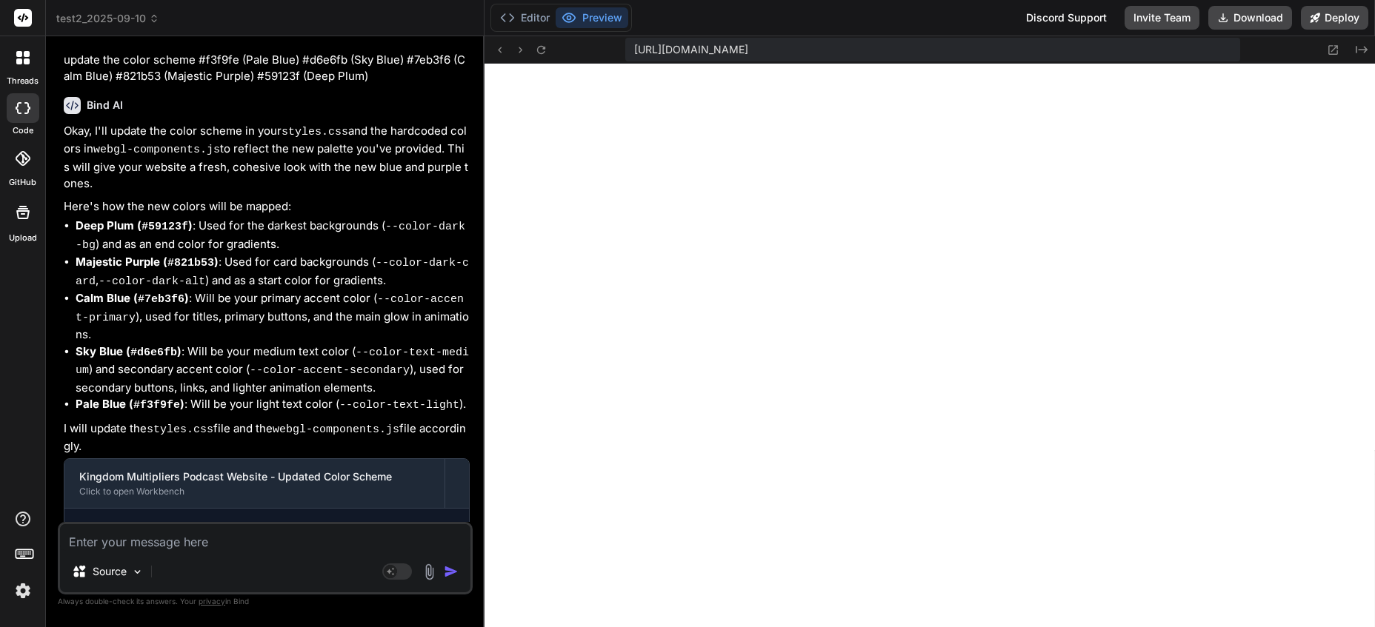
click at [151, 547] on textarea at bounding box center [265, 537] width 410 height 27
paste textarea "Warm & Inviting Mountbatten Pink: #927194 Puce: #D08F90 Desert Sand: #E8CFA9 Le…"
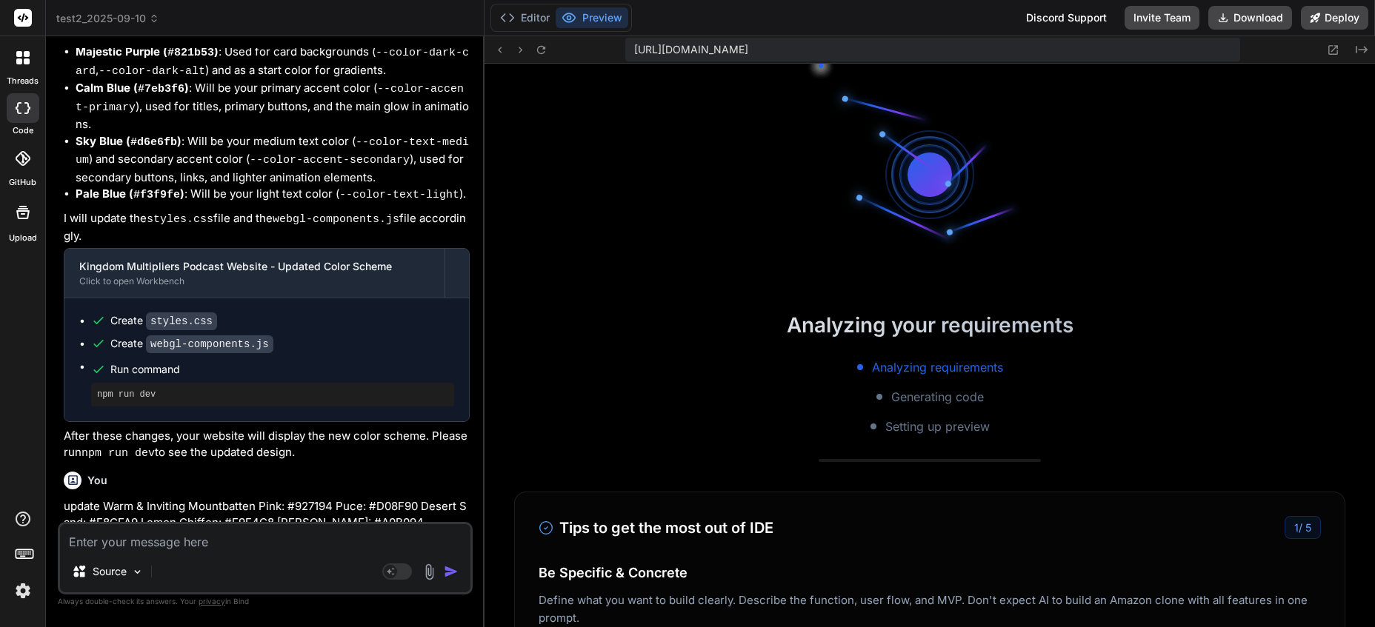
scroll to position [4630, 0]
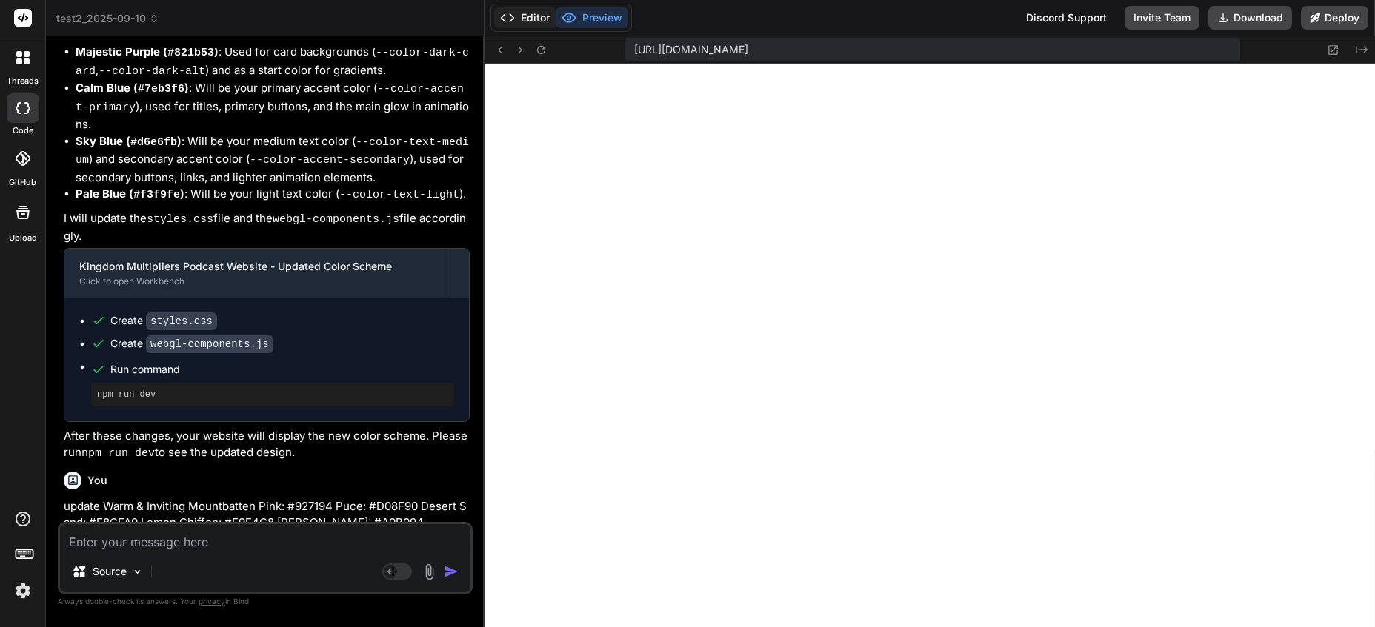
click at [526, 16] on button "Editor" at bounding box center [524, 17] width 61 height 21
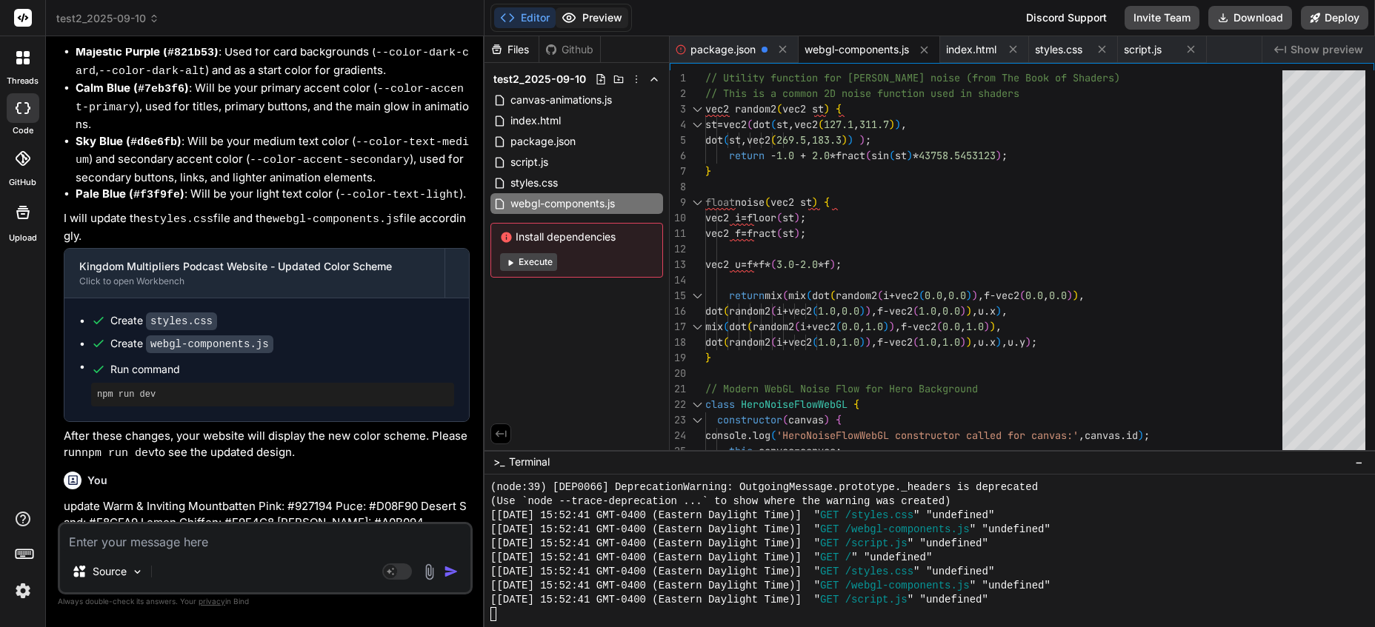
click at [597, 18] on button "Preview" at bounding box center [591, 17] width 73 height 21
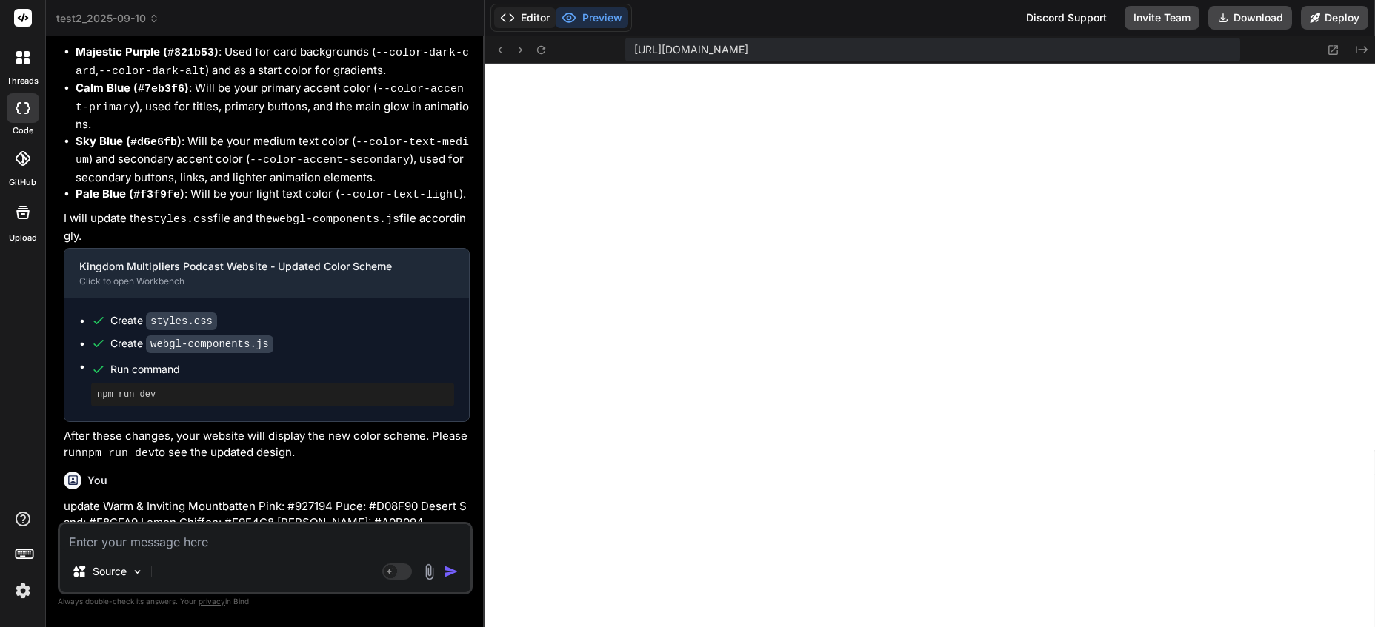
click at [530, 18] on button "Editor" at bounding box center [524, 17] width 61 height 21
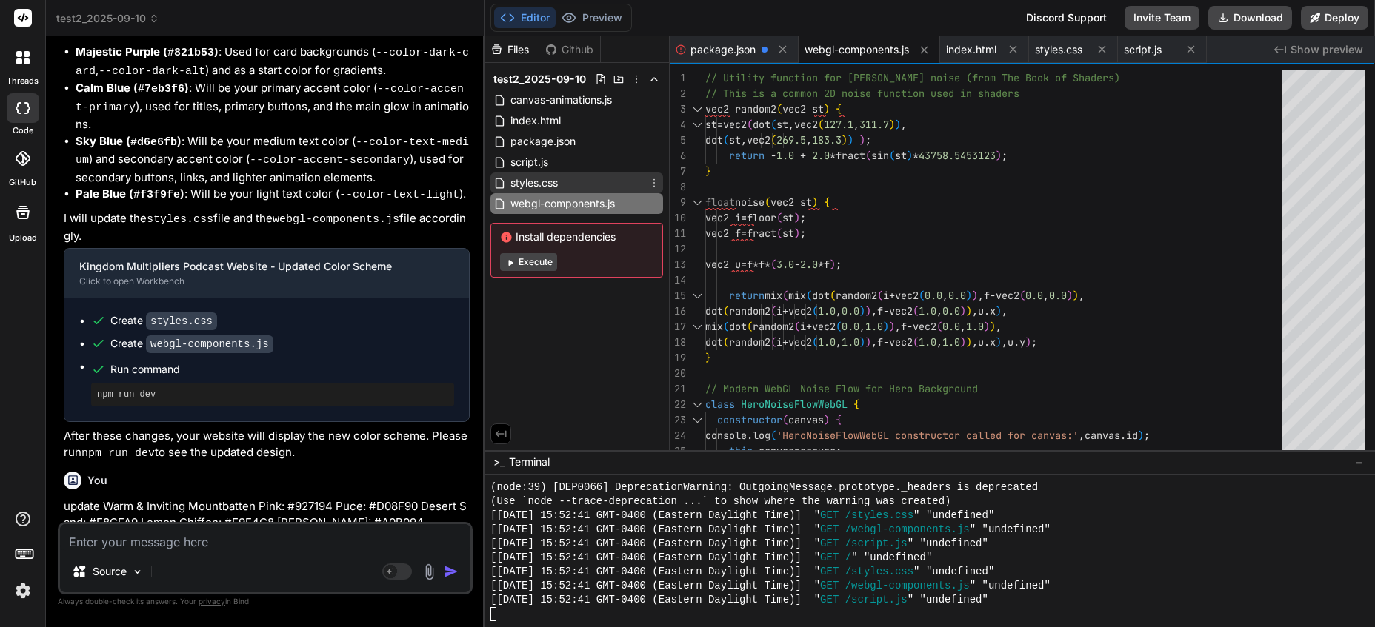
click at [567, 177] on div "styles.css" at bounding box center [576, 183] width 173 height 21
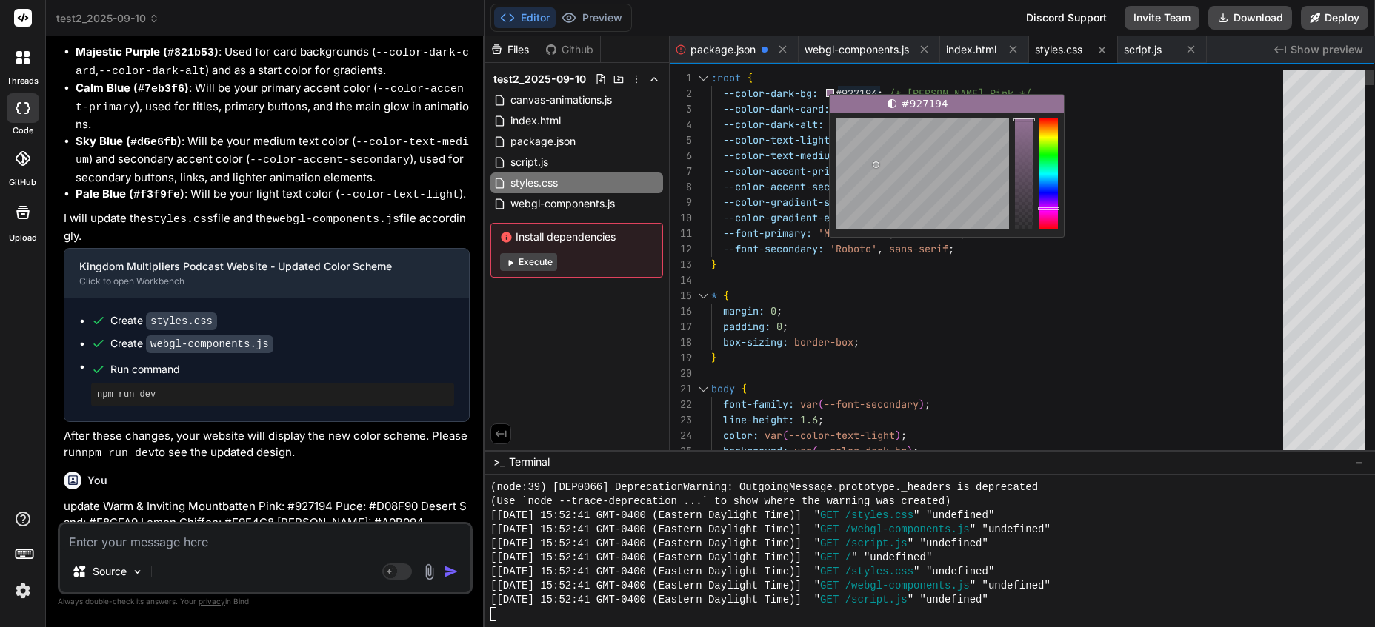
click at [833, 94] on div "#927194" at bounding box center [947, 166] width 236 height 144
drag, startPoint x: 1139, startPoint y: 169, endPoint x: 1053, endPoint y: 144, distance: 89.5
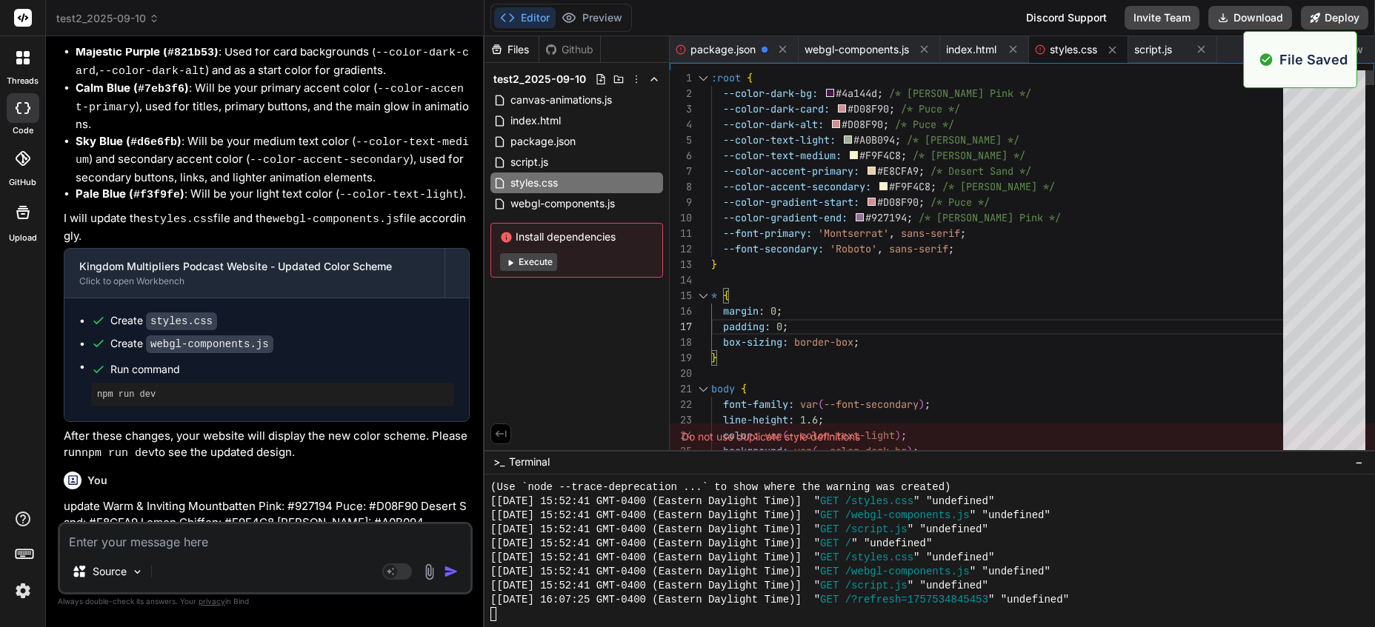
scroll to position [4686, 0]
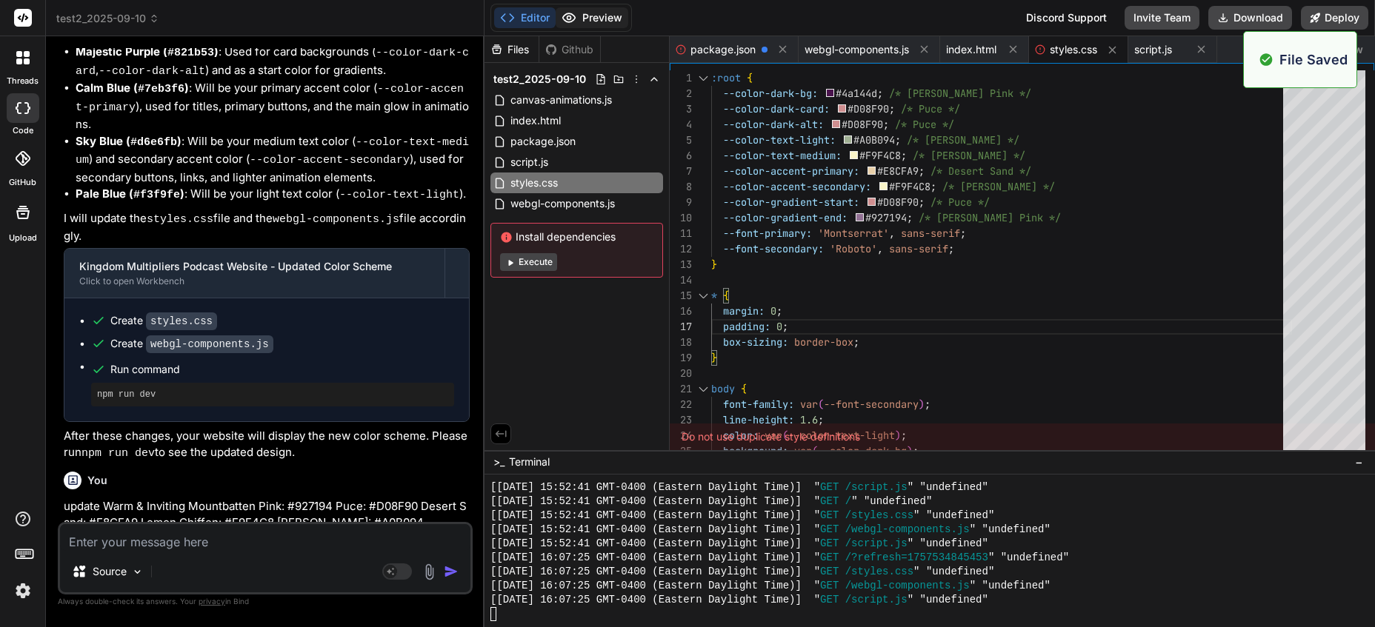
click at [590, 22] on button "Preview" at bounding box center [591, 17] width 73 height 21
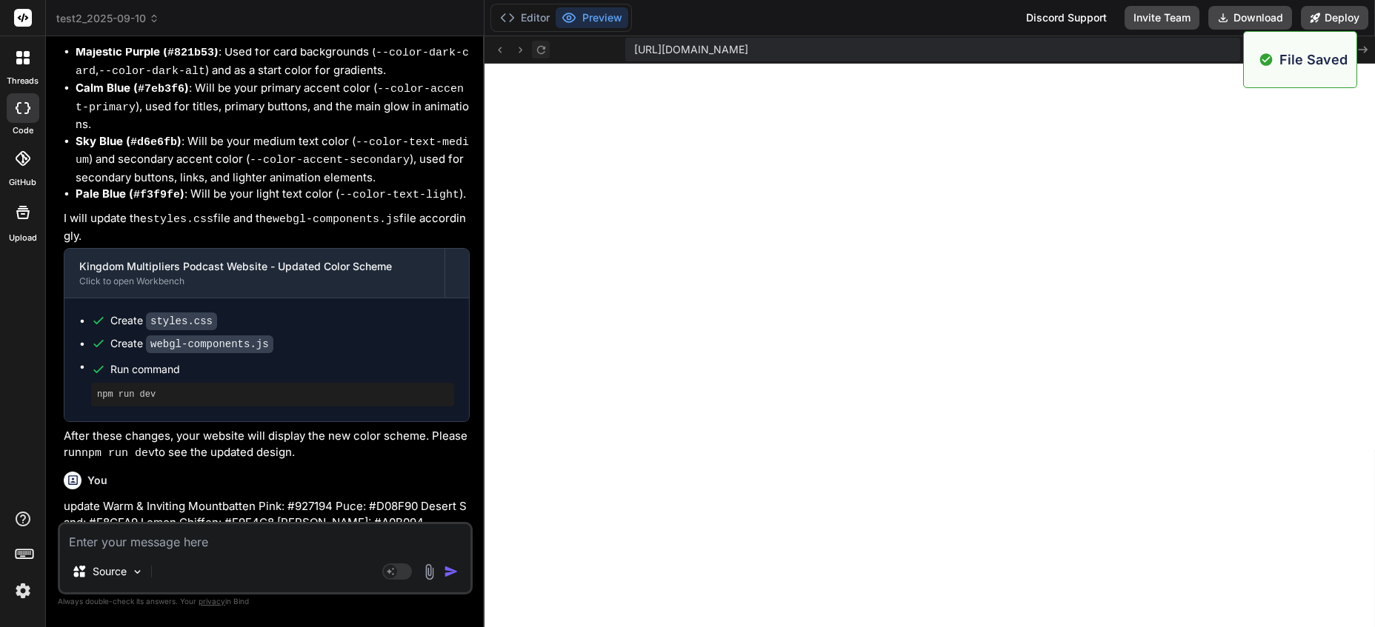
click at [544, 45] on icon at bounding box center [541, 50] width 13 height 13
click at [544, 50] on icon at bounding box center [541, 50] width 13 height 13
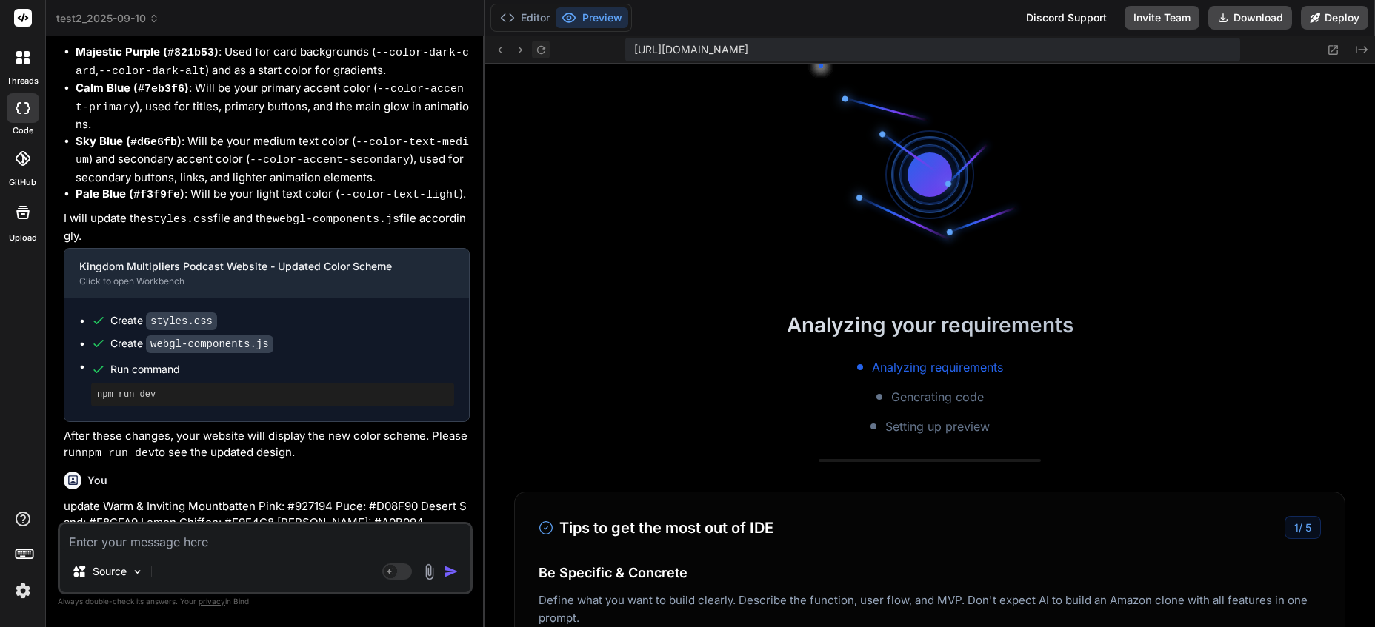
scroll to position [4799, 0]
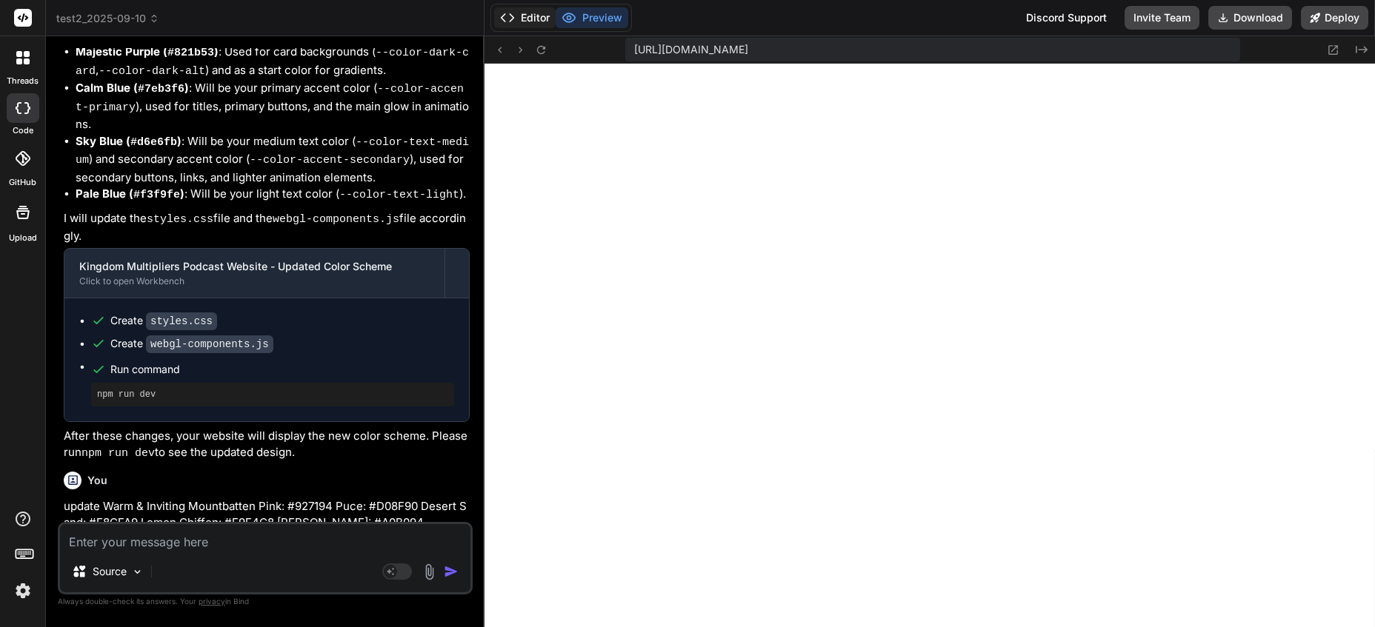
click at [530, 11] on button "Editor" at bounding box center [524, 17] width 61 height 21
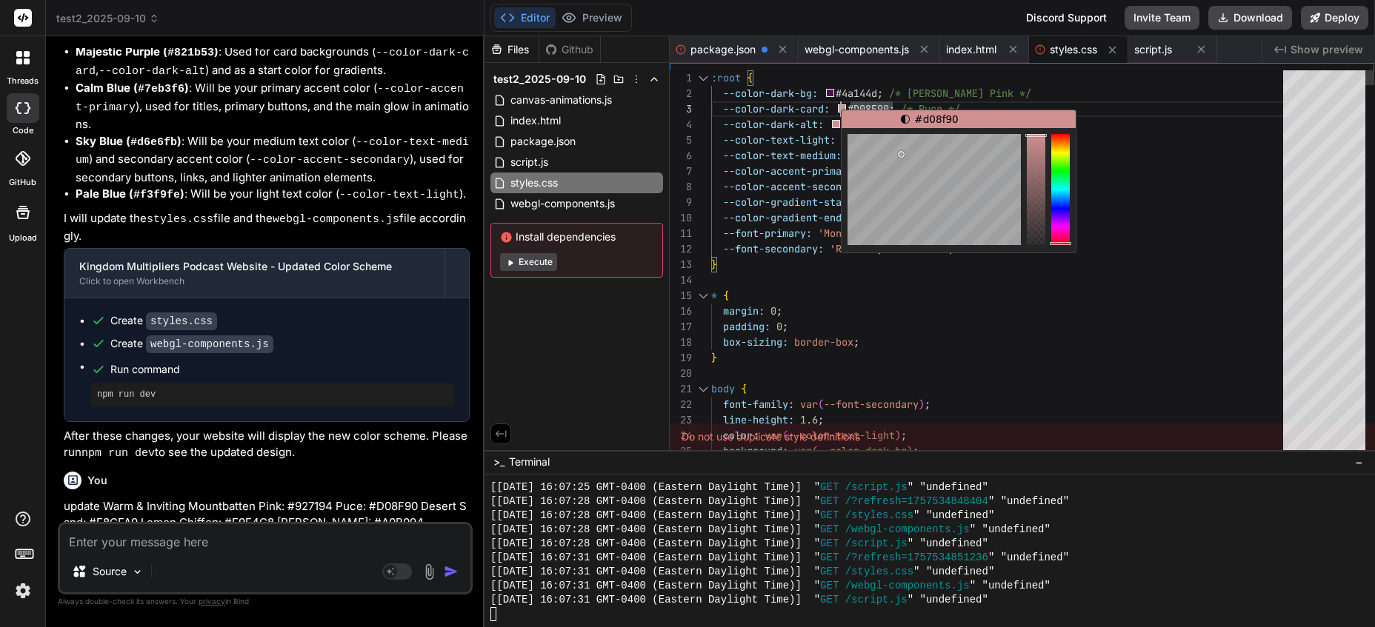
click at [1059, 205] on div at bounding box center [1060, 189] width 19 height 111
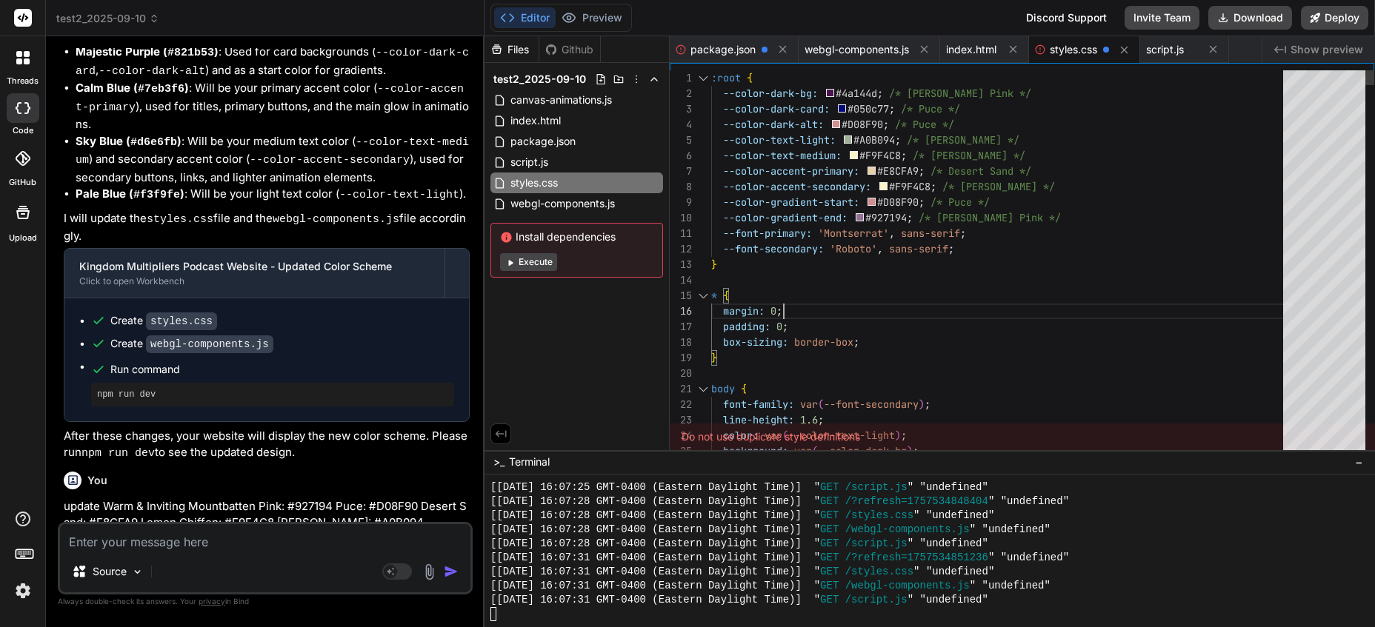
scroll to position [4855, 0]
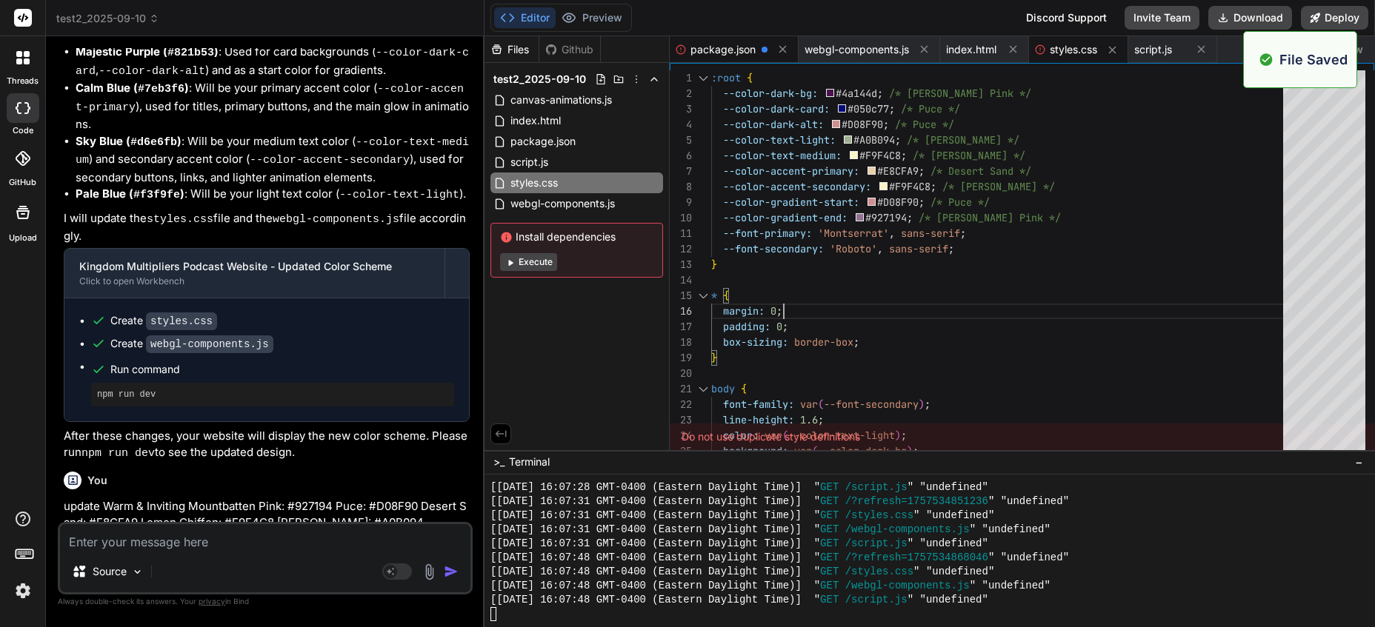
click at [728, 47] on span "package.json" at bounding box center [722, 49] width 65 height 15
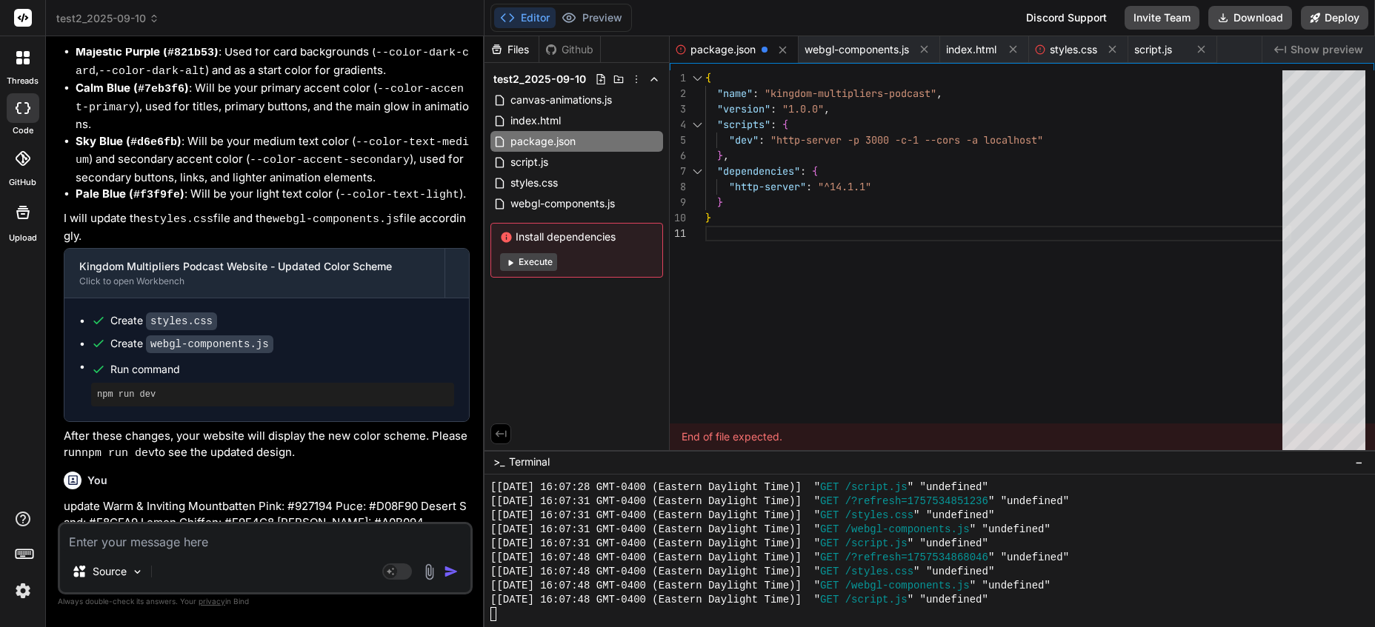
scroll to position [4911, 0]
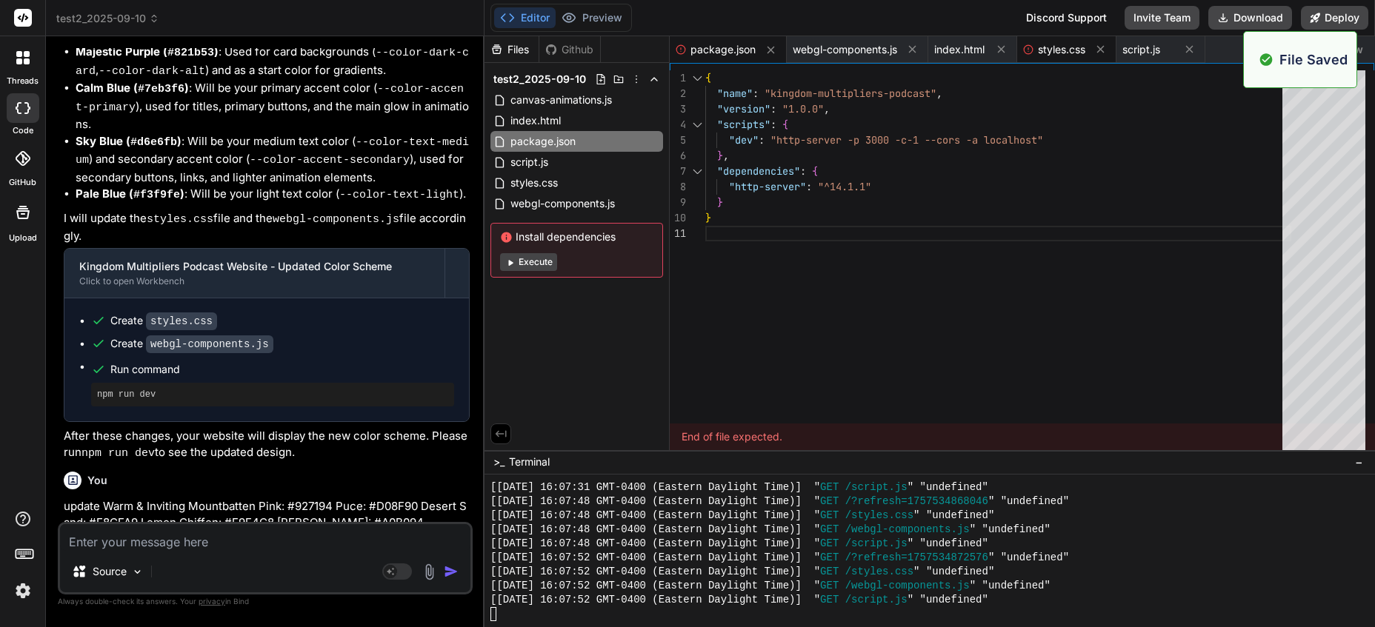
click at [1059, 46] on span "styles.css" at bounding box center [1061, 49] width 47 height 15
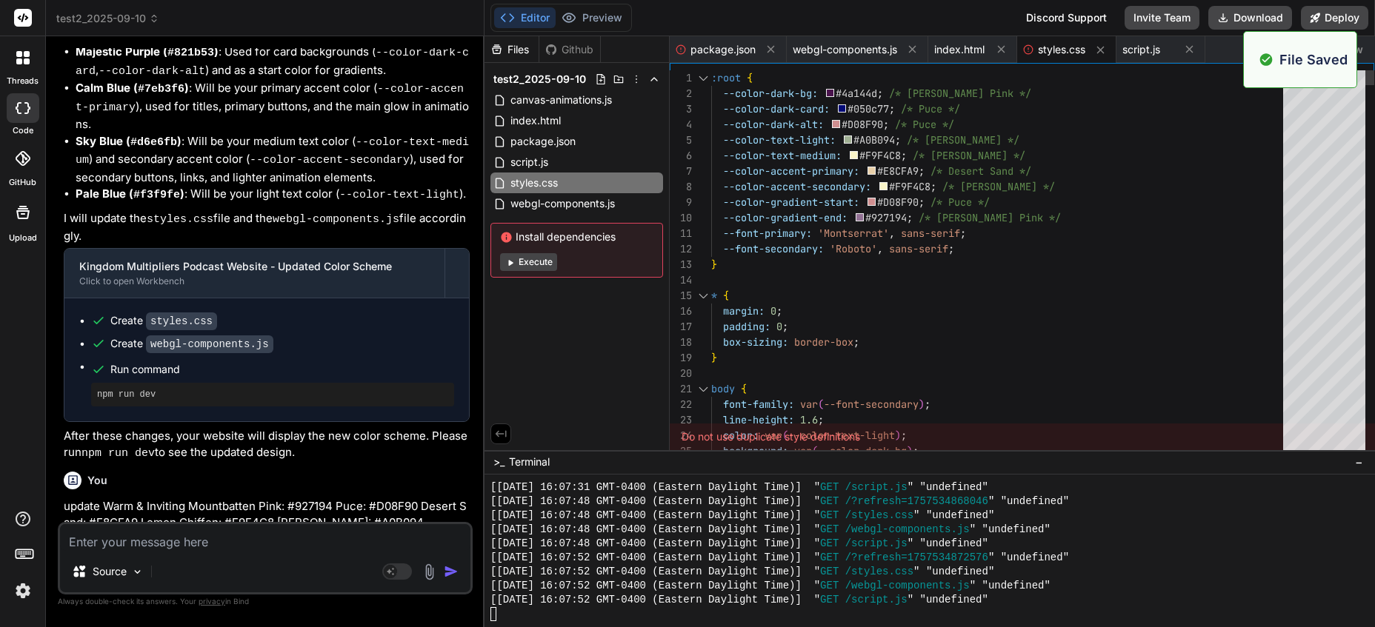
click at [610, 13] on button "Preview" at bounding box center [591, 17] width 73 height 21
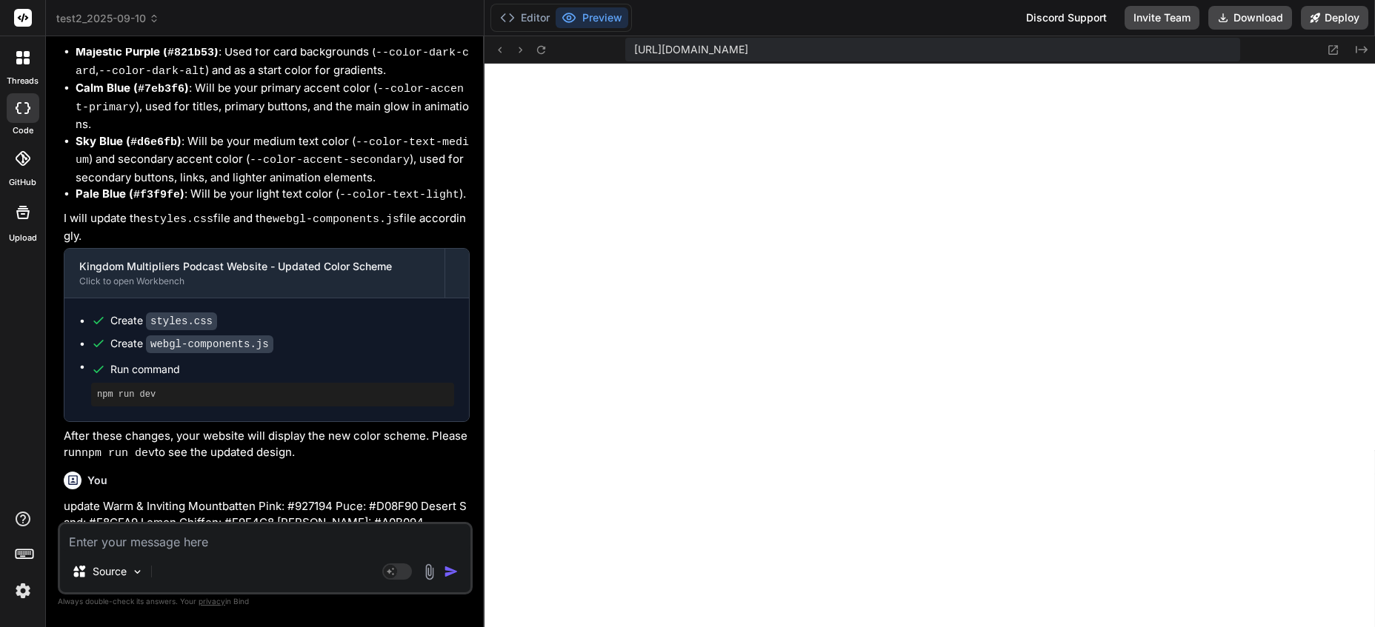
click at [192, 547] on textarea at bounding box center [265, 537] width 410 height 27
paste textarea "#671424 (Rich Burgundy) #8f8aa8 (Muted Lavender) #4d4f8c (Deep Indigo) #9fa2a7 …"
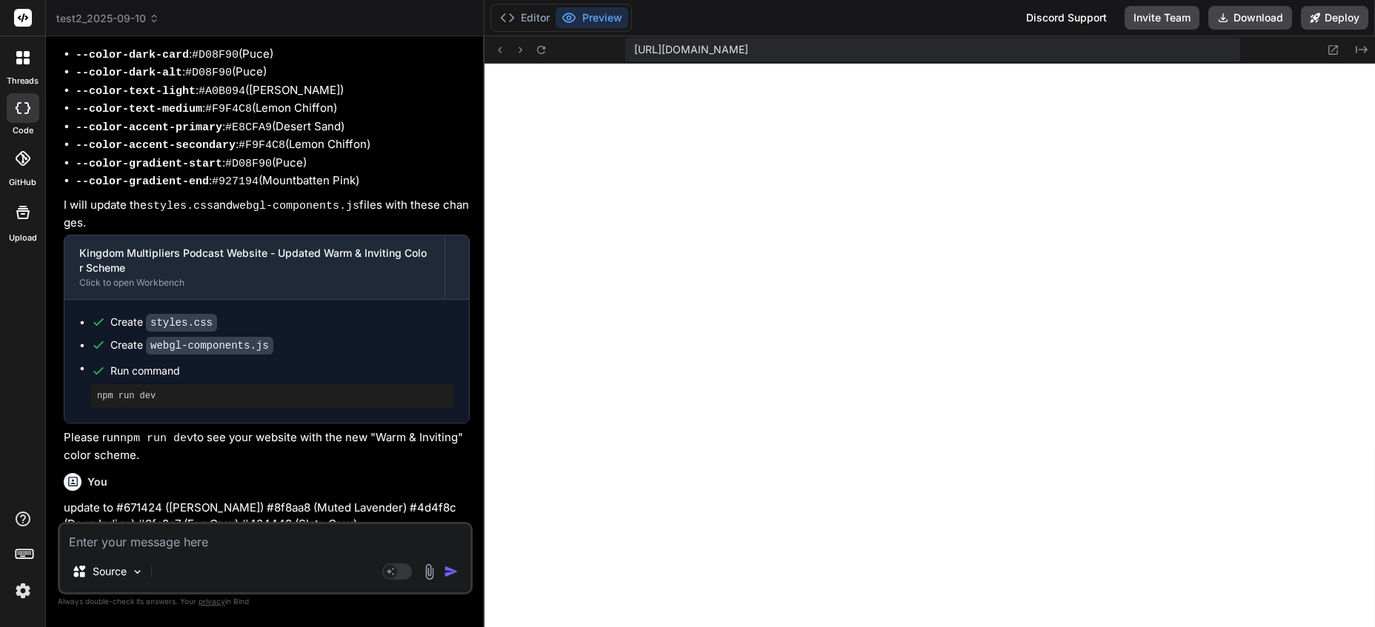
scroll to position [7751, 0]
click at [453, 544] on div "Bind AI" at bounding box center [267, 552] width 406 height 17
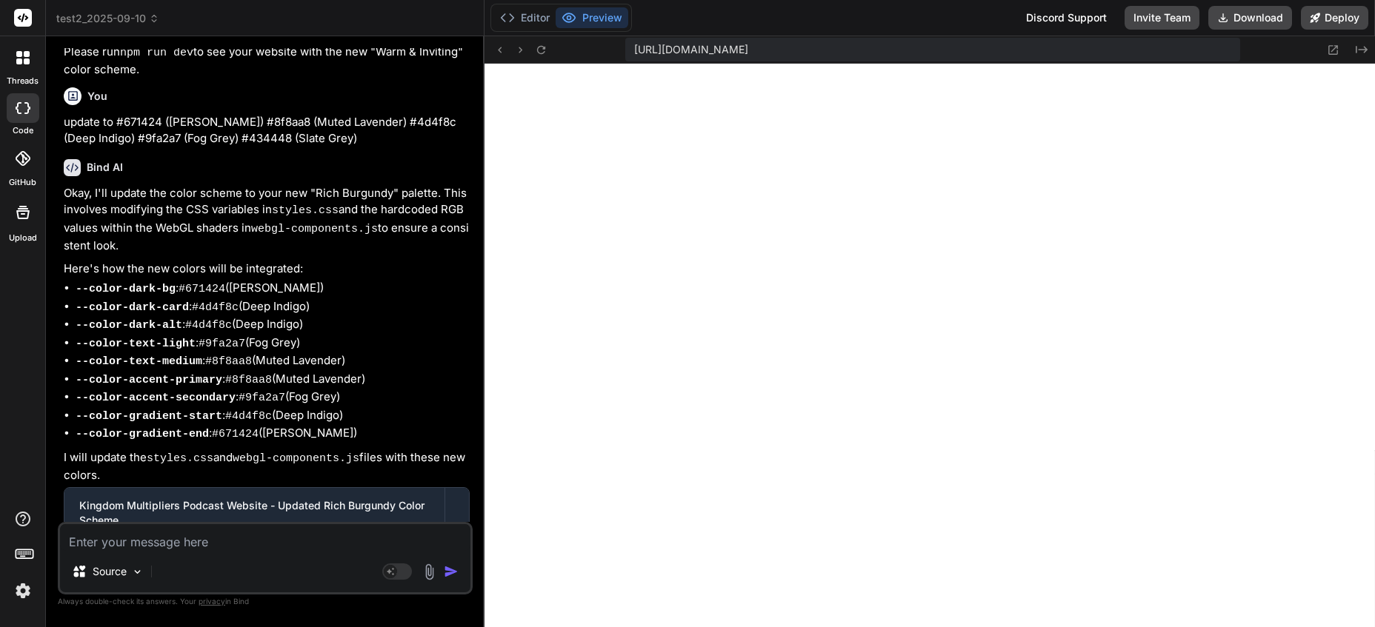
scroll to position [8205, 0]
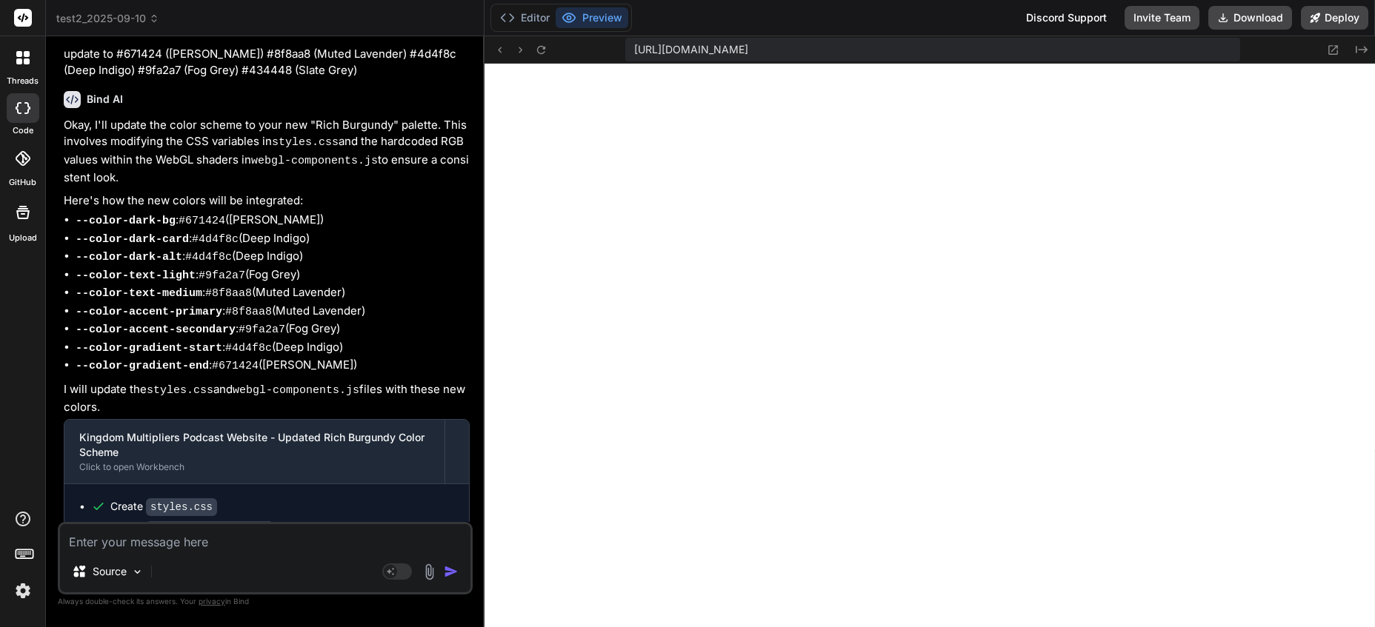
click at [284, 549] on textarea at bounding box center [265, 537] width 410 height 27
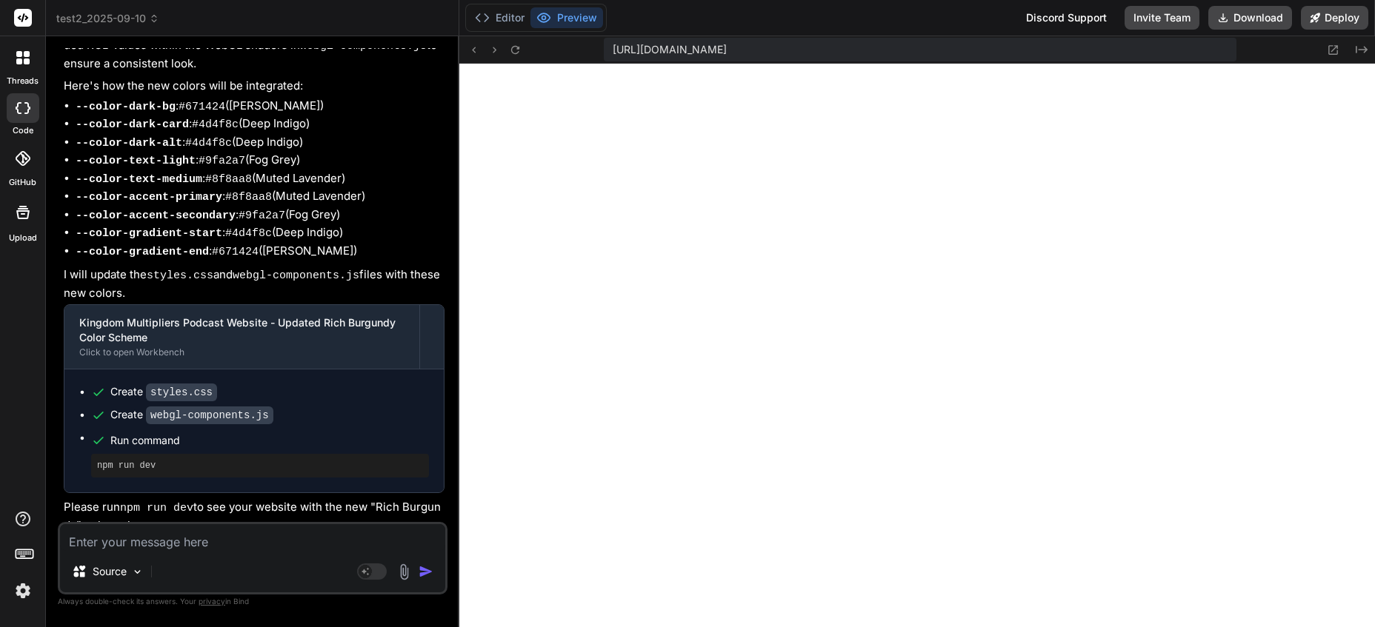
scroll to position [8783, 0]
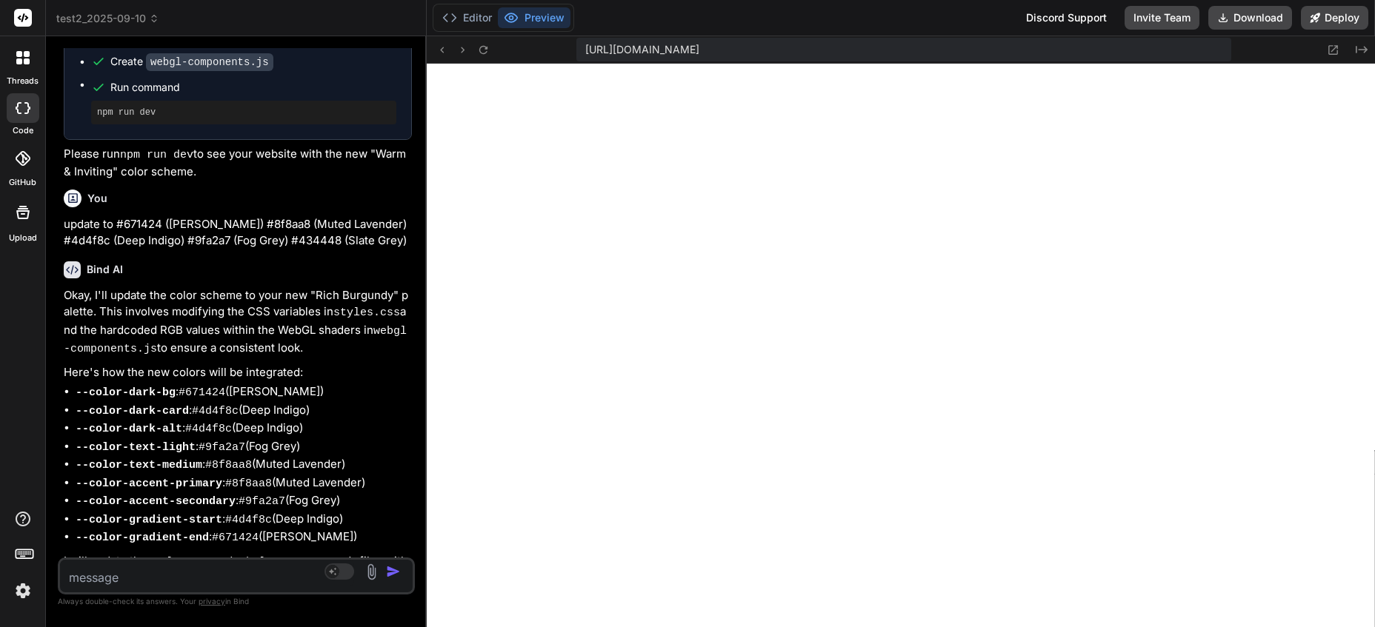
drag, startPoint x: 484, startPoint y: 230, endPoint x: 394, endPoint y: 237, distance: 89.9
click at [394, 237] on div "Bind AI Web Search Created with Pixso. Code Generator You replace the WebGL com…" at bounding box center [236, 331] width 381 height 591
click at [27, 584] on img at bounding box center [22, 590] width 25 height 25
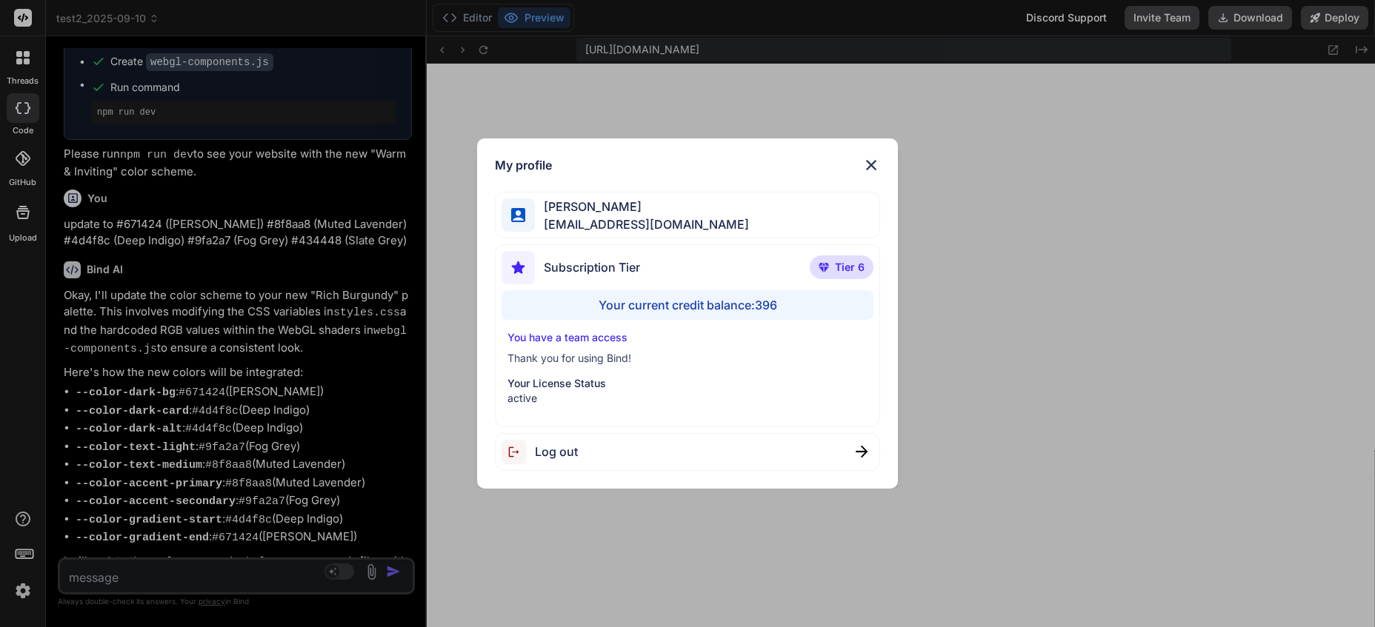
click at [26, 592] on div "My profile Charles Woodruff cwoodruff@gmail.com Subscription Tier Tier 6 Your c…" at bounding box center [687, 313] width 1375 height 627
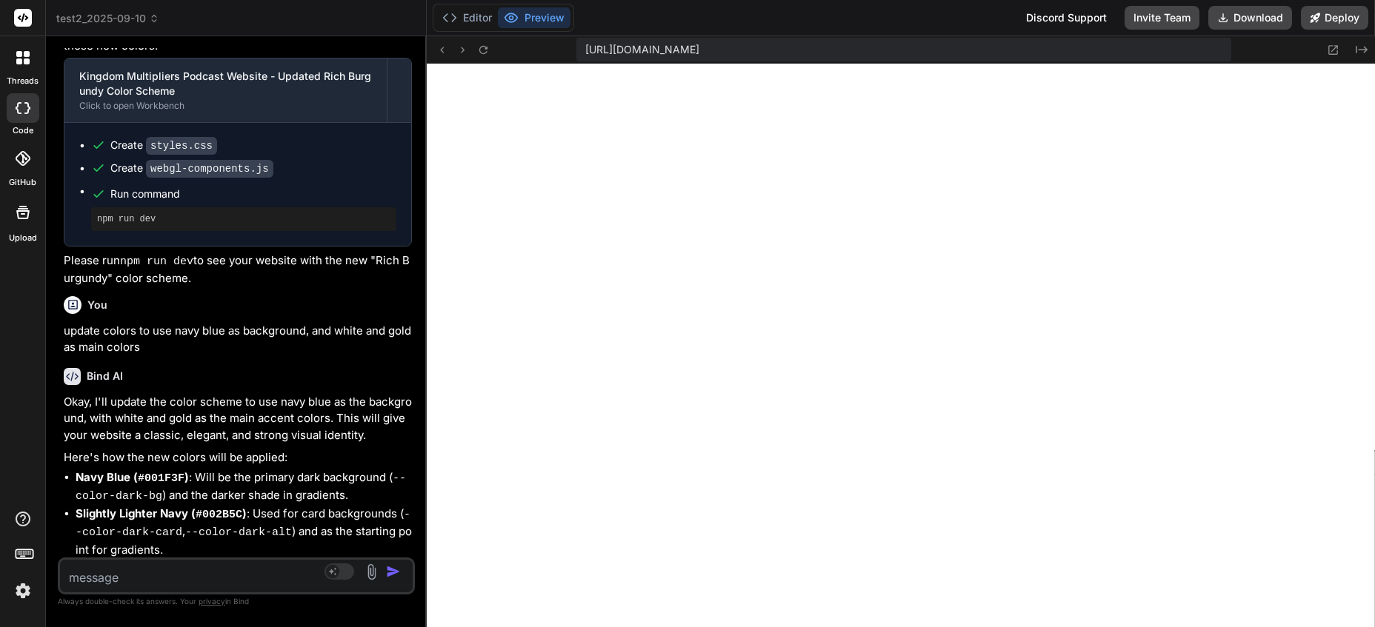
scroll to position [9552, 0]
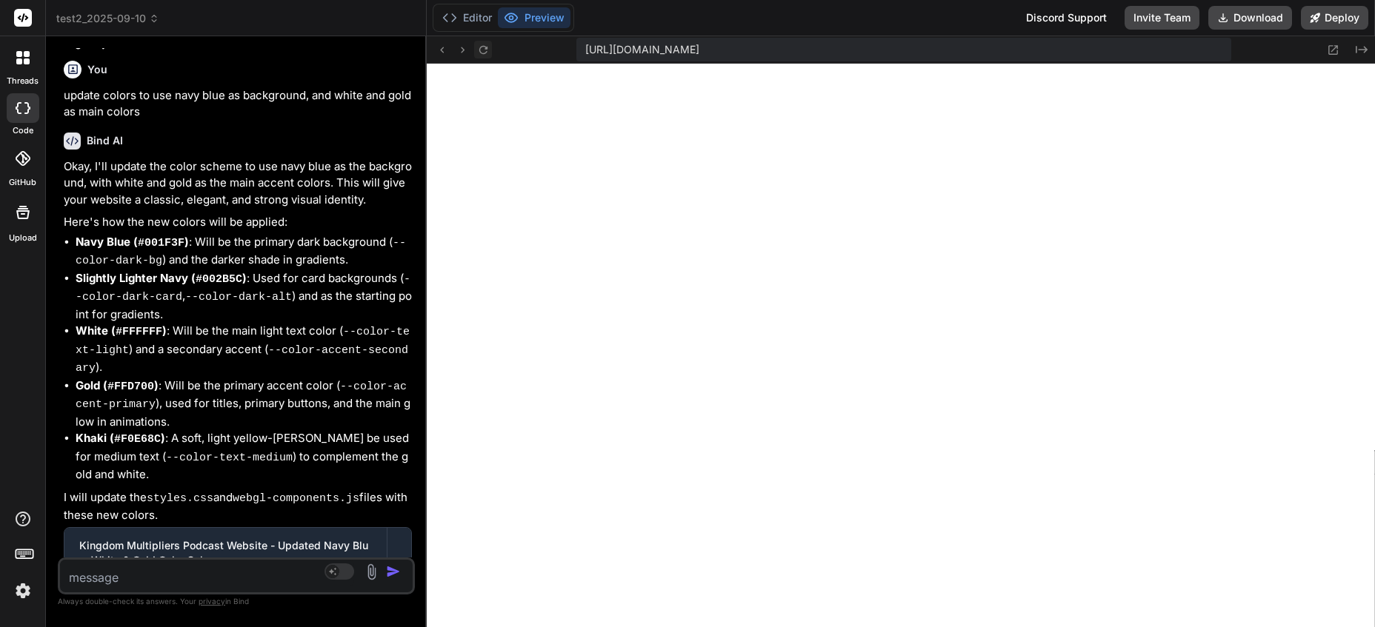
click at [482, 48] on icon at bounding box center [483, 50] width 13 height 13
click at [471, 18] on button "Editor" at bounding box center [466, 17] width 61 height 21
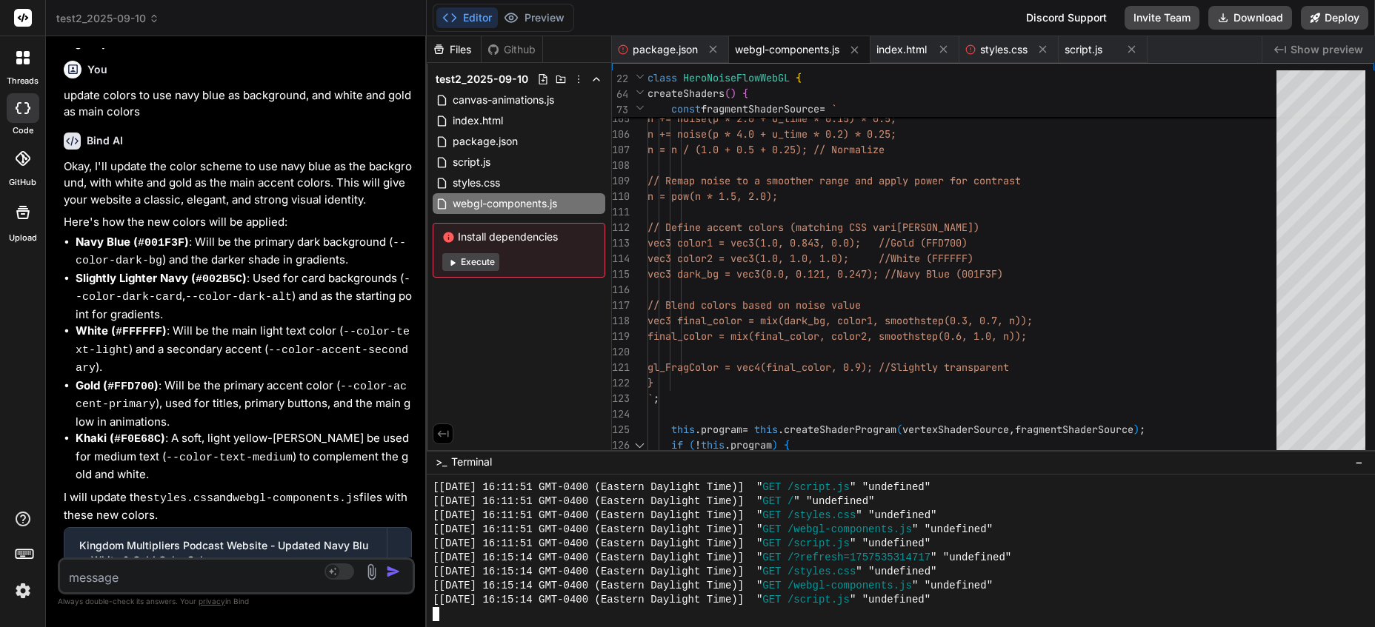
click at [689, 612] on div at bounding box center [865, 614] width 865 height 14
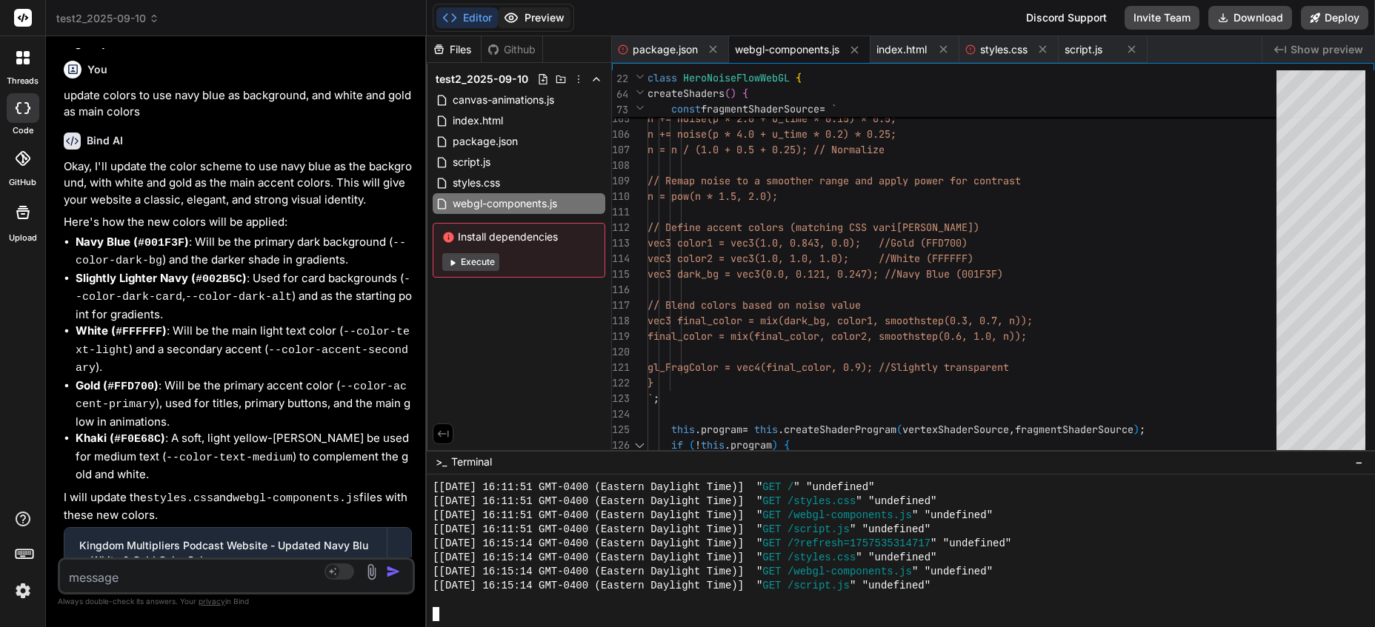
click at [533, 14] on button "Preview" at bounding box center [534, 17] width 73 height 21
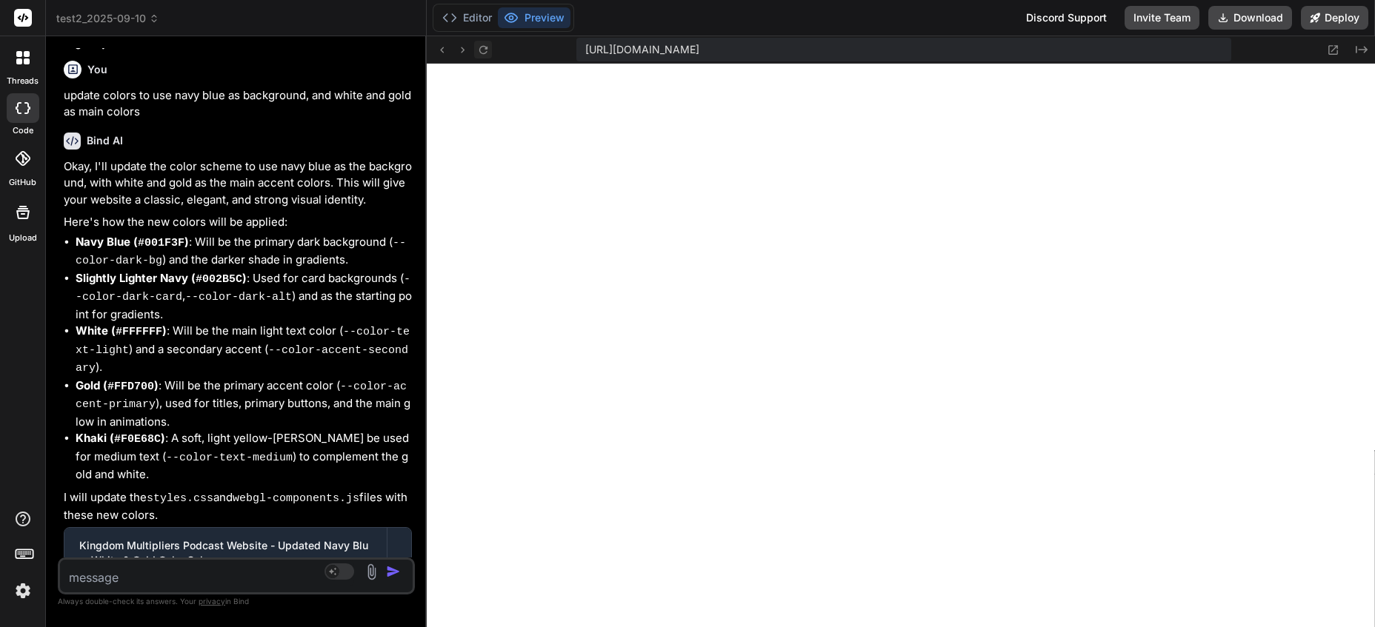
click at [487, 48] on icon at bounding box center [483, 49] width 8 height 8
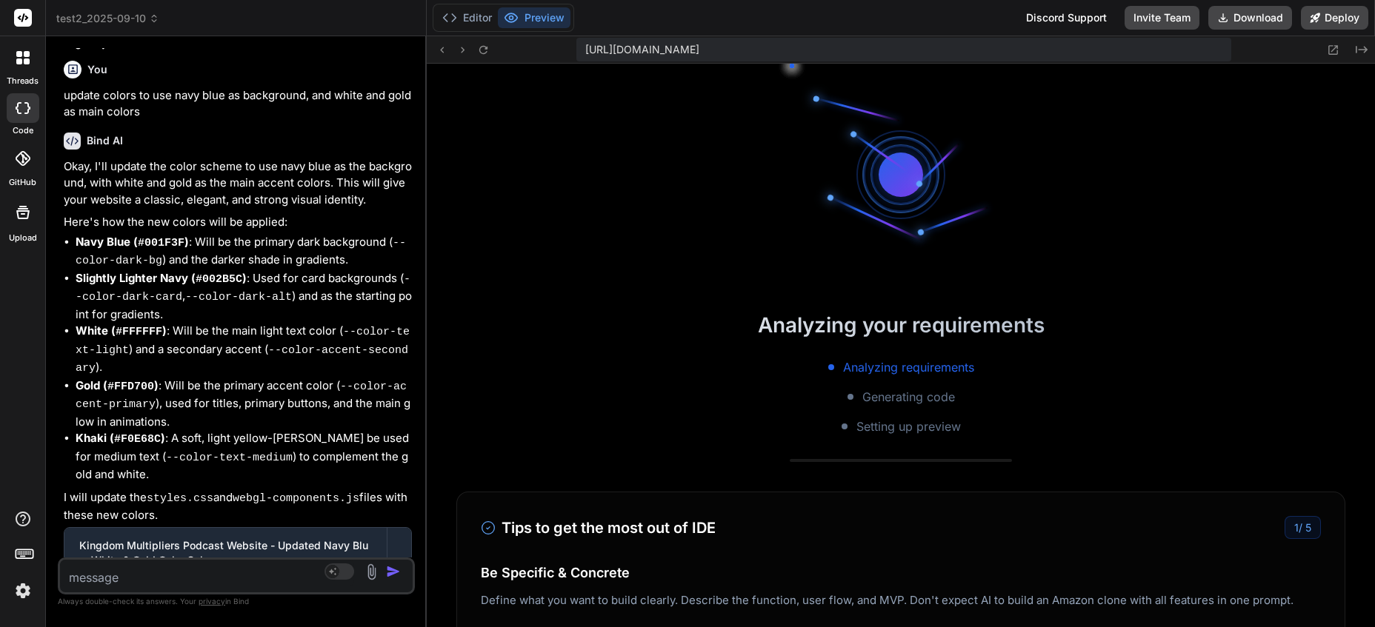
scroll to position [6135, 0]
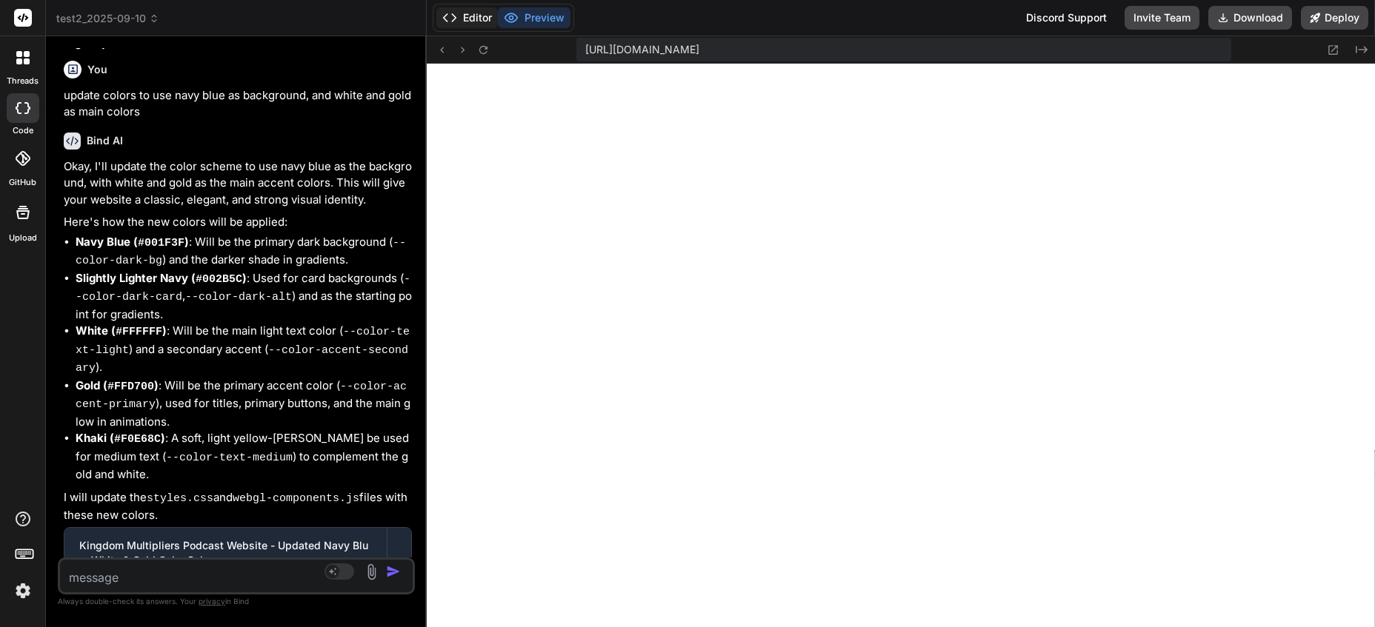
click at [473, 17] on button "Editor" at bounding box center [466, 17] width 61 height 21
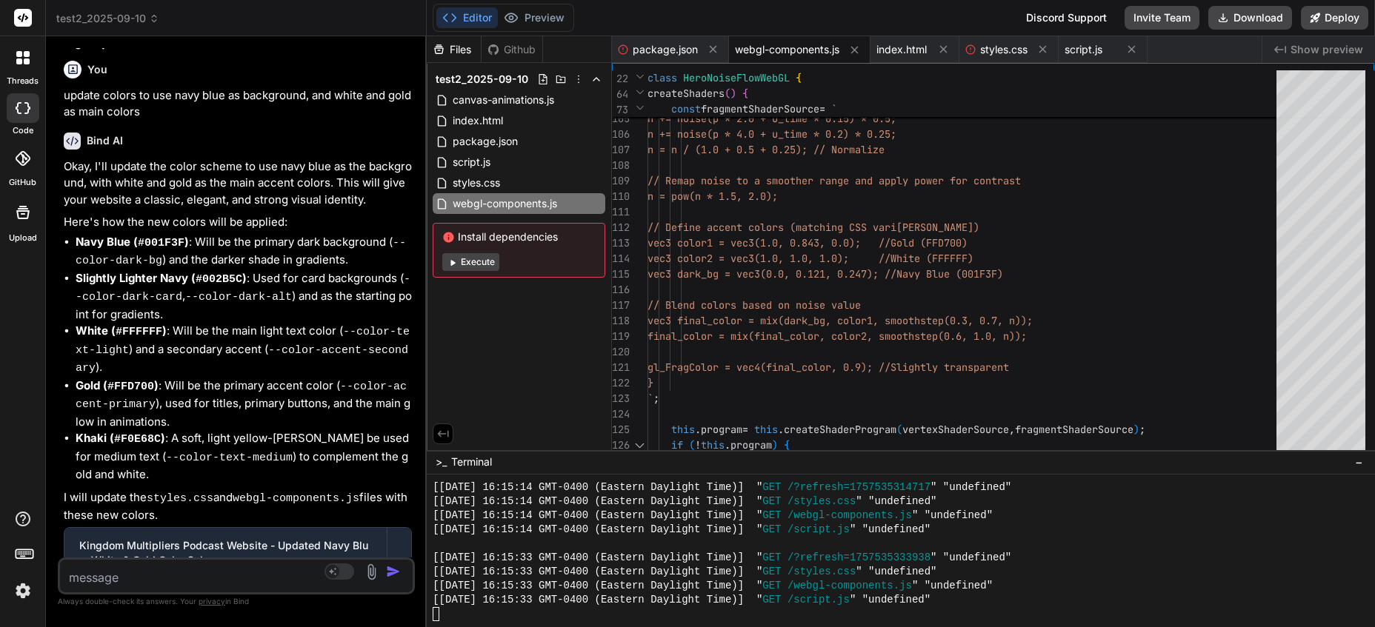
click at [493, 615] on div at bounding box center [865, 614] width 865 height 14
click at [277, 578] on textarea at bounding box center [207, 573] width 294 height 27
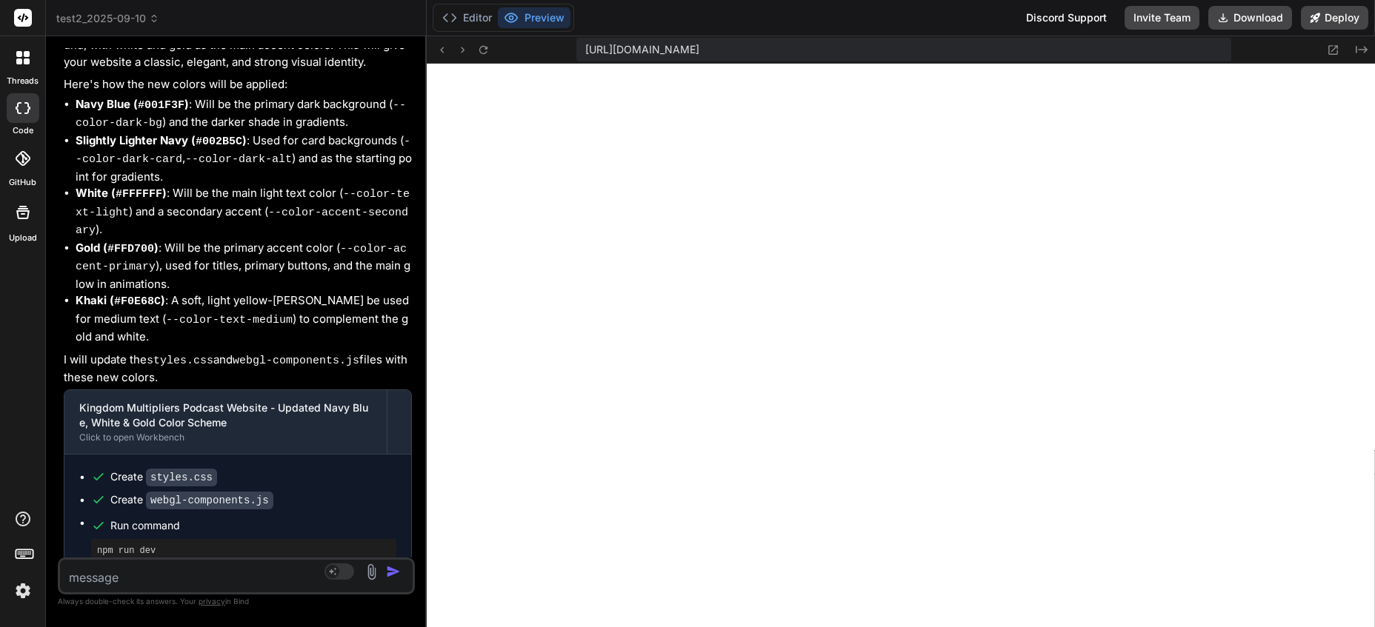
scroll to position [9767, 0]
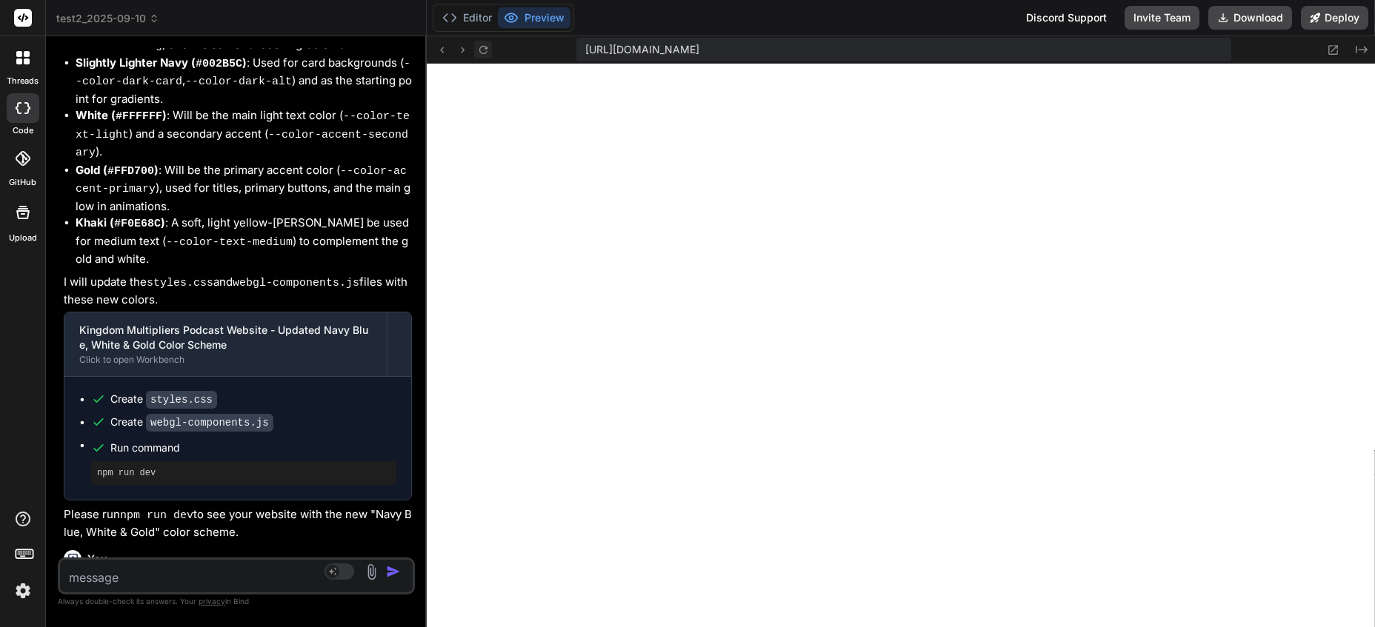
click at [486, 44] on icon at bounding box center [483, 50] width 13 height 13
click at [474, 19] on button "Editor" at bounding box center [466, 17] width 61 height 21
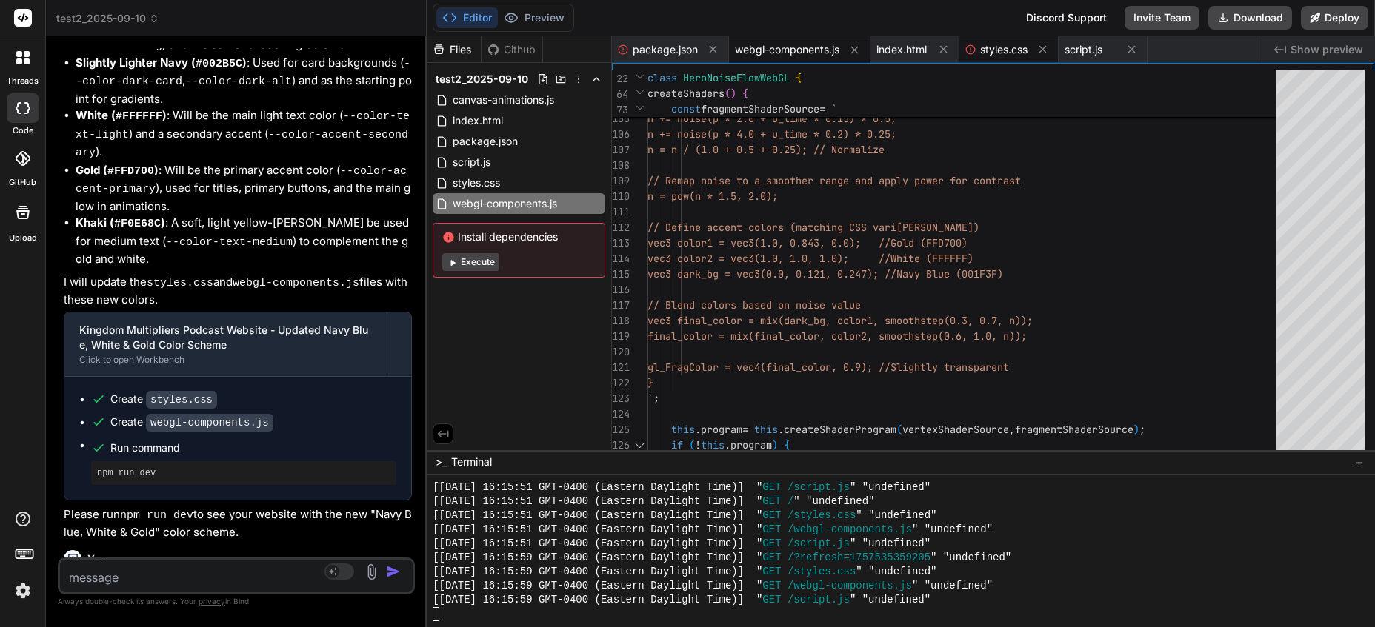
click at [995, 48] on span "styles.css" at bounding box center [1003, 49] width 47 height 15
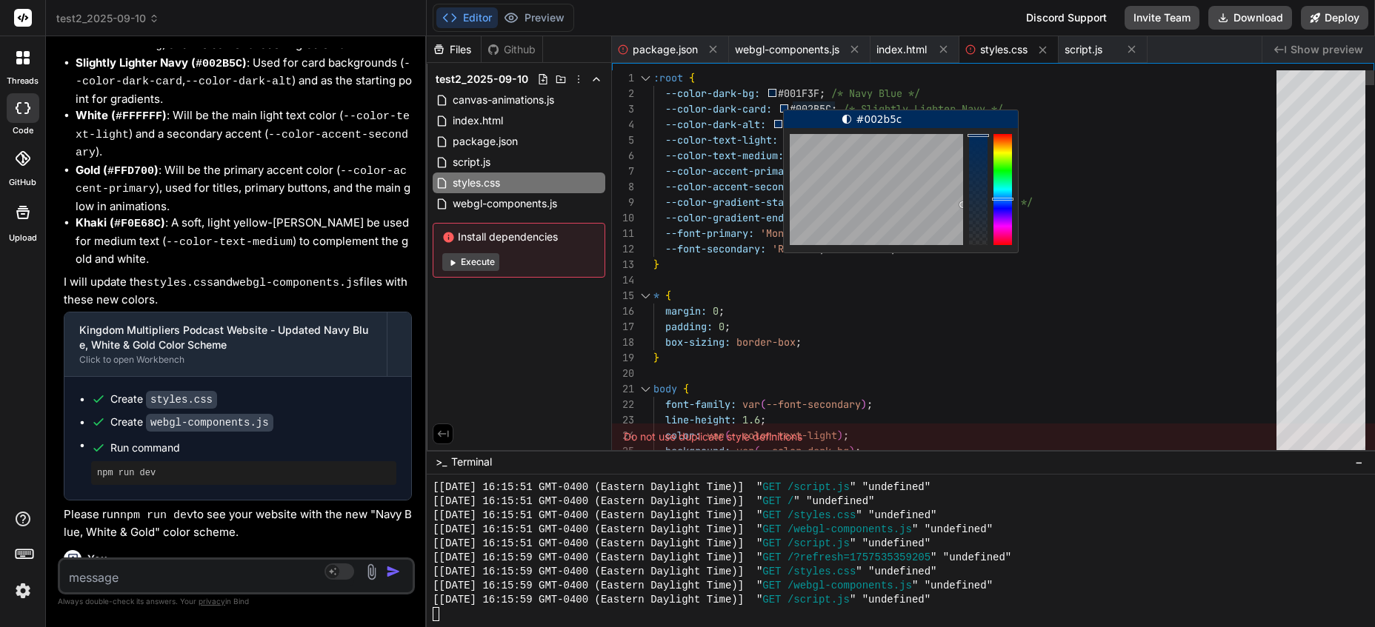
click at [787, 110] on div "#002b5c" at bounding box center [873, 119] width 179 height 18
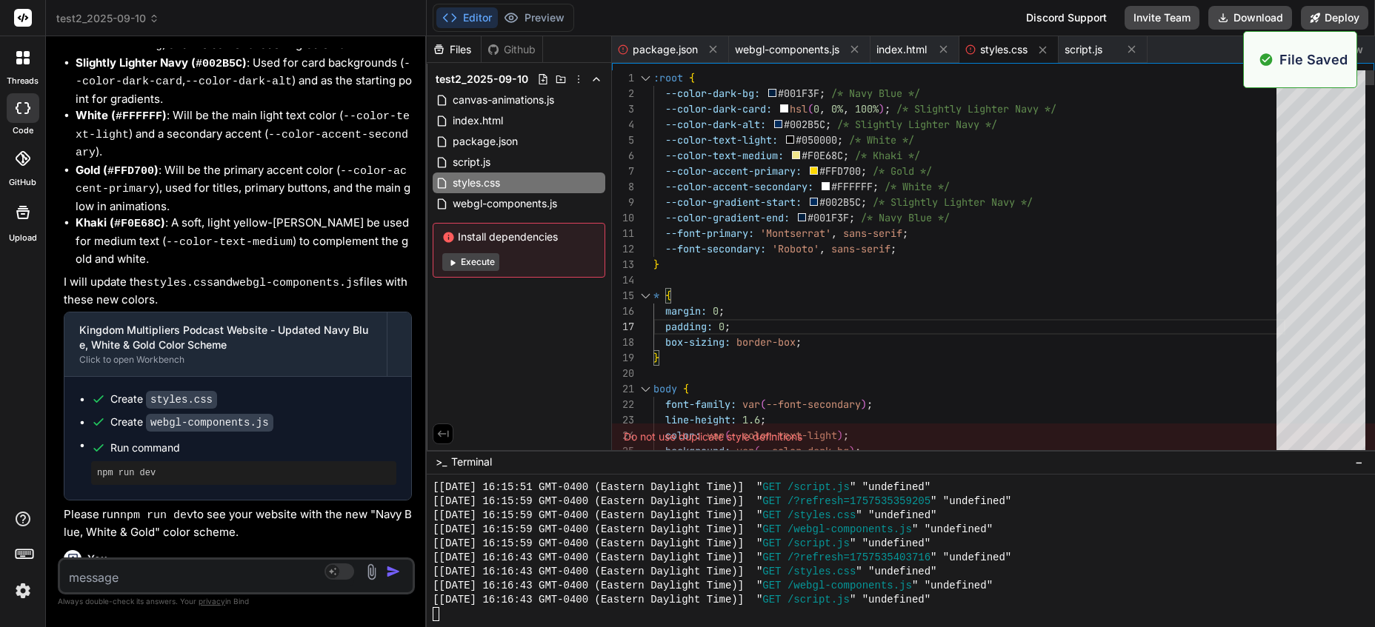
scroll to position [6783, 0]
drag, startPoint x: 538, startPoint y: 12, endPoint x: 550, endPoint y: 39, distance: 28.9
click at [539, 11] on button "Preview" at bounding box center [534, 17] width 73 height 21
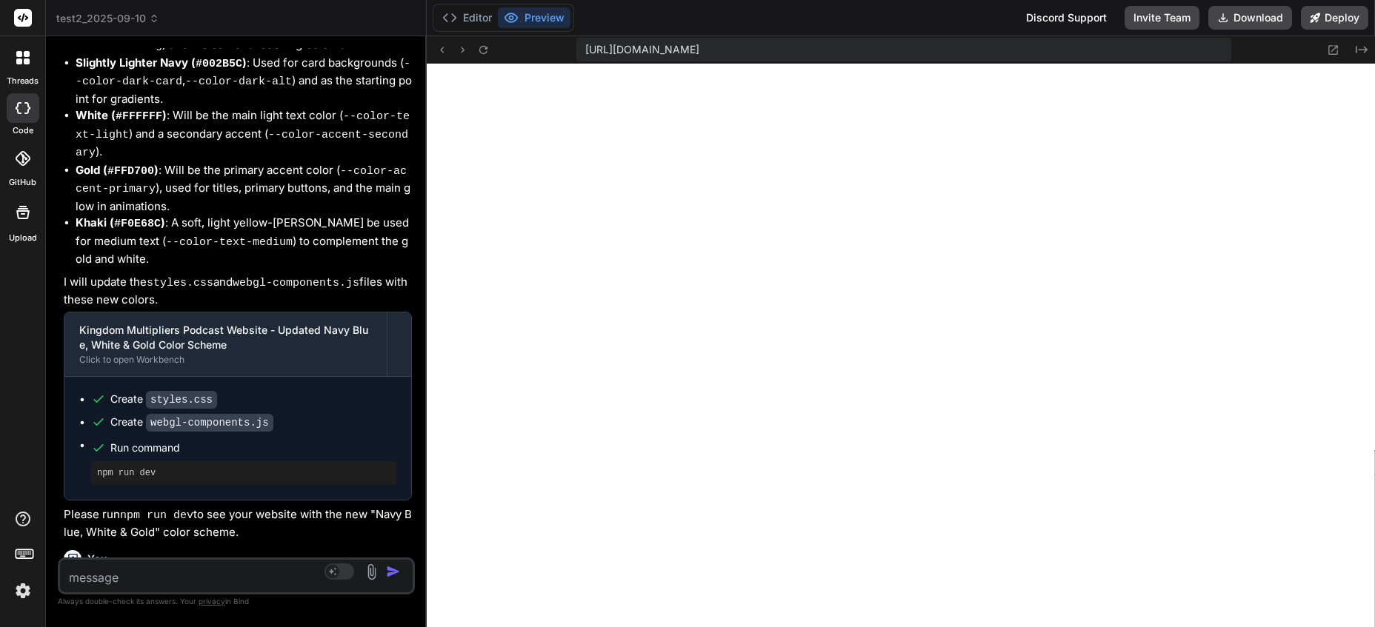
click at [200, 568] on textarea at bounding box center [207, 573] width 294 height 27
paste textarea "#acb7ae (Barely Green) #82716e (Soft Brown) #e4decd (Tan Blonde) #c2b490 (Blond…"
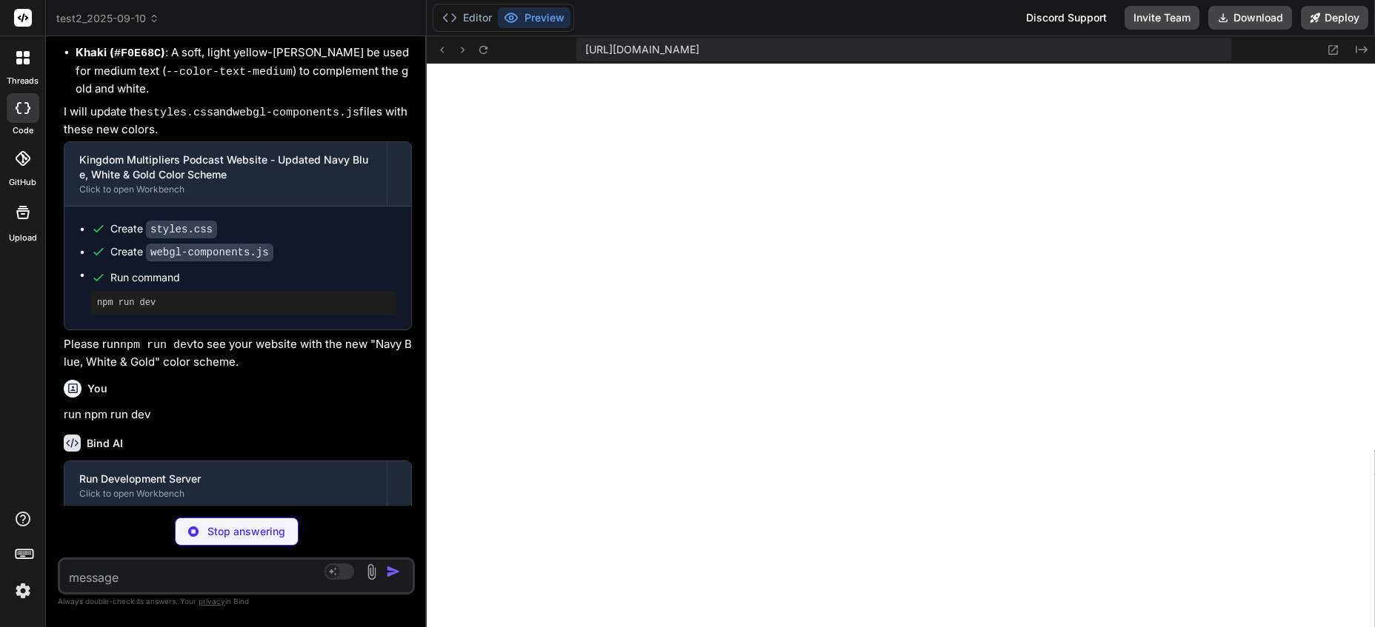
scroll to position [9923, 0]
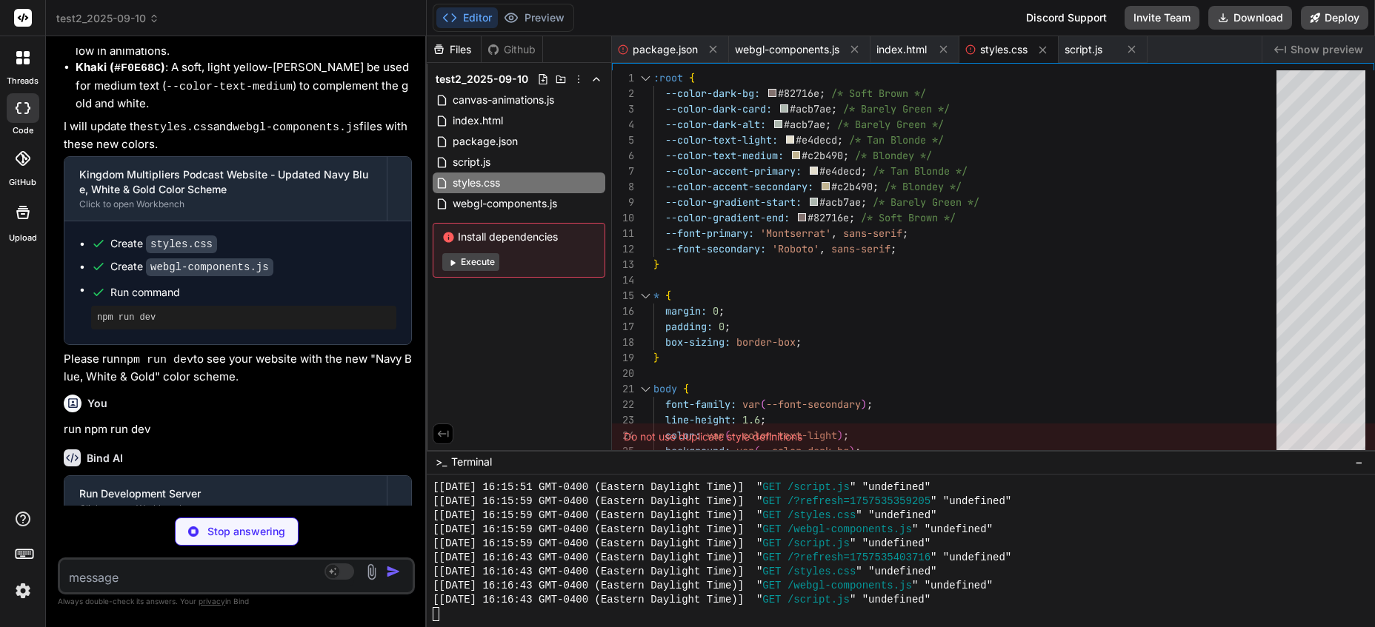
click at [129, 543] on div "Stop answering" at bounding box center [236, 532] width 357 height 28
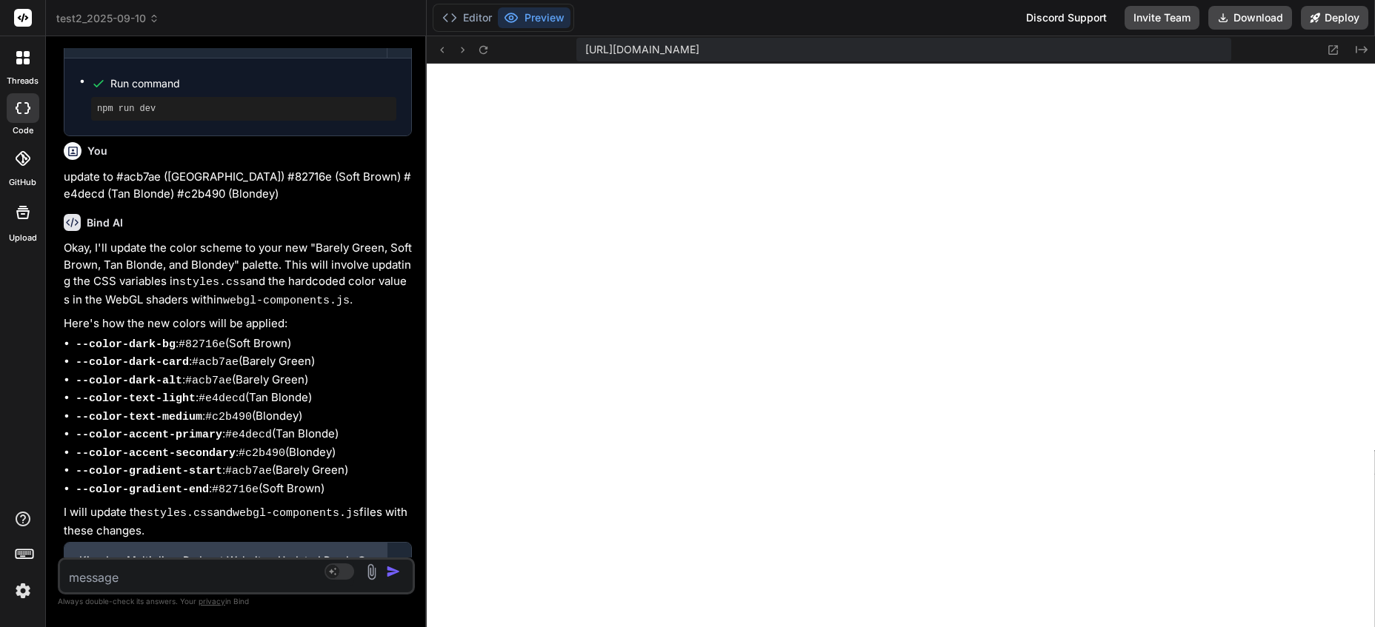
scroll to position [10391, 0]
click at [478, 48] on icon at bounding box center [483, 50] width 13 height 13
click at [172, 571] on textarea at bounding box center [207, 573] width 294 height 27
paste textarea "6F198E (Christian Purple)"
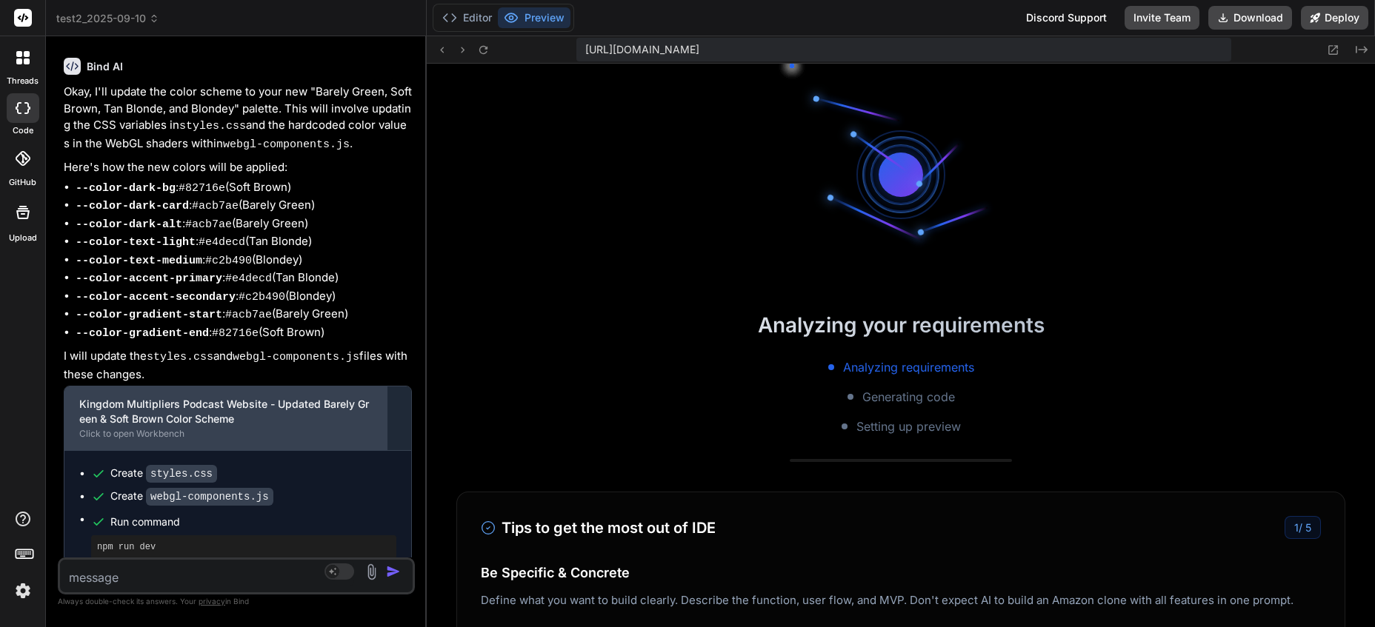
scroll to position [7979, 0]
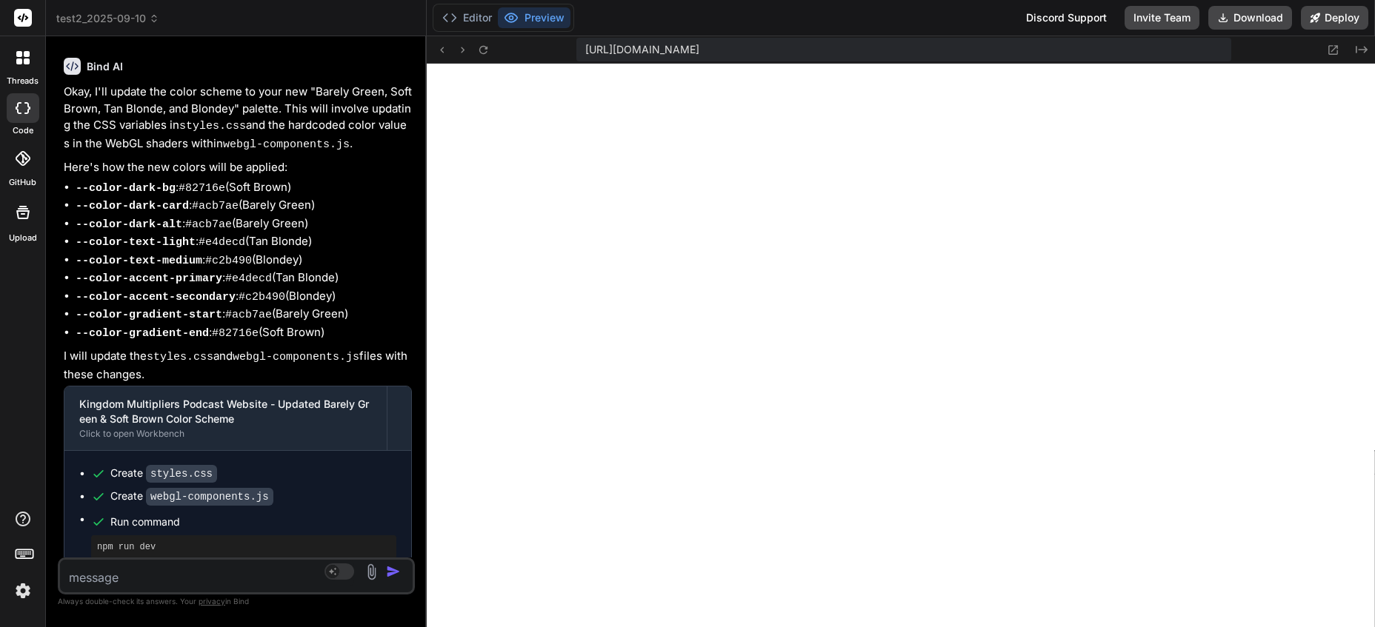
click at [152, 19] on icon at bounding box center [154, 18] width 10 height 10
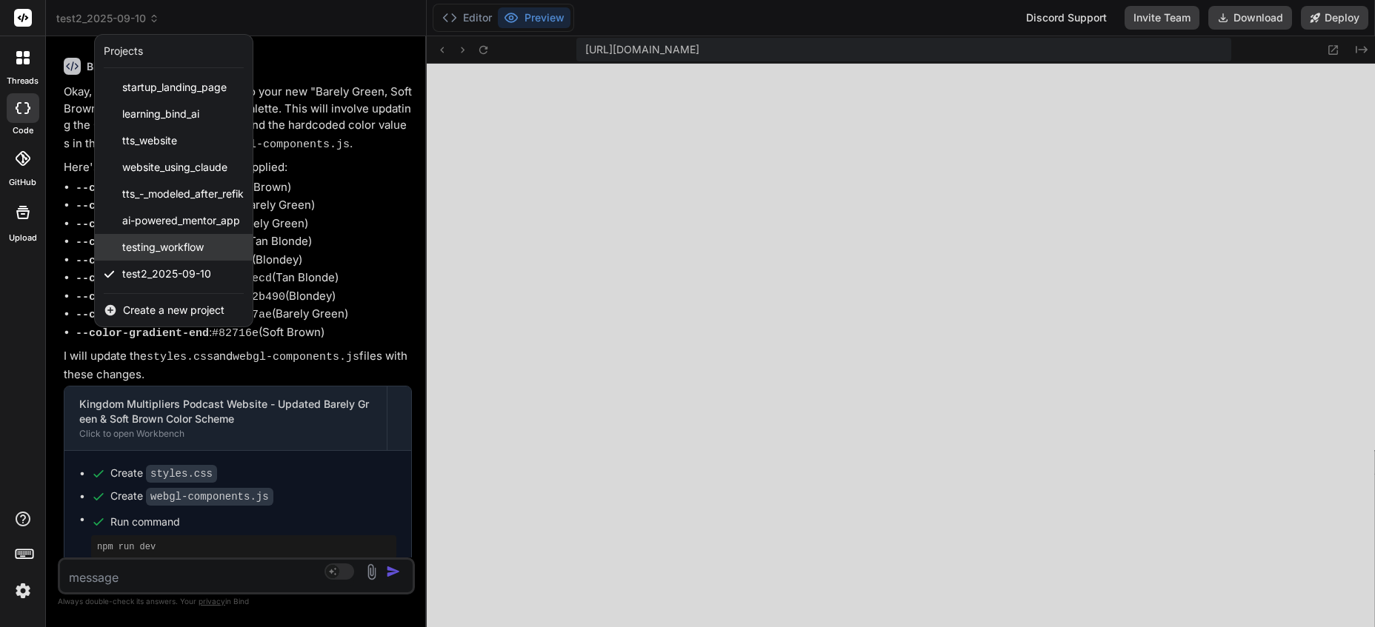
click at [193, 243] on span "testing_workflow" at bounding box center [162, 247] width 81 height 15
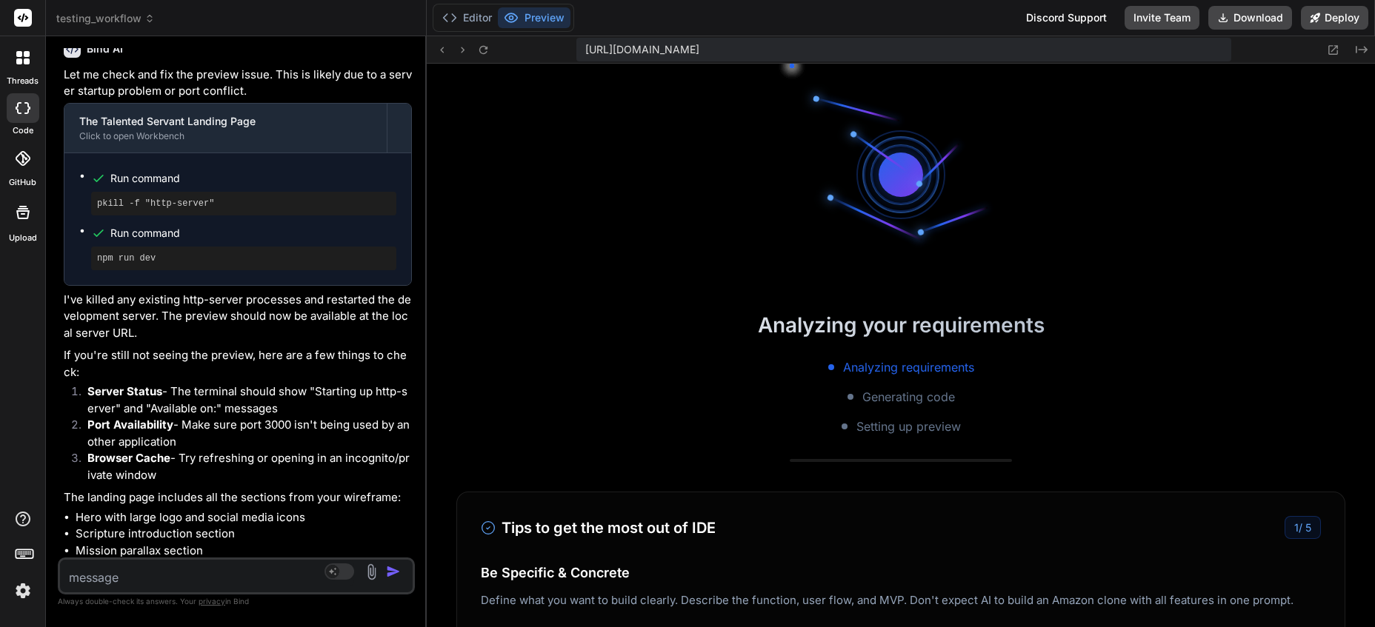
scroll to position [8654, 0]
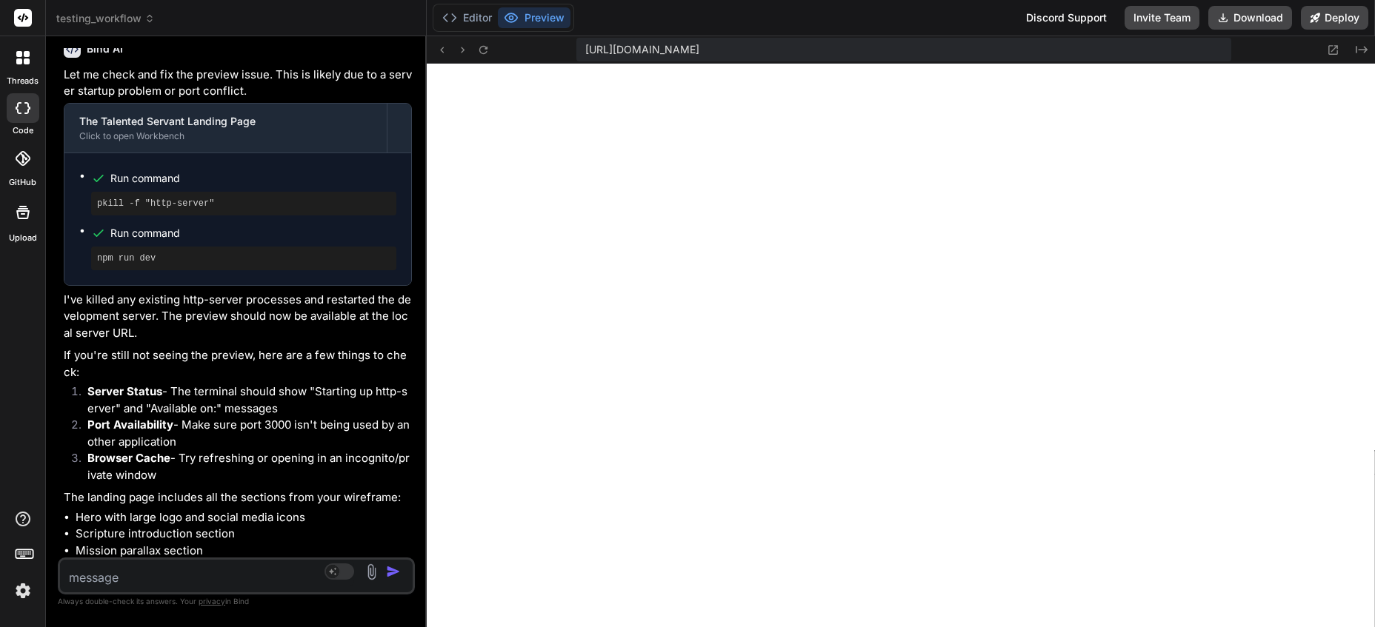
click at [144, 17] on icon at bounding box center [149, 18] width 10 height 10
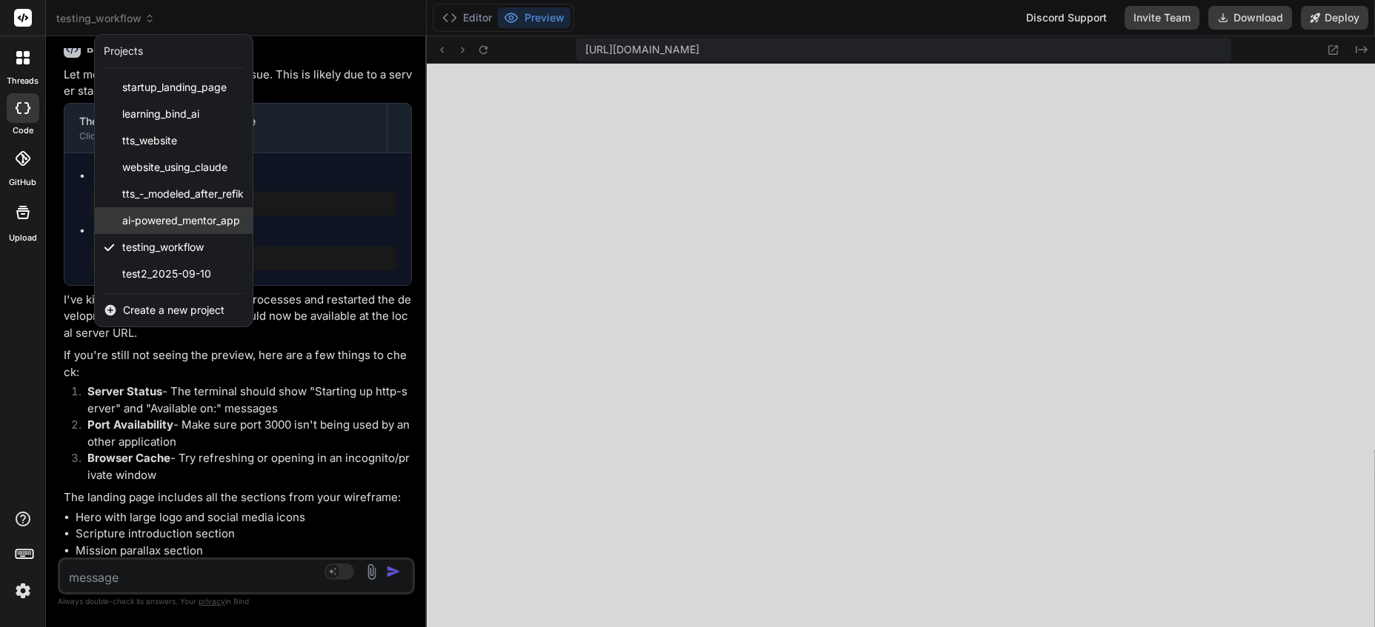
click at [148, 218] on span "ai-powered_mentor_app" at bounding box center [181, 220] width 118 height 15
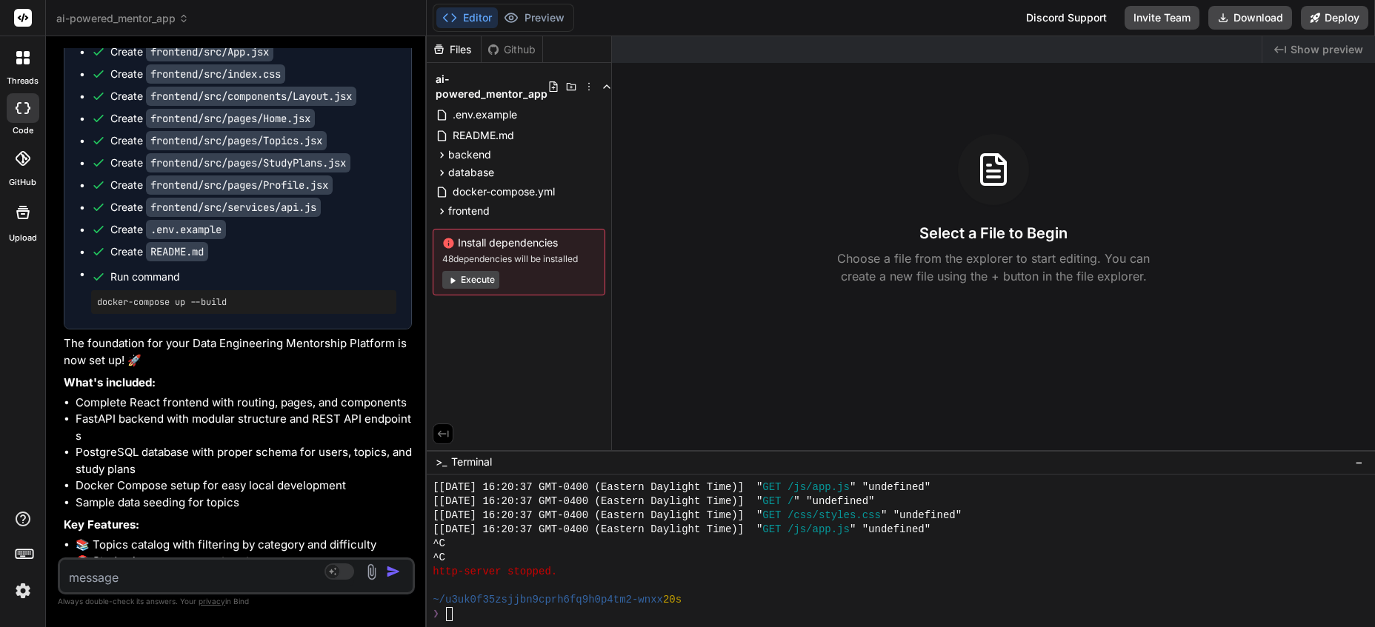
scroll to position [1538, 0]
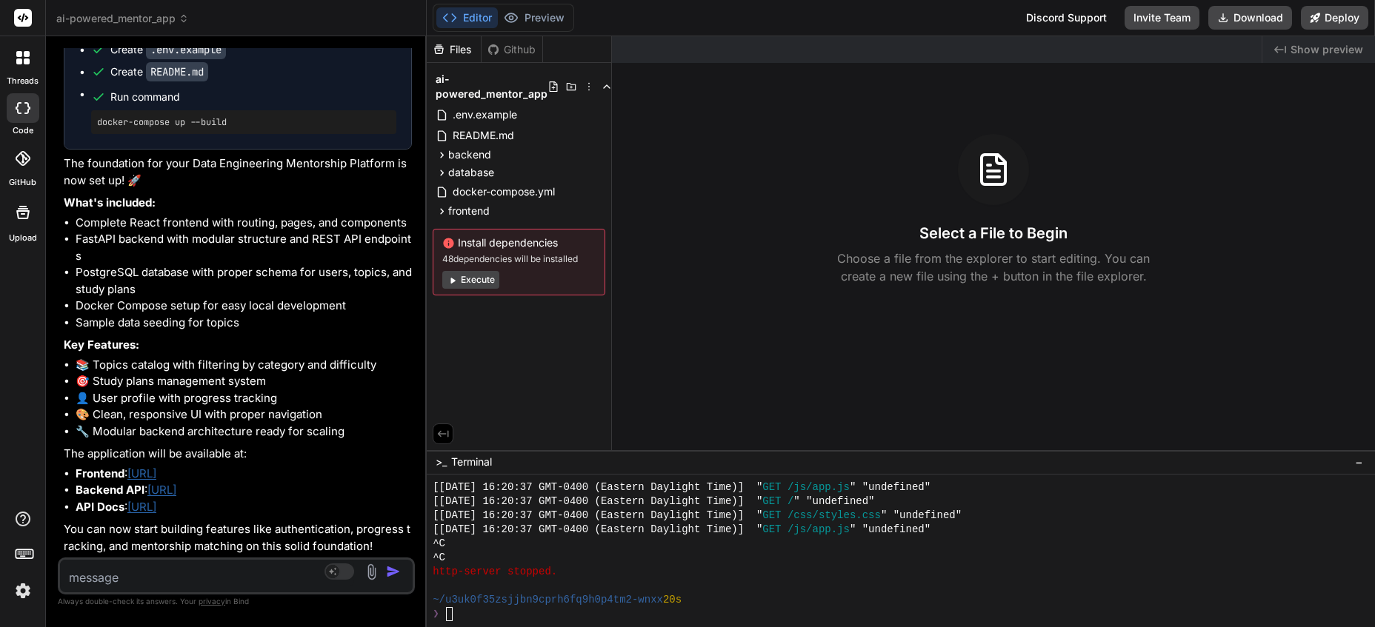
click at [710, 253] on div "Select a File to Begin Choose a file from the explorer to start editing. You ca…" at bounding box center [993, 209] width 763 height 151
click at [477, 24] on button "Editor" at bounding box center [466, 17] width 61 height 21
click at [675, 615] on div "❯" at bounding box center [865, 614] width 865 height 14
click at [700, 609] on div "❯" at bounding box center [865, 614] width 865 height 14
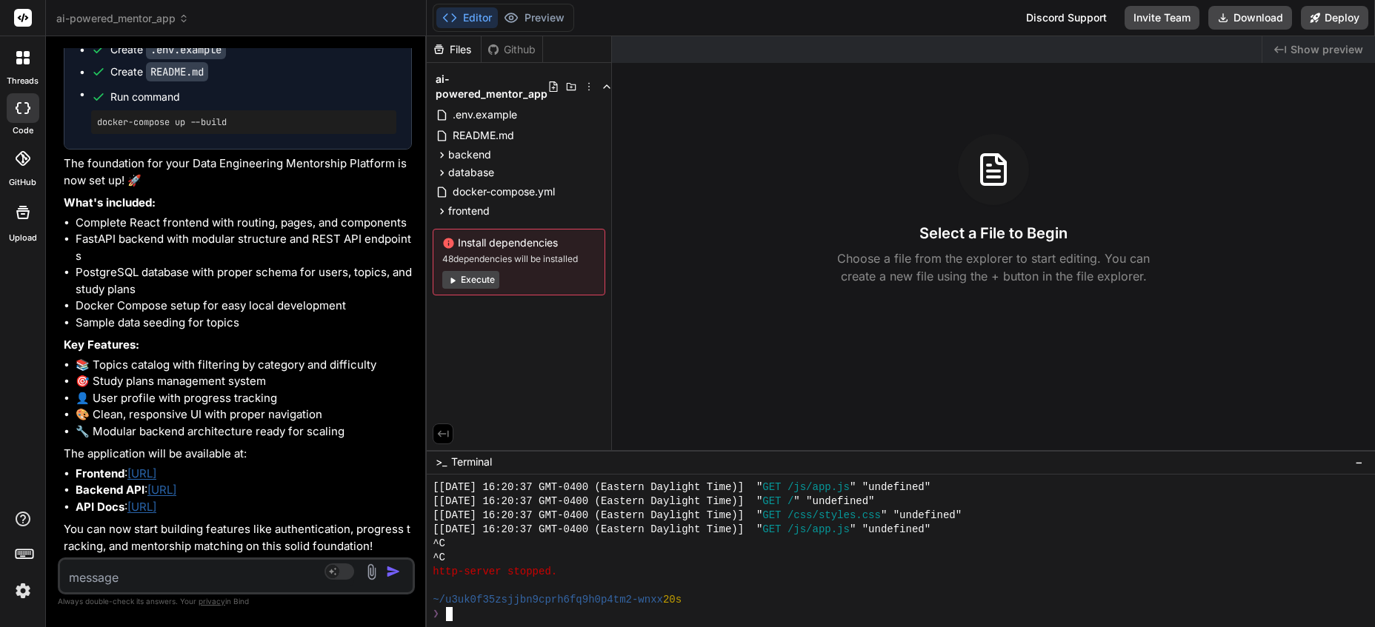
click at [236, 567] on textarea at bounding box center [207, 573] width 294 height 27
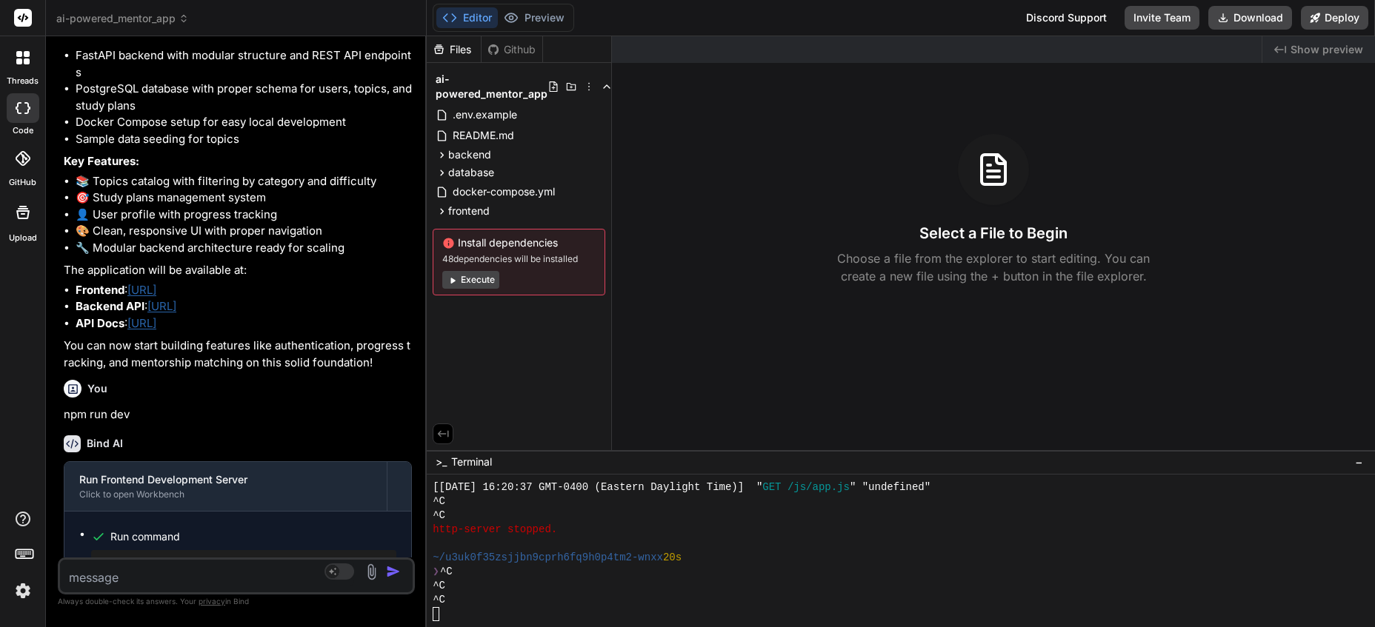
scroll to position [1863, 0]
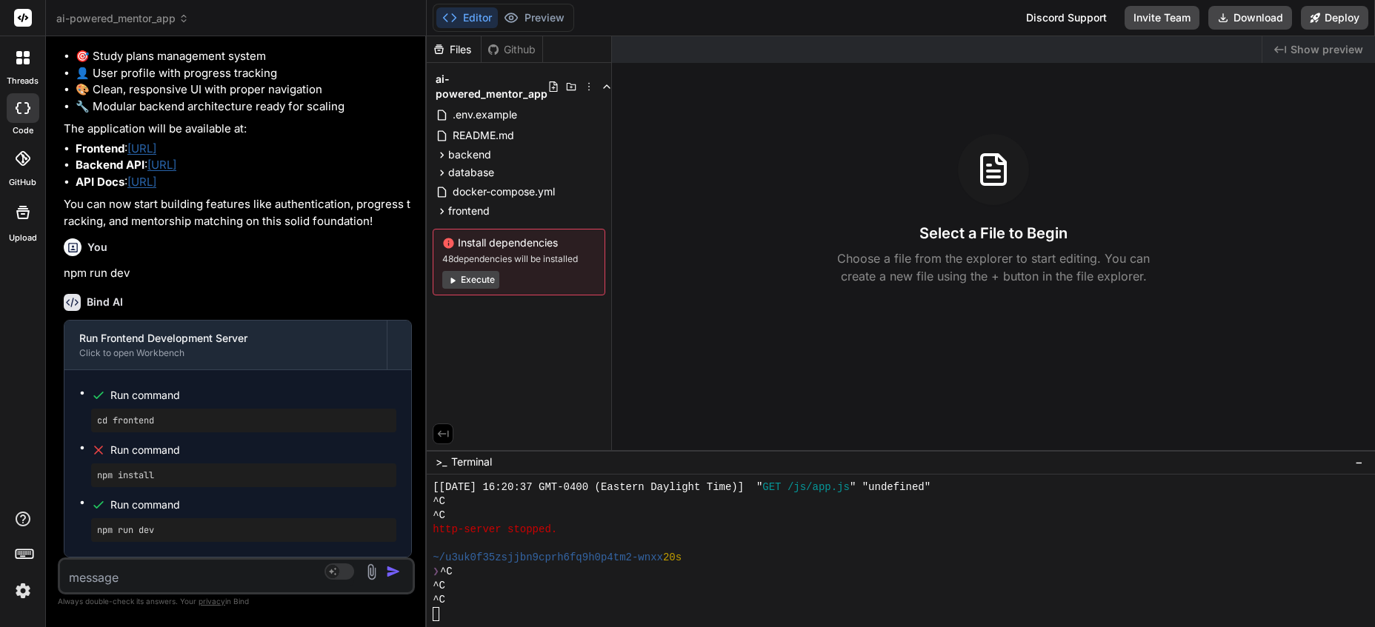
click at [188, 21] on icon at bounding box center [183, 18] width 10 height 10
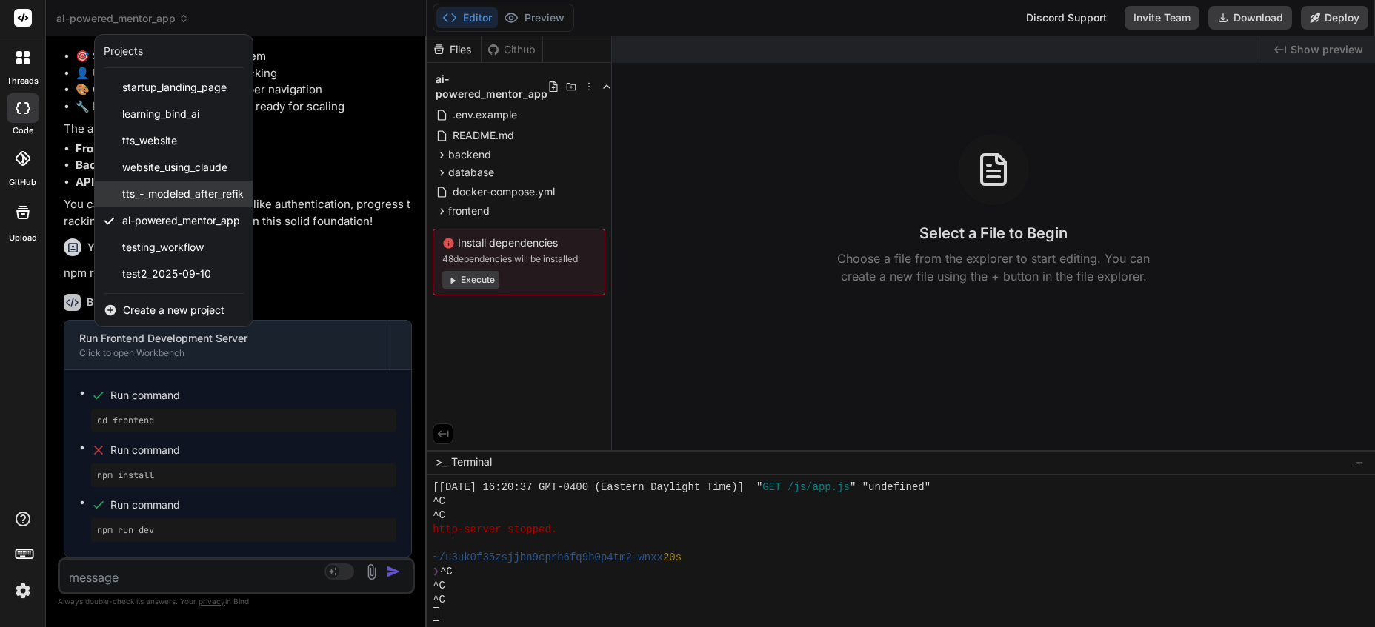
click at [171, 195] on span "tts_-_modeled_after_refik" at bounding box center [182, 194] width 121 height 15
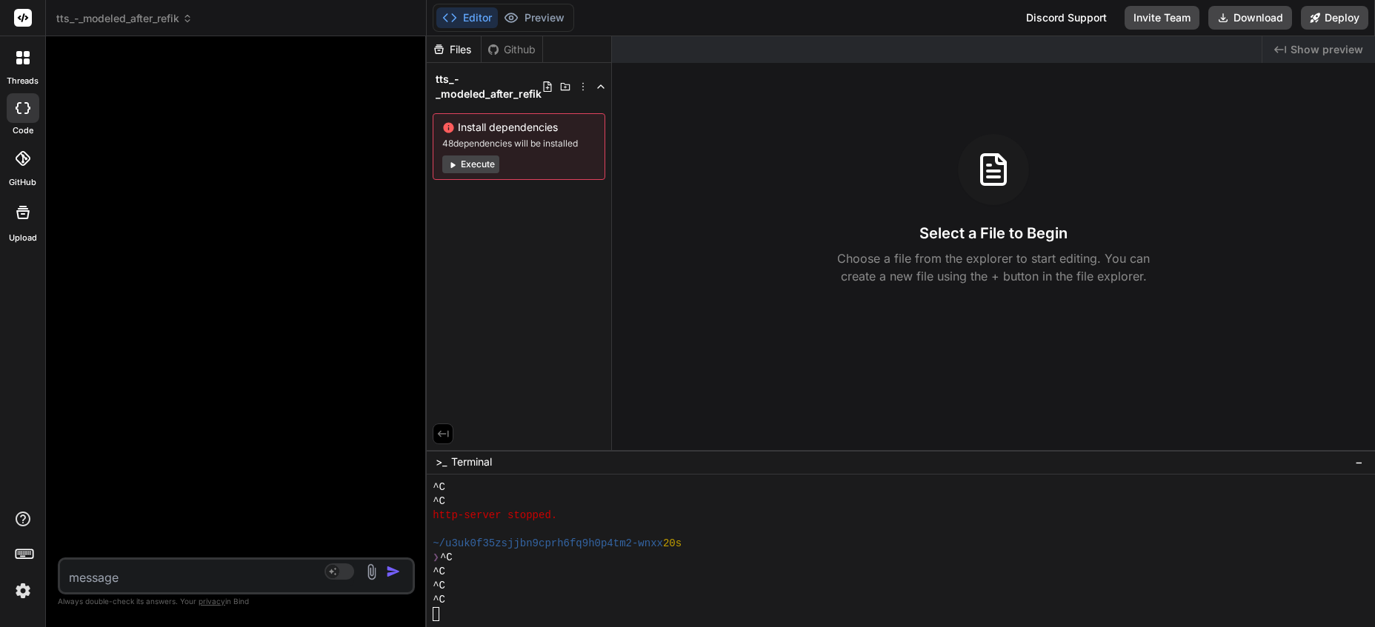
click at [188, 19] on icon at bounding box center [187, 18] width 10 height 10
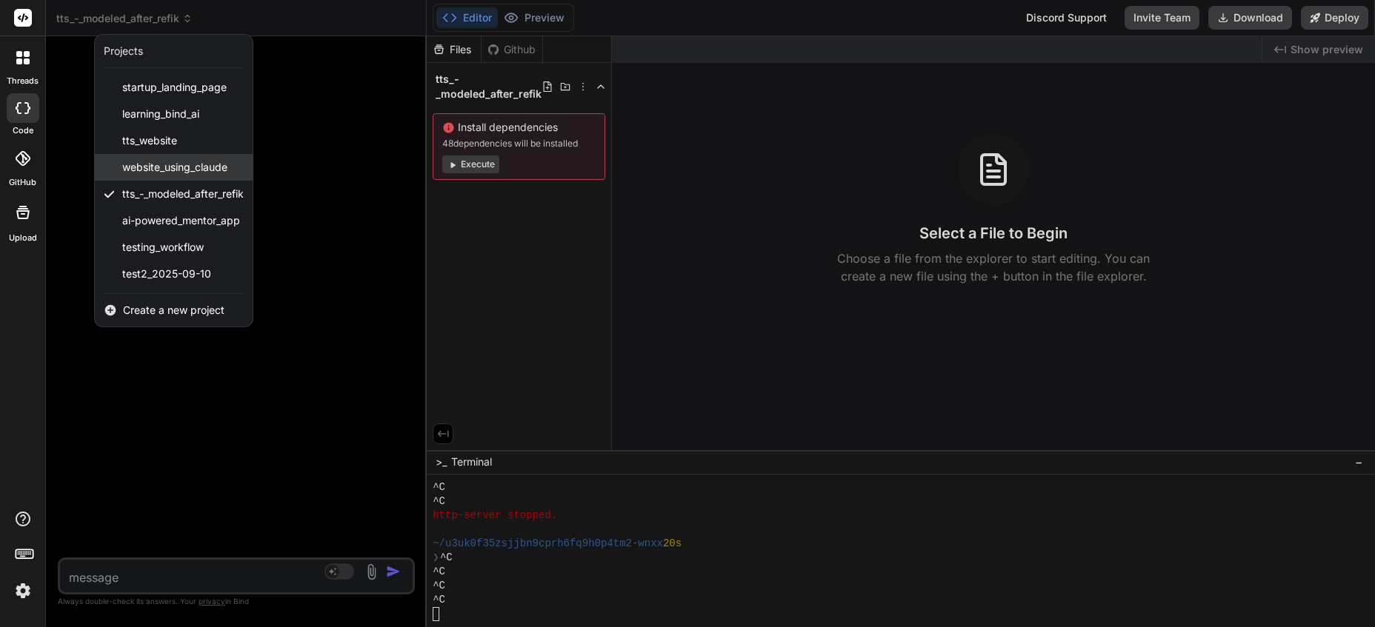
click at [157, 162] on span "website_using_claude" at bounding box center [174, 167] width 105 height 15
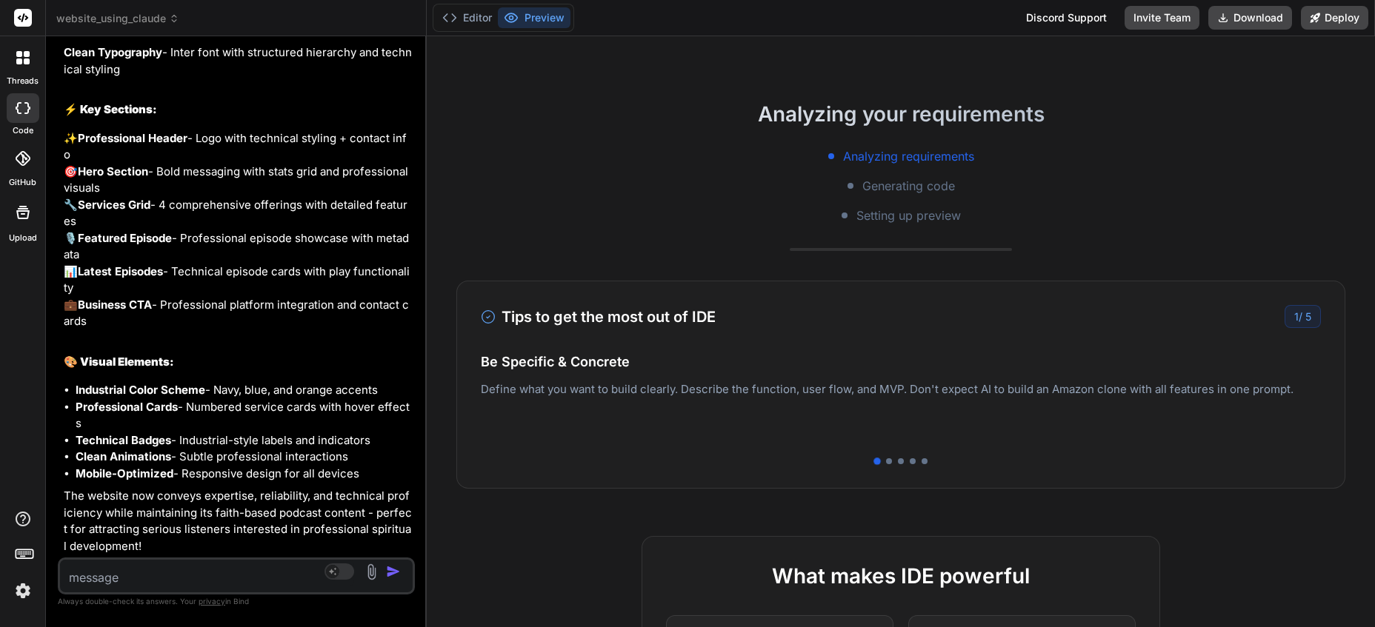
scroll to position [178, 0]
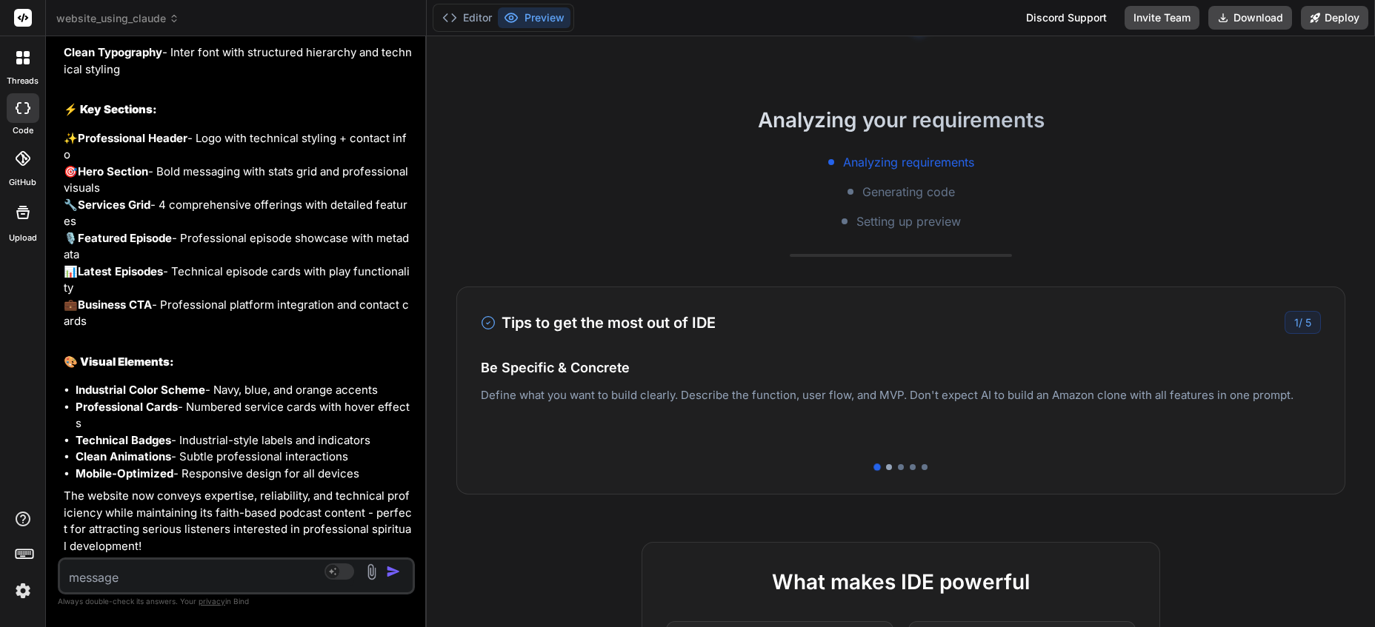
click at [890, 465] on div at bounding box center [889, 467] width 6 height 6
click at [904, 464] on div at bounding box center [901, 467] width 840 height 6
click at [903, 464] on div "Tips to get the most out of IDE 2 / 5 Be Specific & Concrete Define what you wa…" at bounding box center [900, 391] width 889 height 208
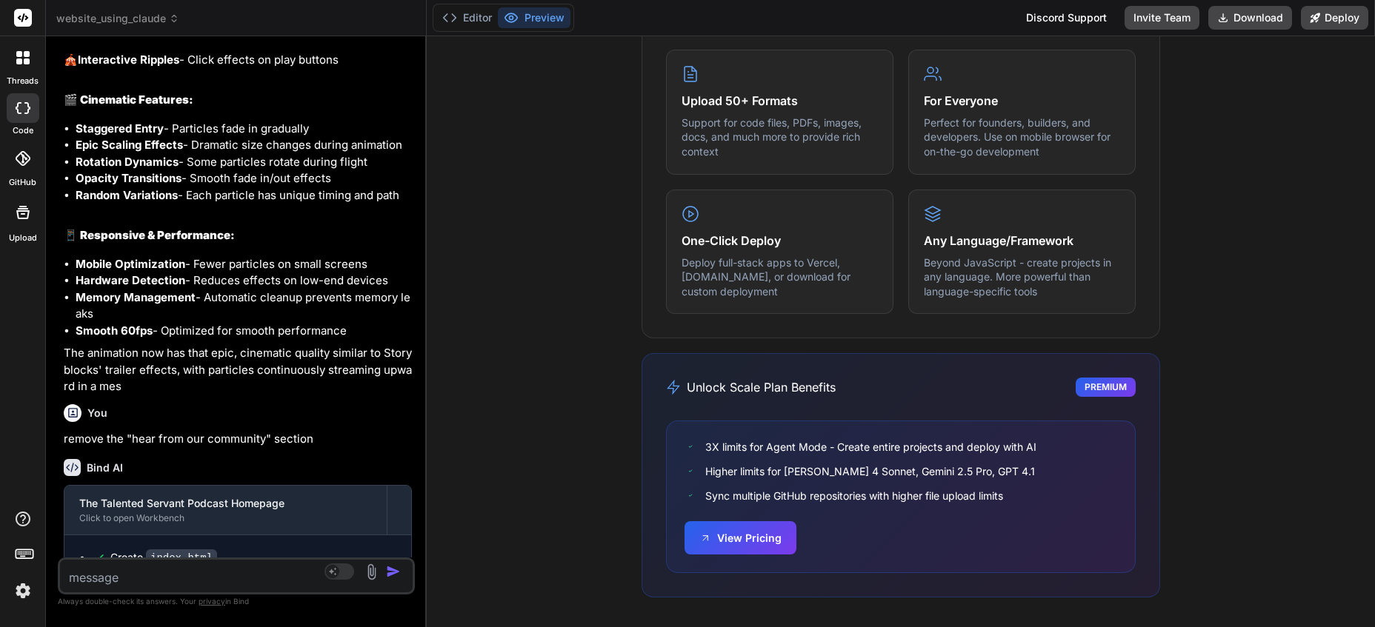
scroll to position [801, 0]
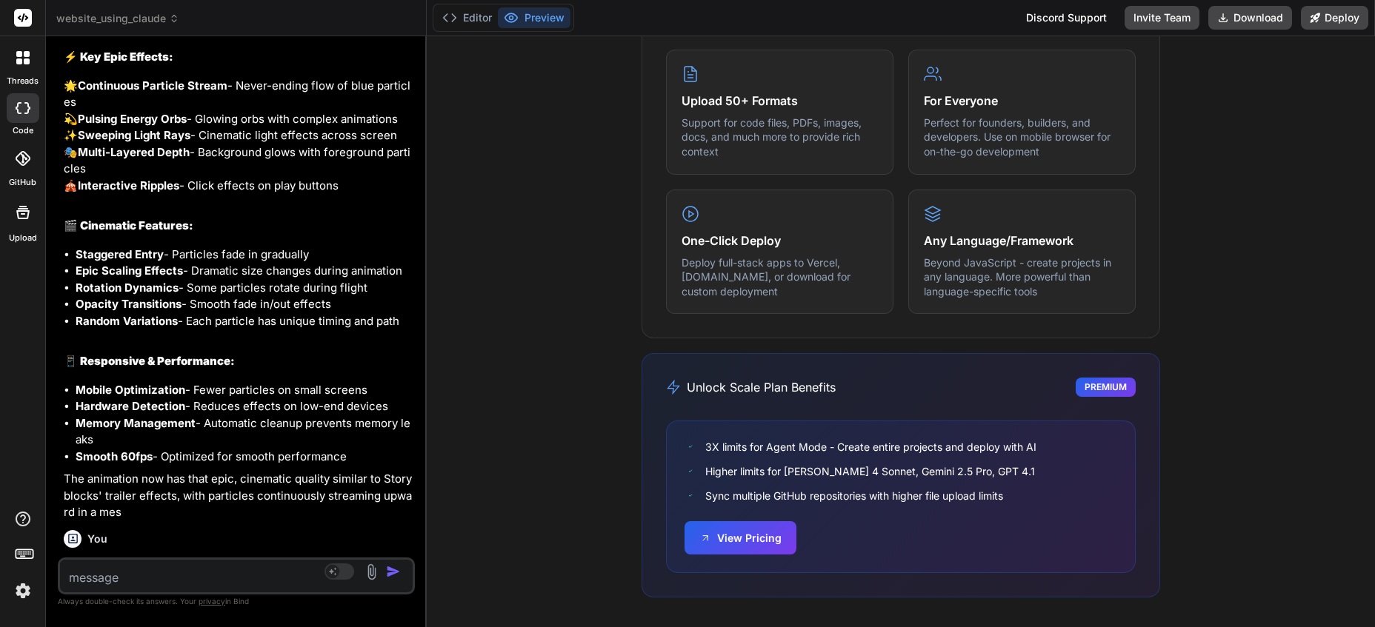
click at [138, 19] on span "website_using_claude" at bounding box center [117, 18] width 123 height 15
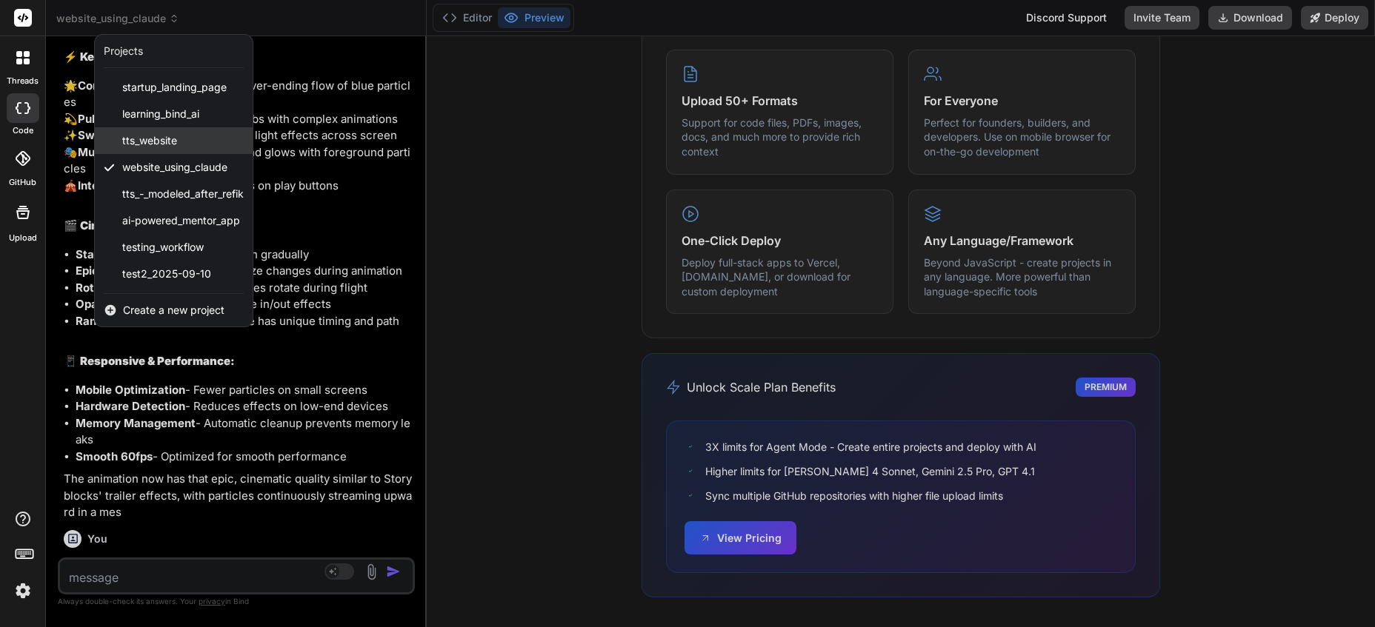
click at [145, 135] on span "tts_website" at bounding box center [149, 140] width 55 height 15
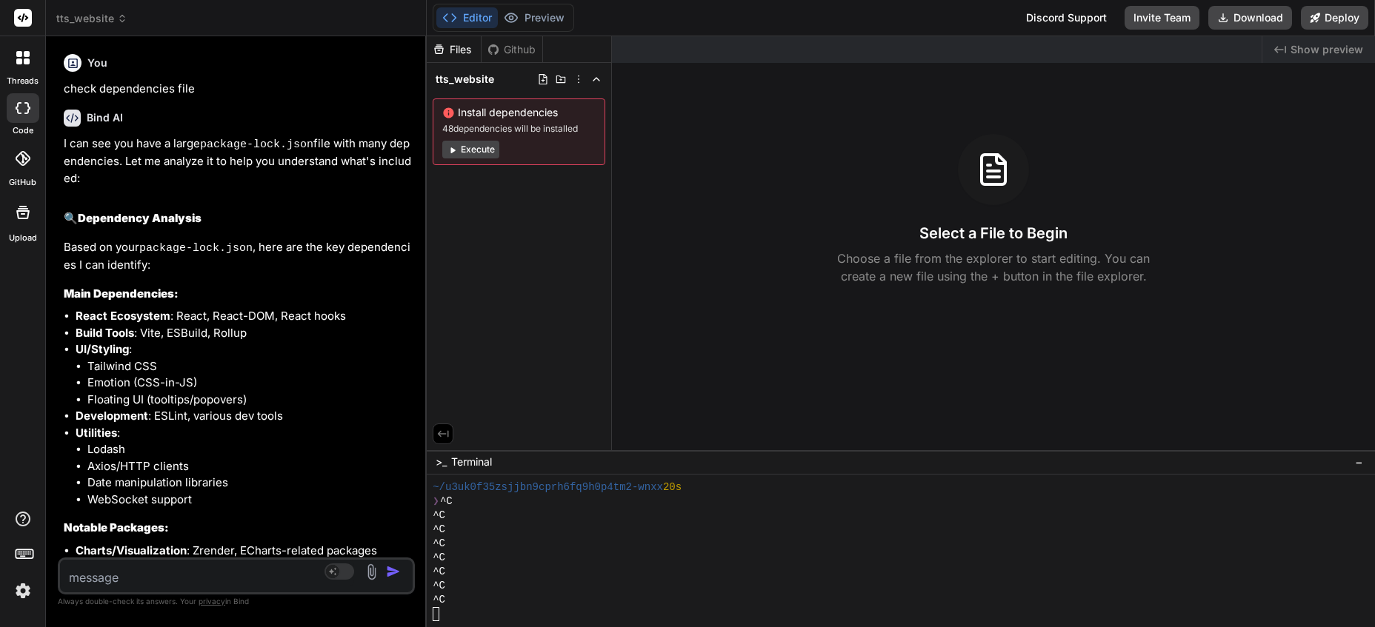
click at [118, 21] on icon at bounding box center [122, 18] width 10 height 10
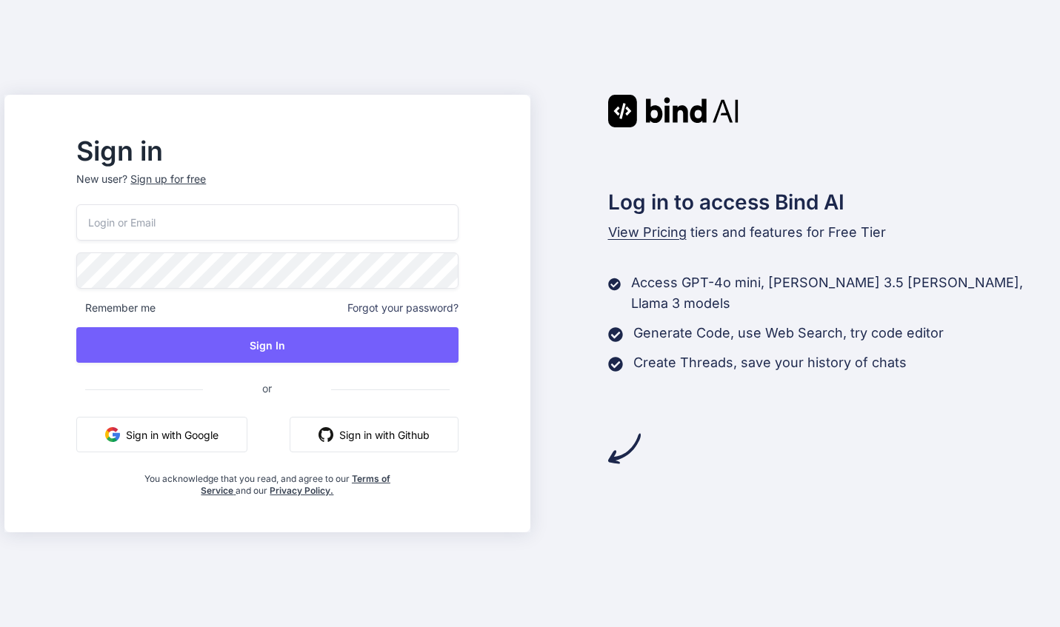
click at [220, 433] on button "Sign in with Google" at bounding box center [161, 435] width 171 height 36
